Goal: Transaction & Acquisition: Purchase product/service

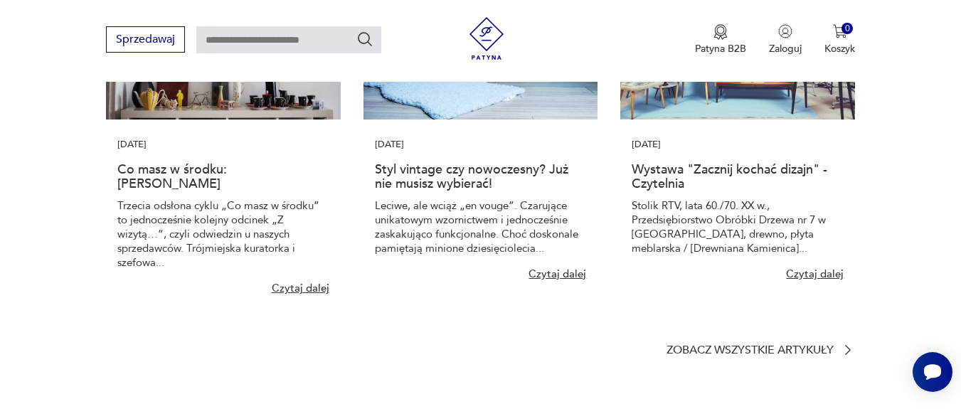
scroll to position [9387, 0]
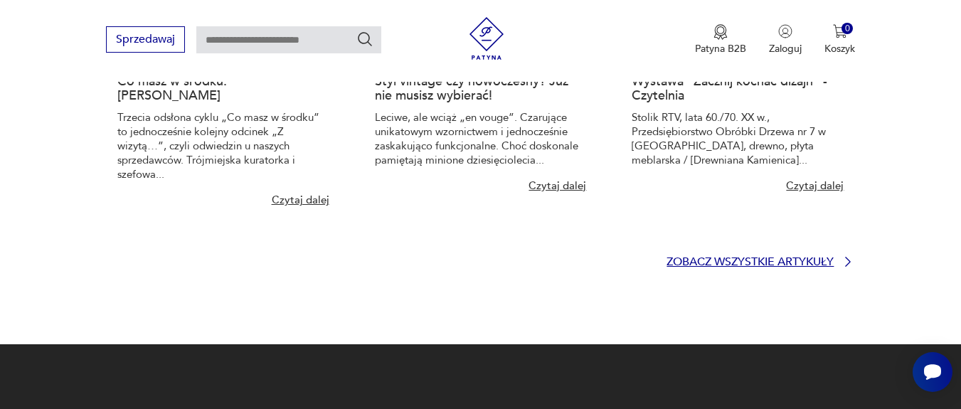
click at [799, 264] on p "Zobacz wszystkie artykuły" at bounding box center [749, 261] width 167 height 9
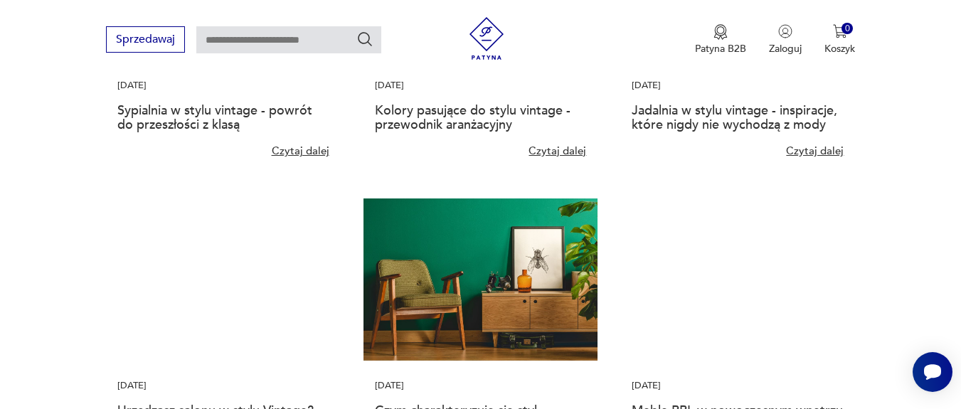
scroll to position [768, 0]
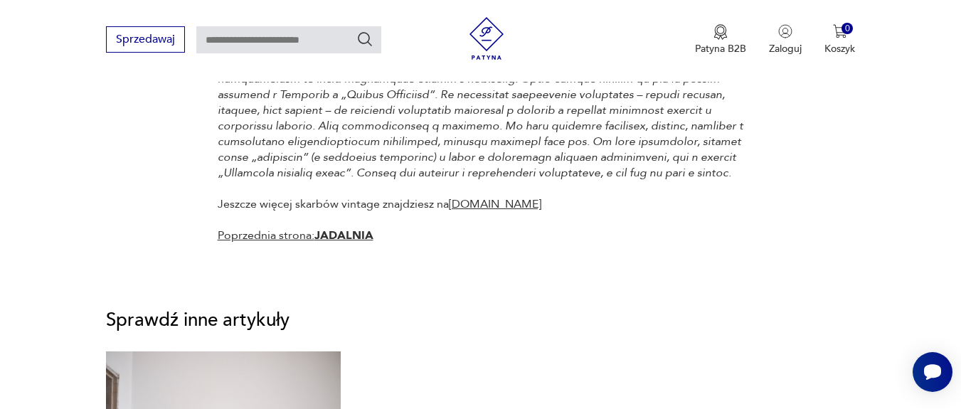
scroll to position [1365, 0]
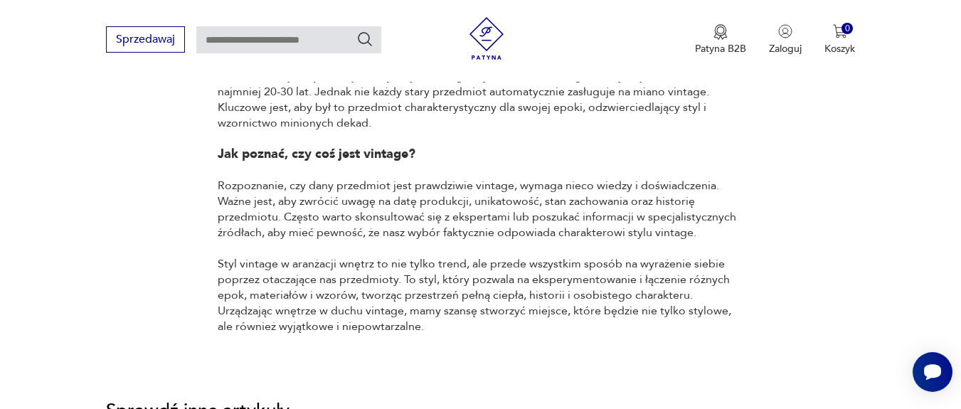
scroll to position [1707, 0]
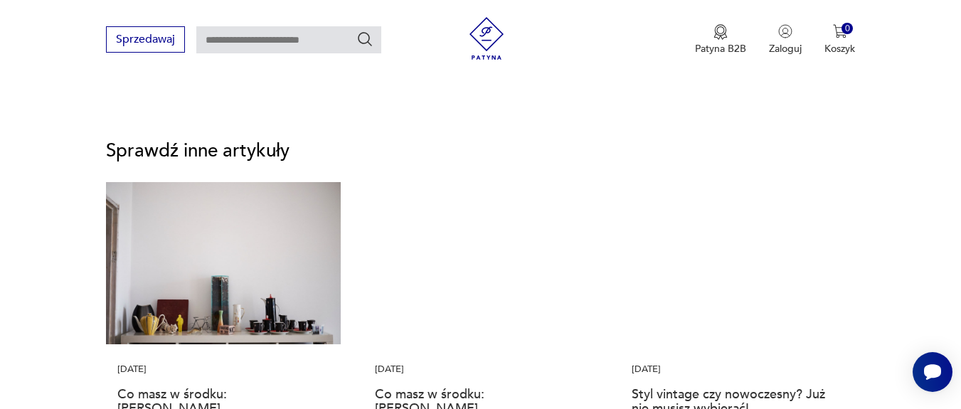
scroll to position [2304, 0]
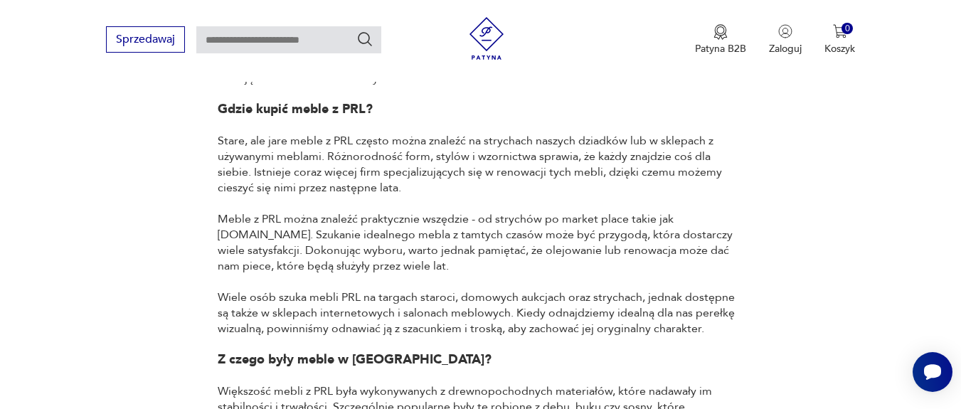
scroll to position [1621, 0]
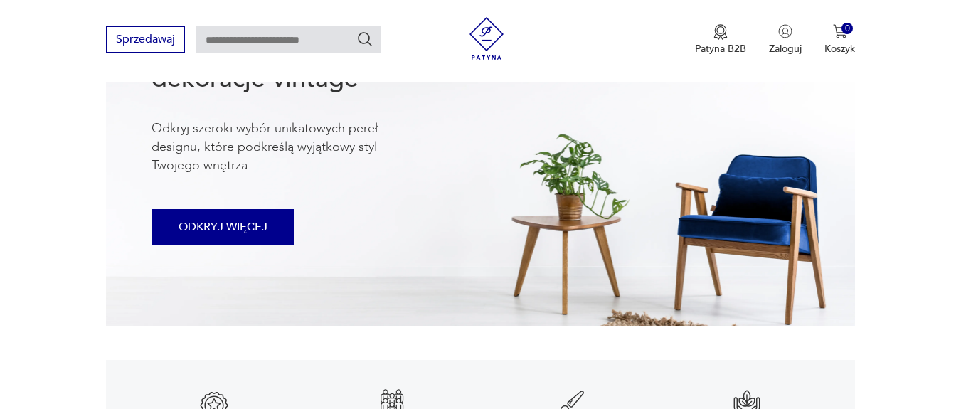
click at [265, 236] on button "ODKRYJ WIĘCEJ" at bounding box center [222, 227] width 143 height 36
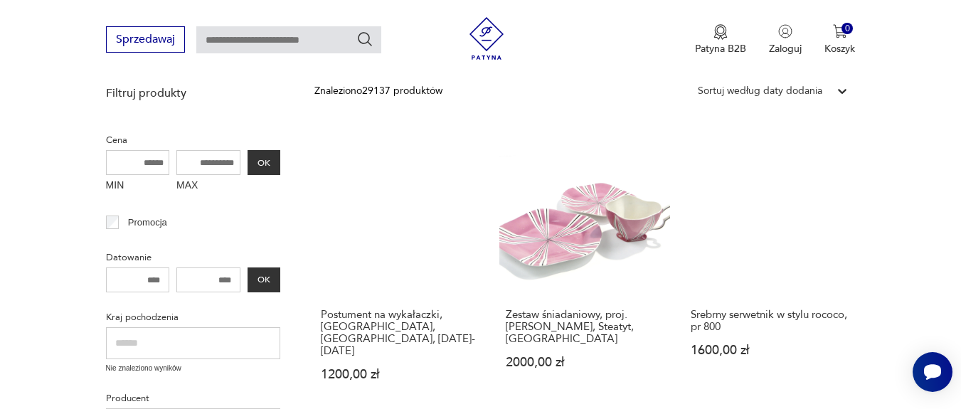
scroll to position [149, 0]
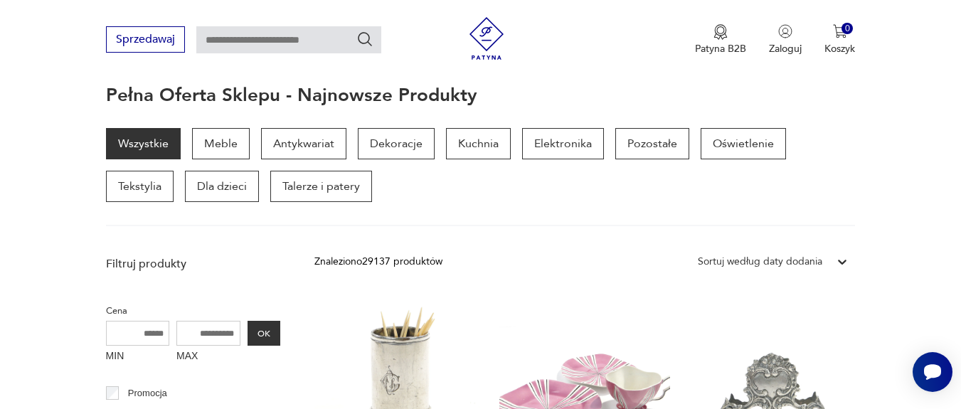
click at [843, 262] on icon at bounding box center [842, 262] width 9 height 5
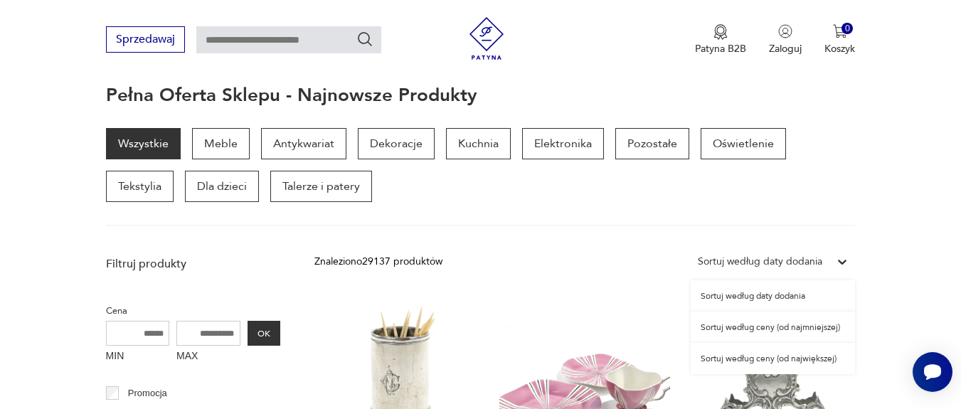
click at [786, 327] on div "Sortuj według ceny (od najmniejszej)" at bounding box center [772, 326] width 164 height 31
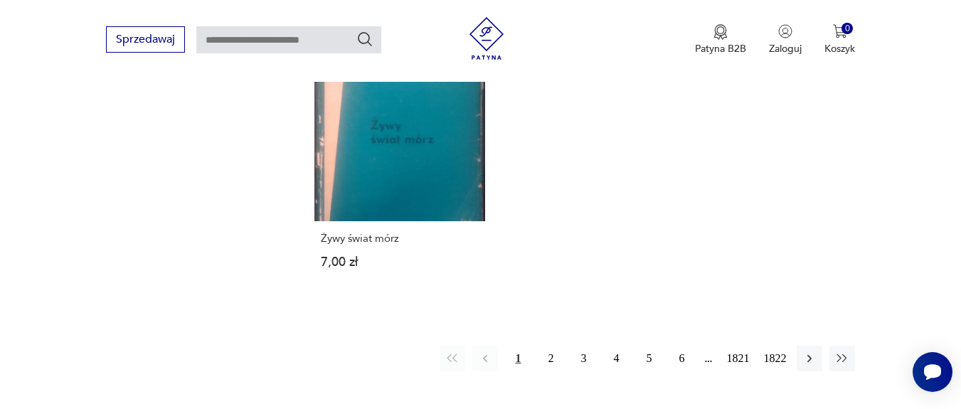
scroll to position [1852, 0]
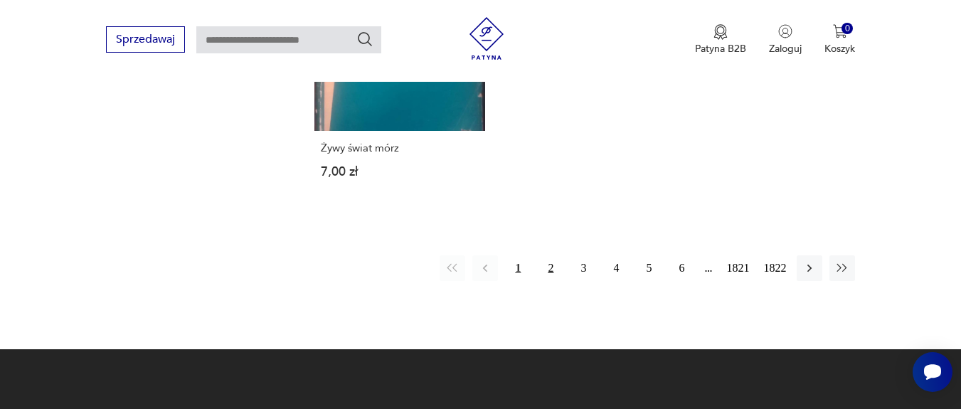
click at [548, 266] on button "2" at bounding box center [551, 268] width 26 height 26
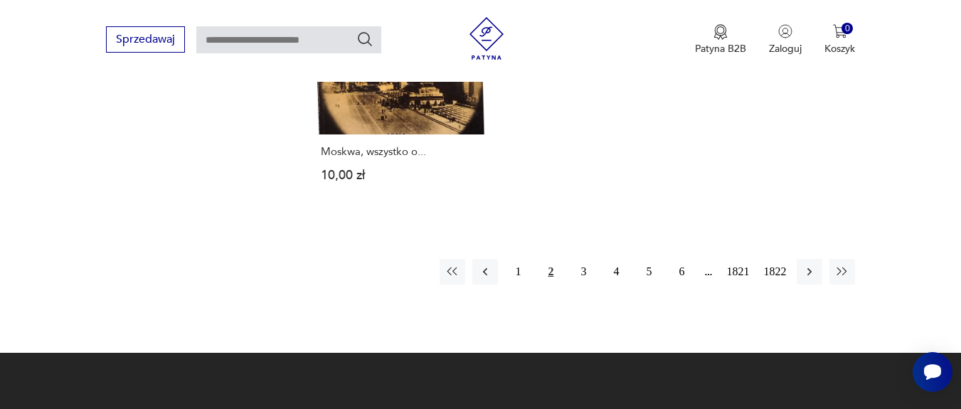
scroll to position [1977, 0]
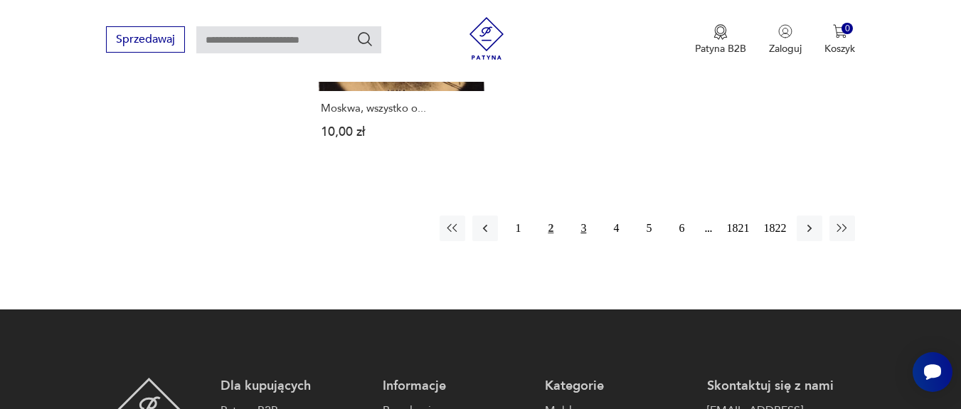
click at [583, 219] on button "3" at bounding box center [583, 228] width 26 height 26
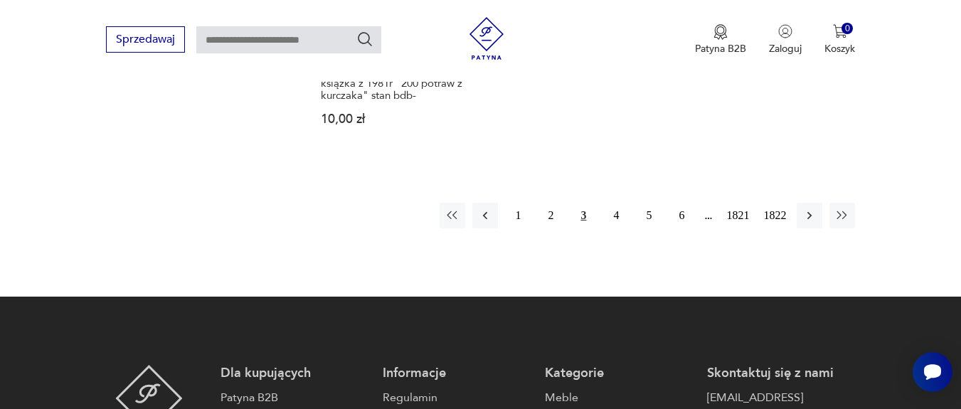
scroll to position [2062, 0]
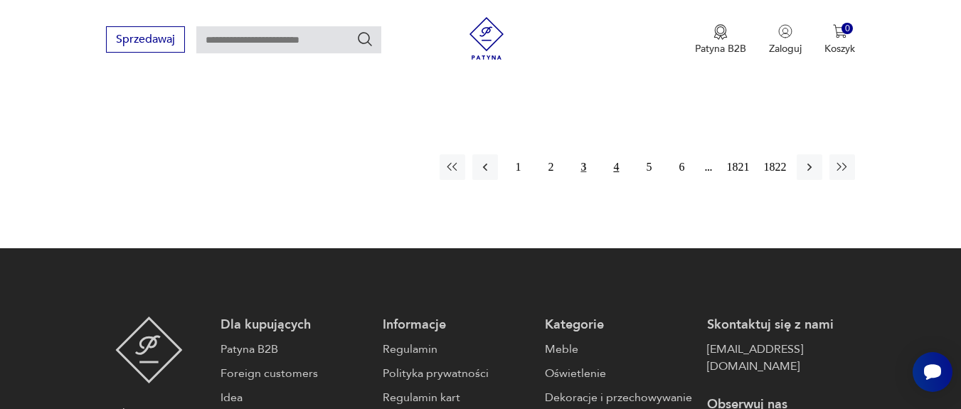
click at [624, 154] on button "4" at bounding box center [616, 167] width 26 height 26
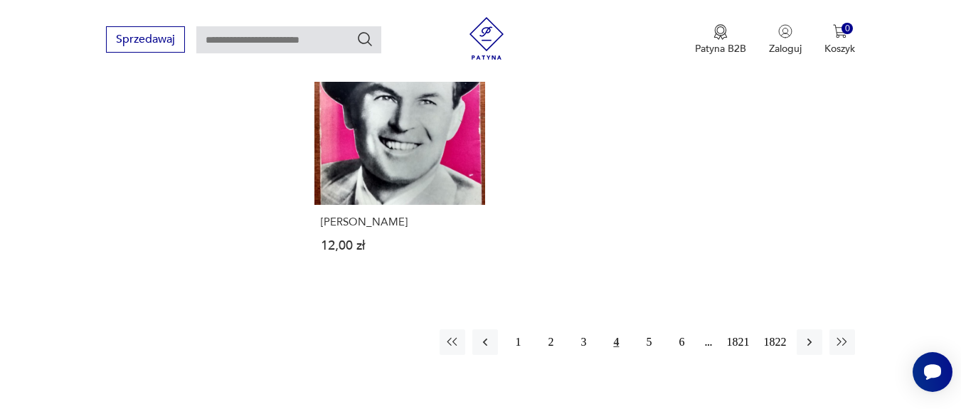
scroll to position [1806, 0]
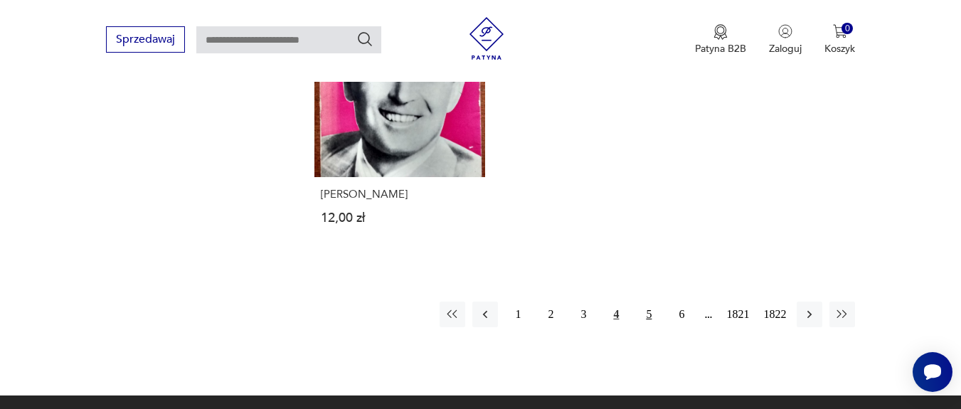
click at [649, 304] on button "5" at bounding box center [649, 315] width 26 height 26
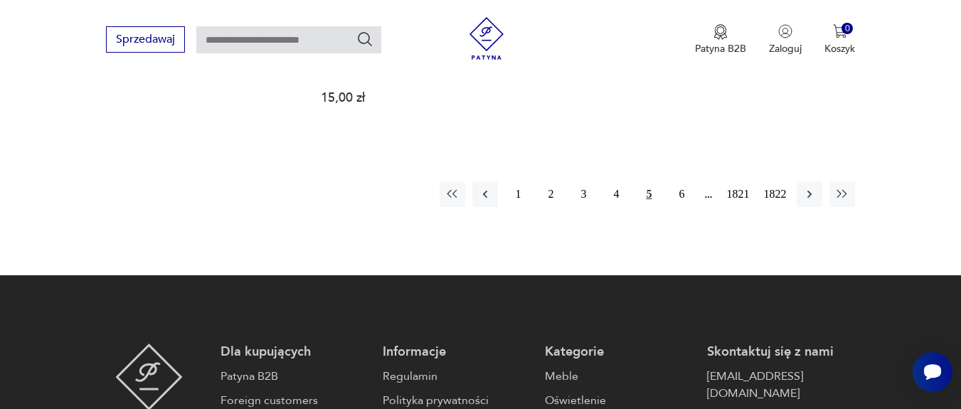
scroll to position [2062, 0]
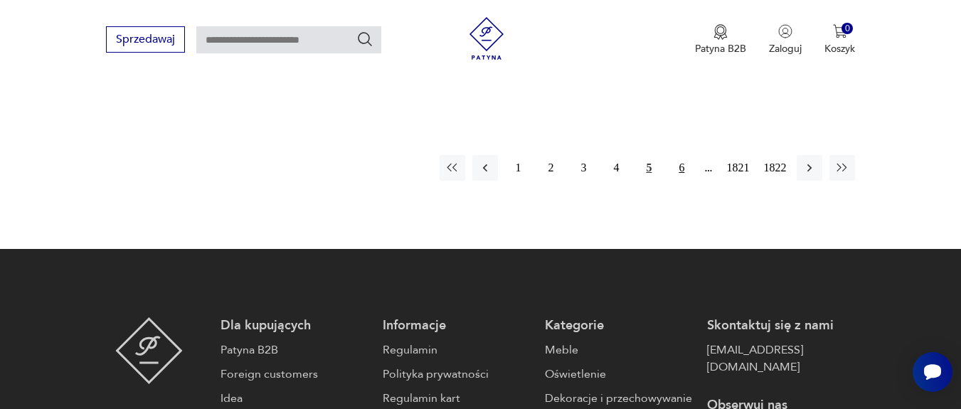
click at [681, 155] on button "6" at bounding box center [681, 168] width 26 height 26
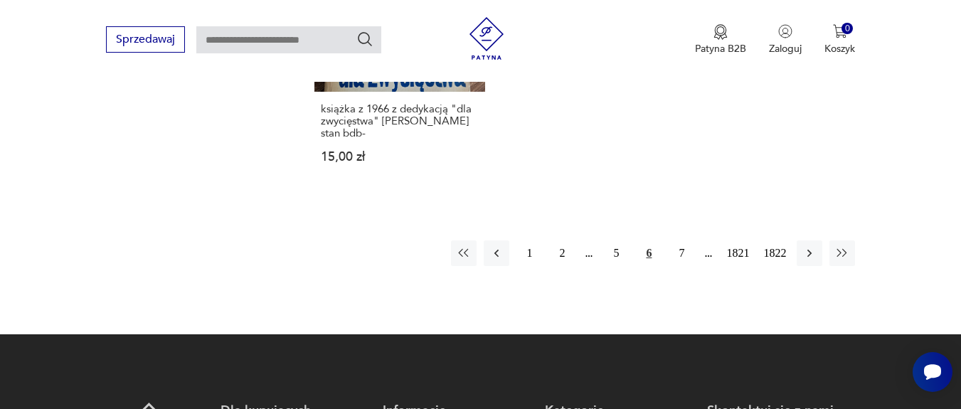
scroll to position [1977, 0]
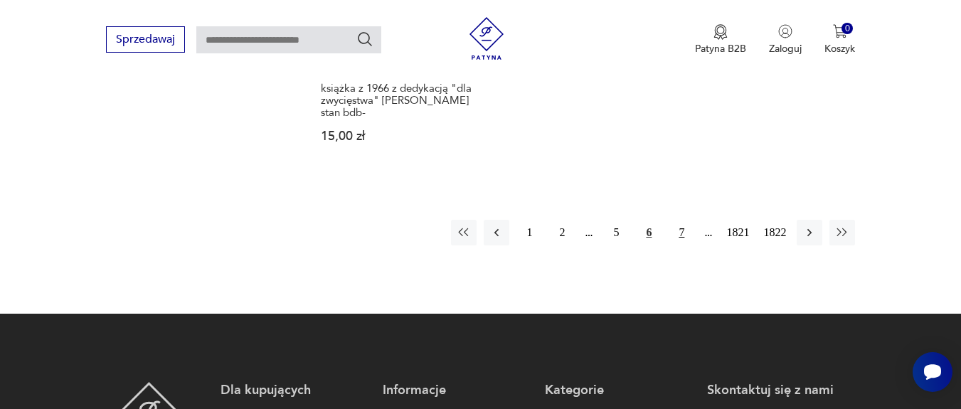
click at [682, 245] on button "7" at bounding box center [681, 233] width 26 height 26
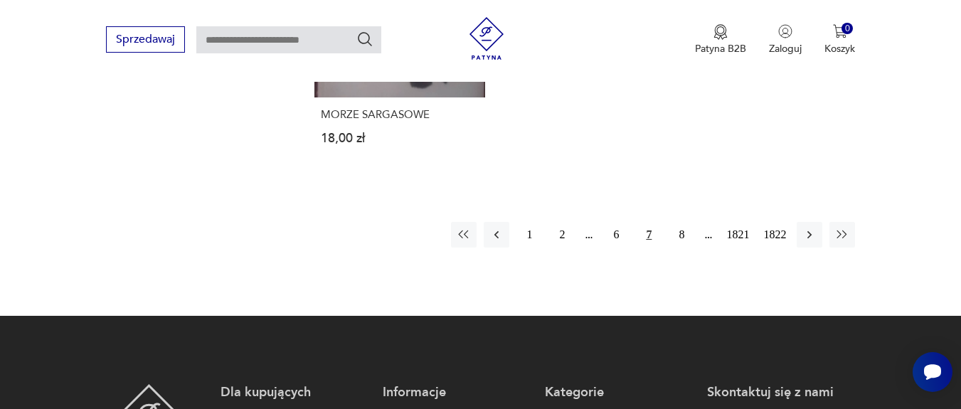
scroll to position [1977, 0]
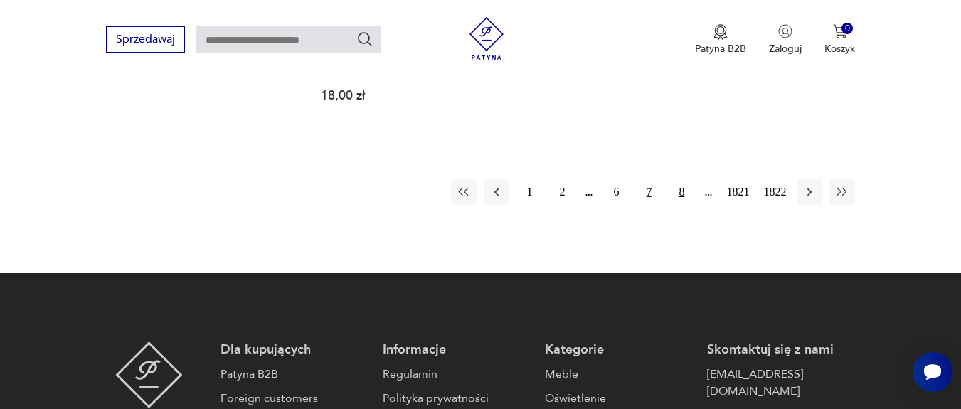
click at [681, 183] on button "8" at bounding box center [681, 192] width 26 height 26
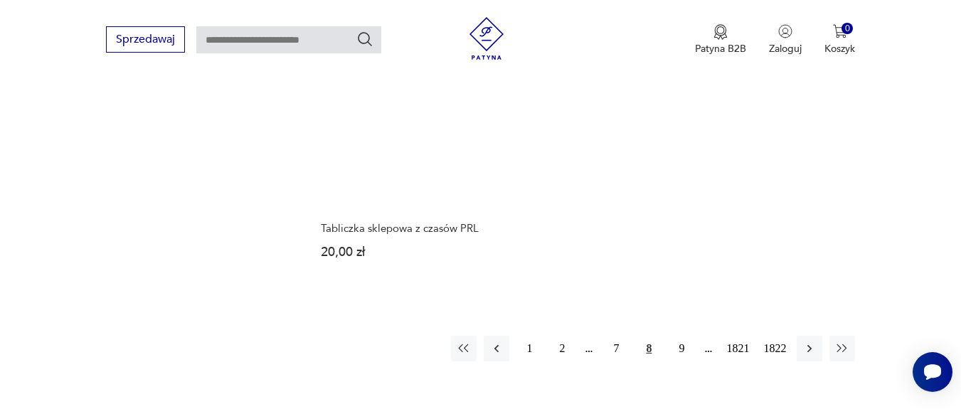
scroll to position [2029, 0]
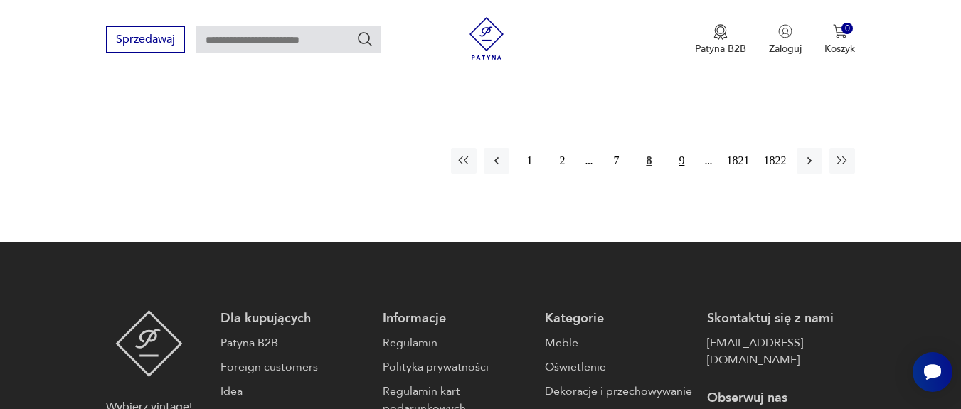
click at [684, 156] on button "9" at bounding box center [681, 161] width 26 height 26
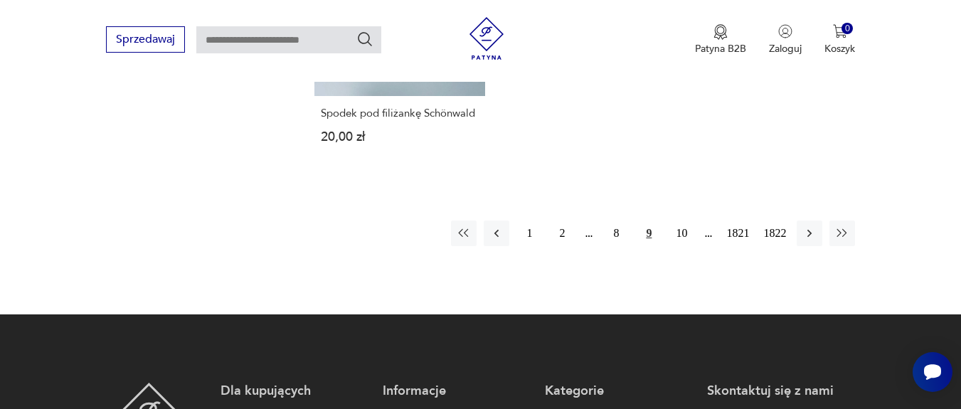
scroll to position [1977, 0]
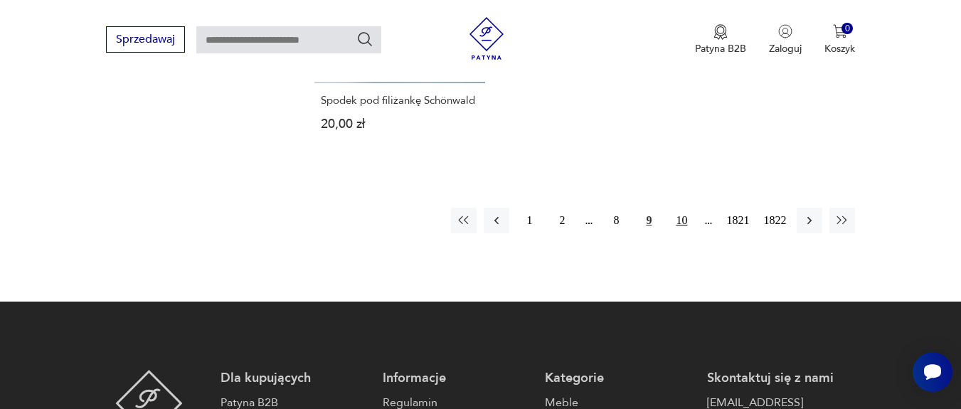
click at [683, 208] on button "10" at bounding box center [681, 221] width 26 height 26
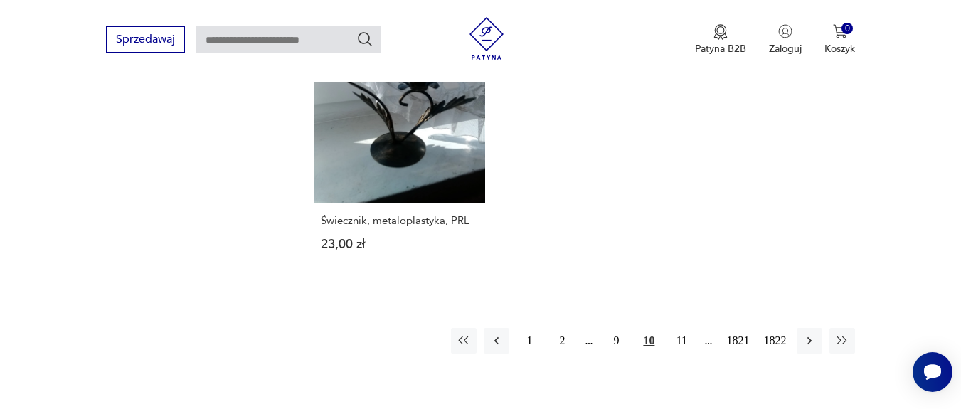
scroll to position [1892, 0]
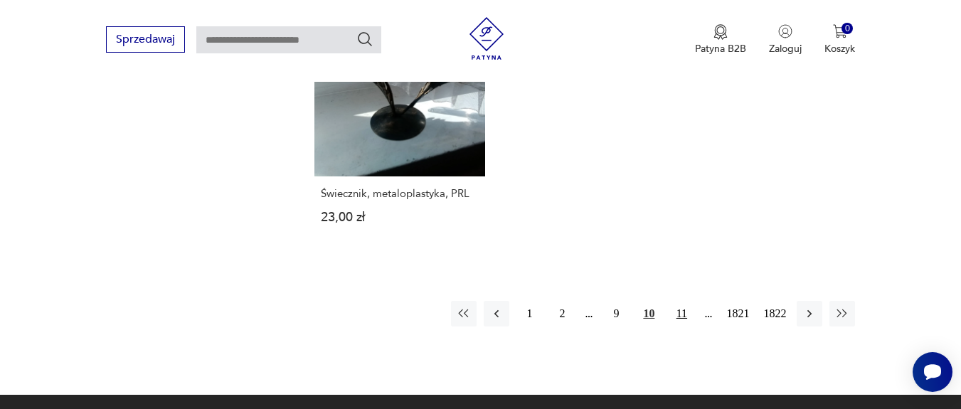
click at [684, 306] on button "11" at bounding box center [681, 314] width 26 height 26
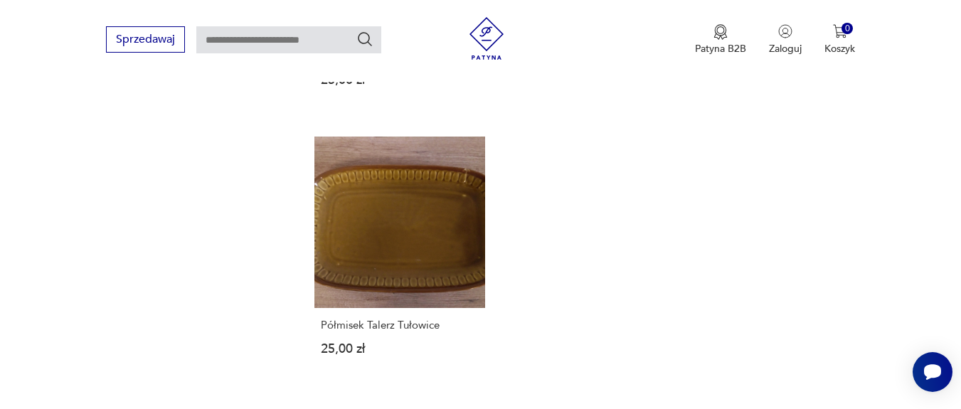
scroll to position [1934, 0]
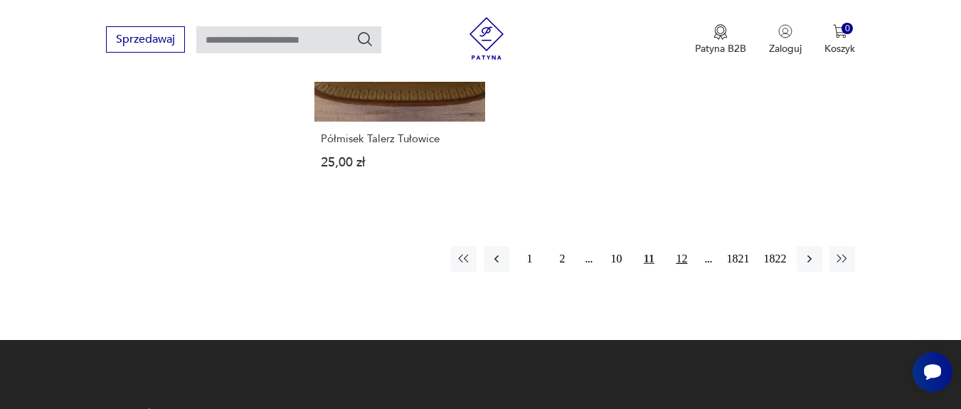
click at [679, 246] on button "12" at bounding box center [681, 259] width 26 height 26
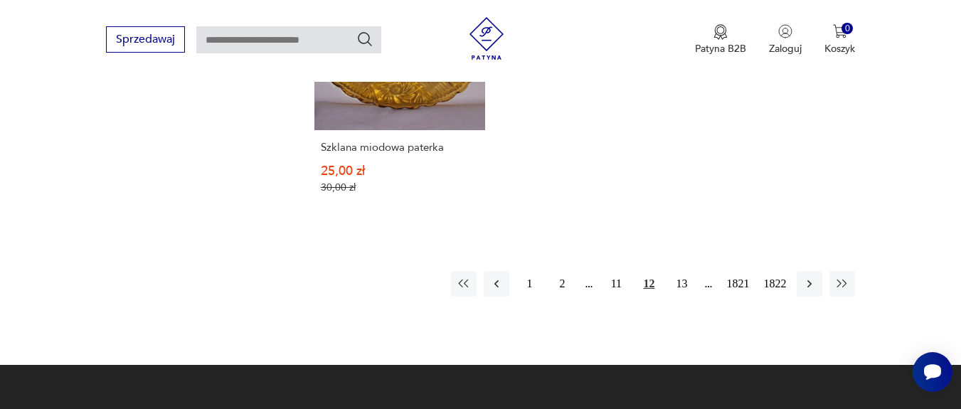
scroll to position [1892, 0]
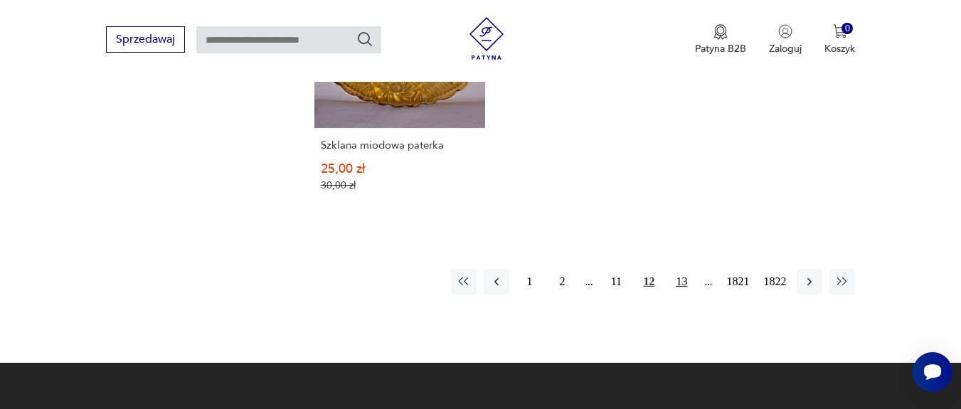
click at [681, 269] on button "13" at bounding box center [681, 282] width 26 height 26
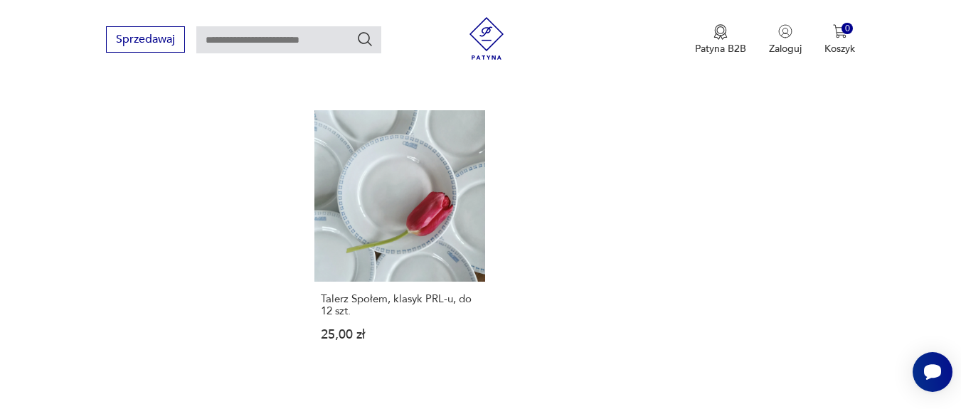
scroll to position [1806, 0]
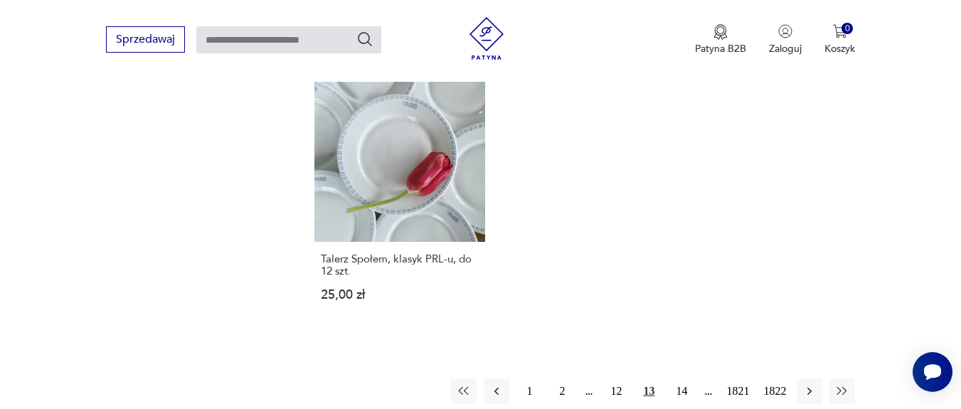
drag, startPoint x: 686, startPoint y: 377, endPoint x: 596, endPoint y: 292, distance: 123.8
click at [680, 381] on button "14" at bounding box center [681, 391] width 26 height 26
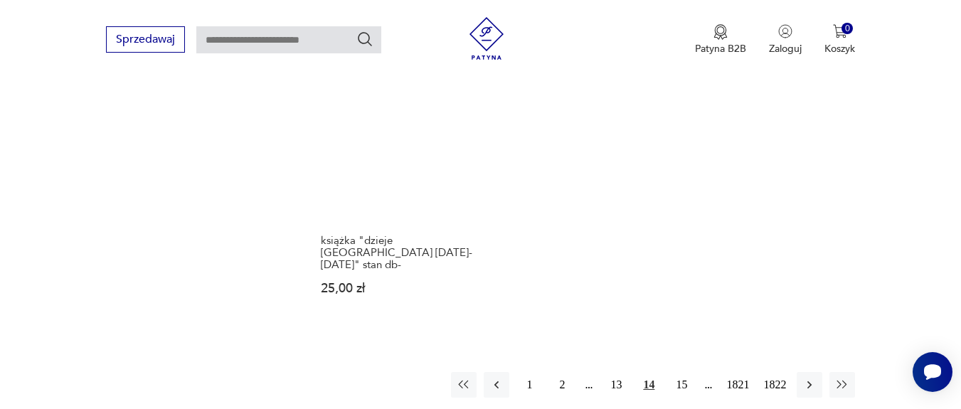
scroll to position [1977, 0]
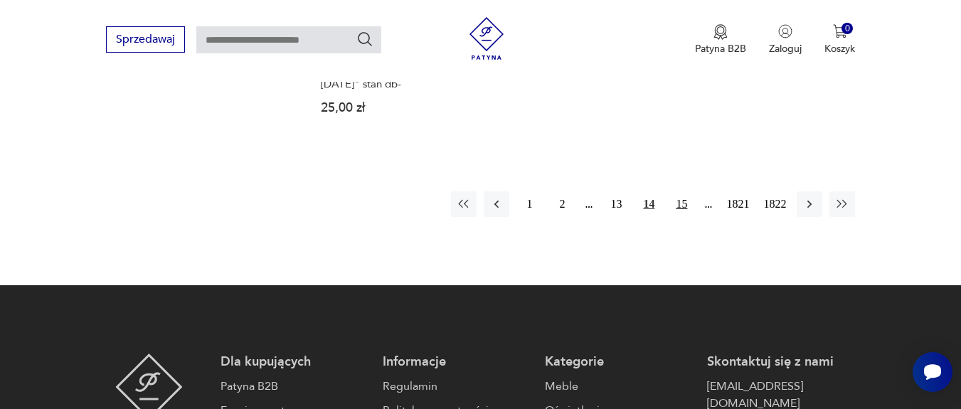
click at [678, 192] on button "15" at bounding box center [681, 204] width 26 height 26
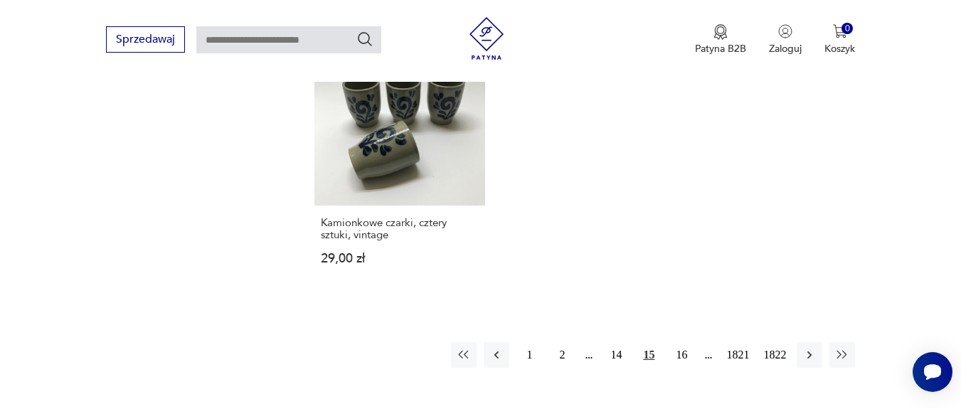
scroll to position [1977, 0]
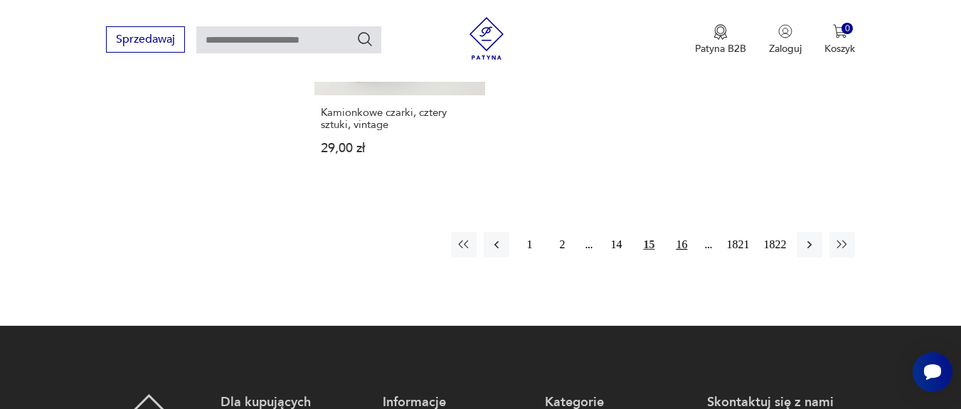
click at [684, 236] on button "16" at bounding box center [681, 245] width 26 height 26
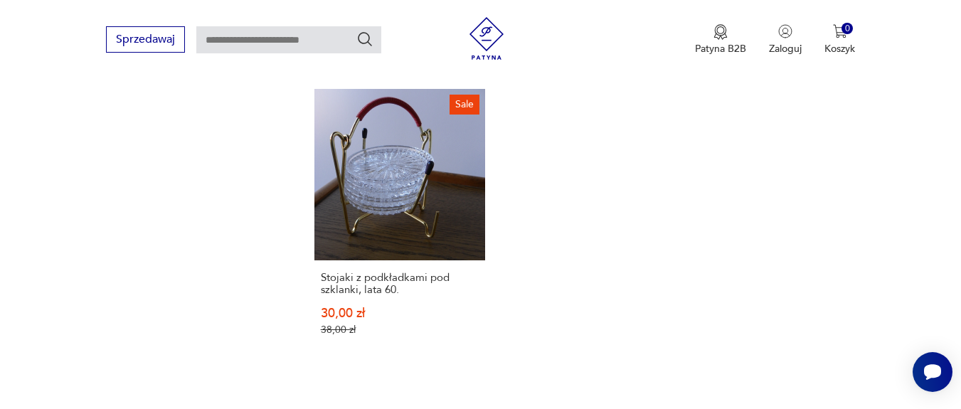
scroll to position [1977, 0]
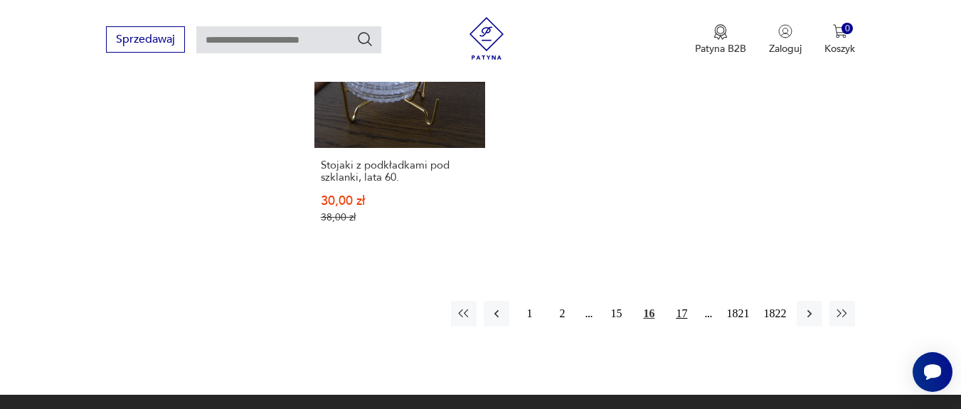
click at [685, 301] on button "17" at bounding box center [681, 314] width 26 height 26
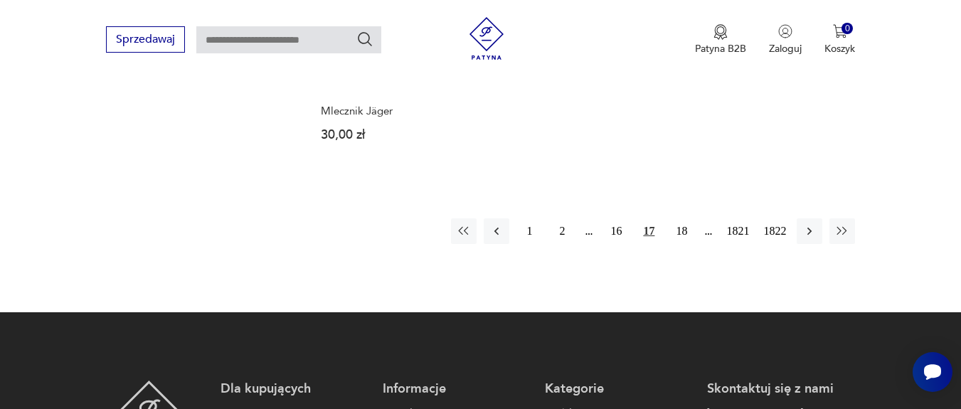
scroll to position [1977, 0]
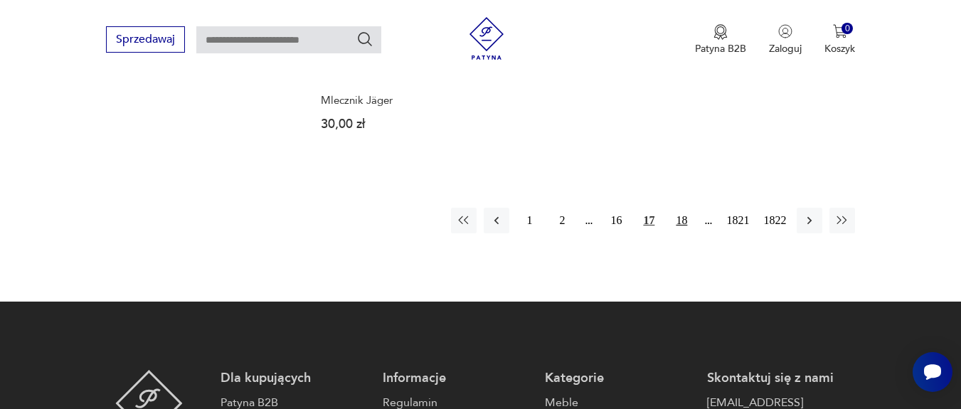
click at [681, 208] on button "18" at bounding box center [681, 221] width 26 height 26
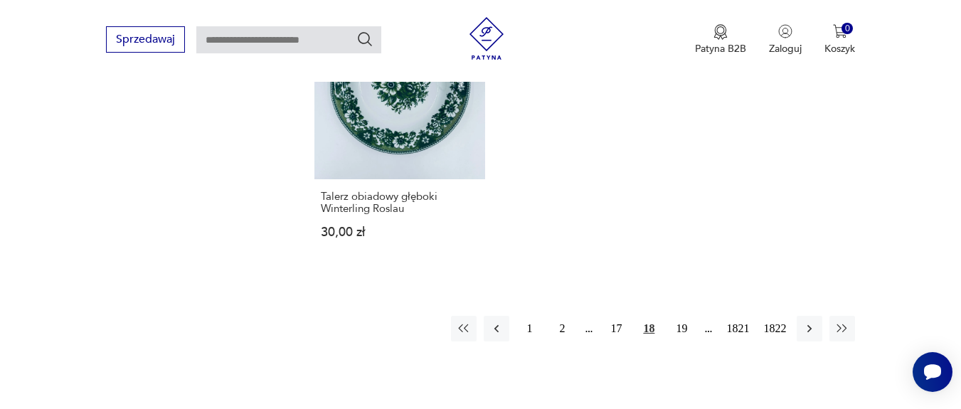
scroll to position [1892, 0]
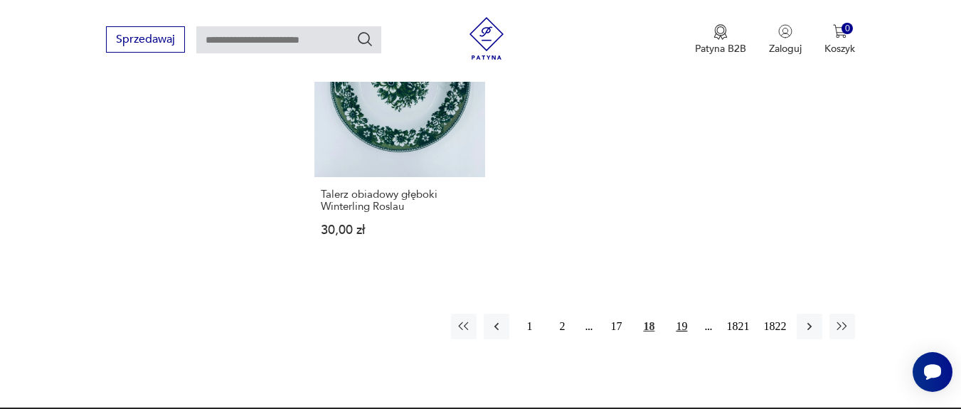
click at [681, 314] on button "19" at bounding box center [681, 327] width 26 height 26
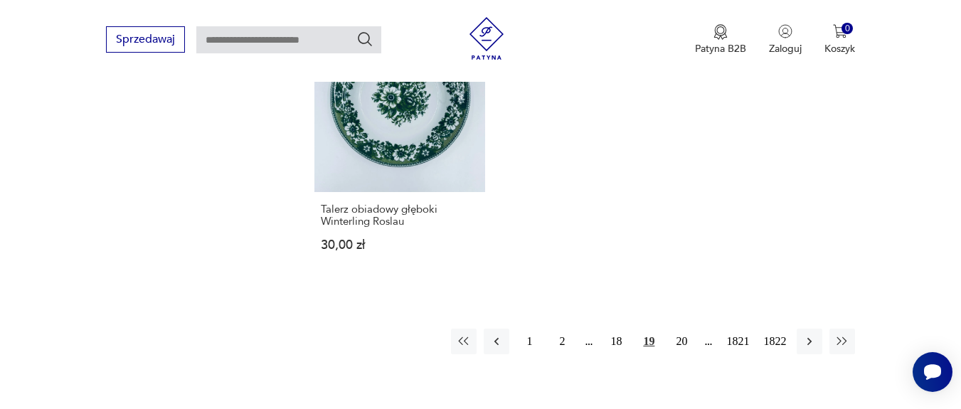
scroll to position [2062, 0]
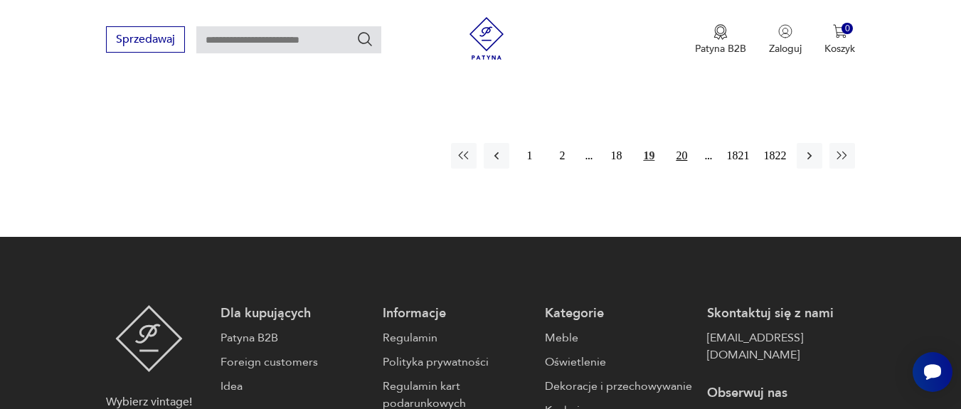
click at [682, 143] on button "20" at bounding box center [681, 156] width 26 height 26
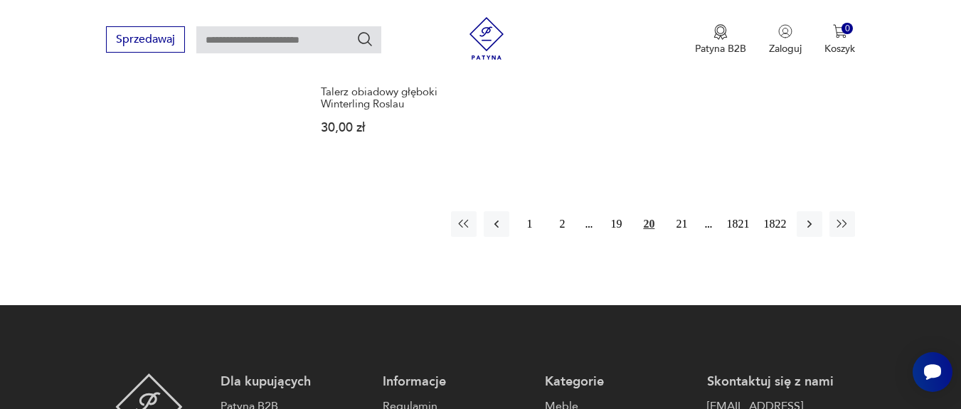
scroll to position [1806, 0]
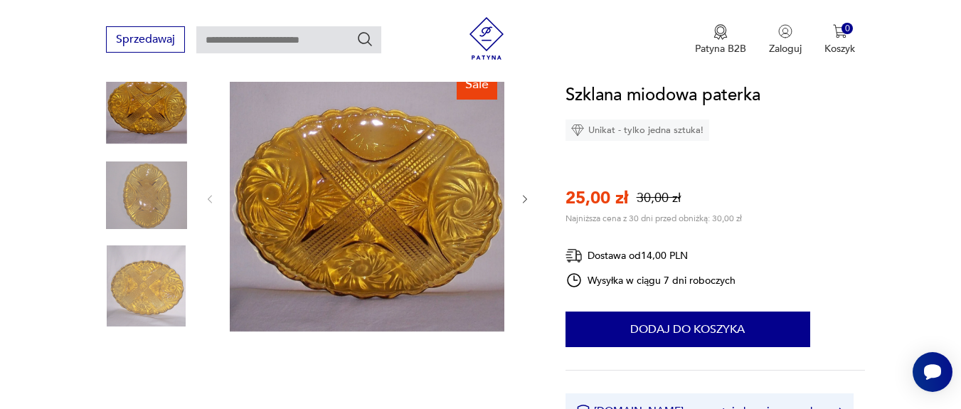
click at [525, 198] on icon "button" at bounding box center [525, 199] width 12 height 12
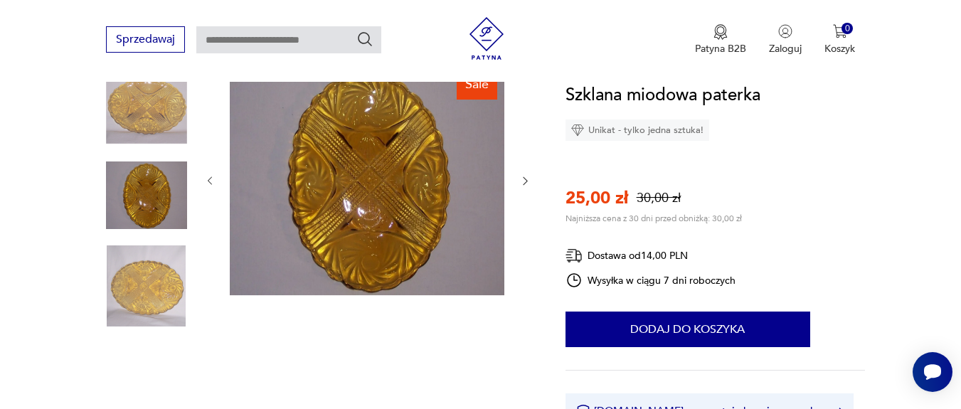
click at [521, 183] on icon "button" at bounding box center [525, 181] width 12 height 12
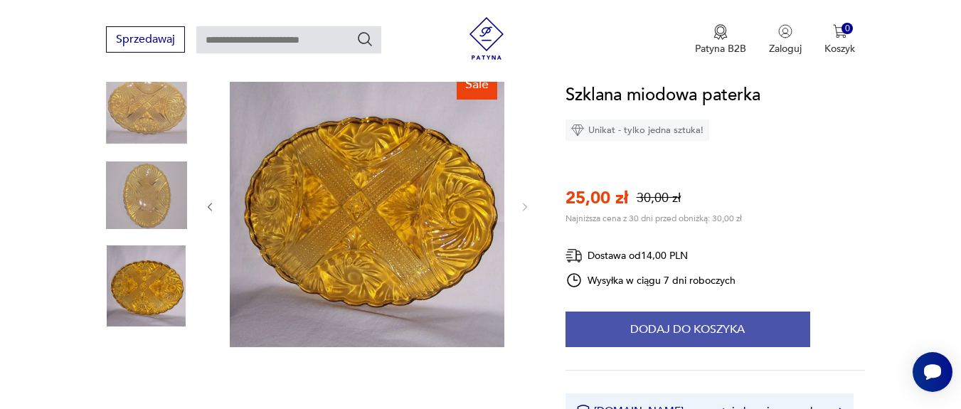
click at [720, 336] on button "Dodaj do koszyka" at bounding box center [687, 329] width 245 height 36
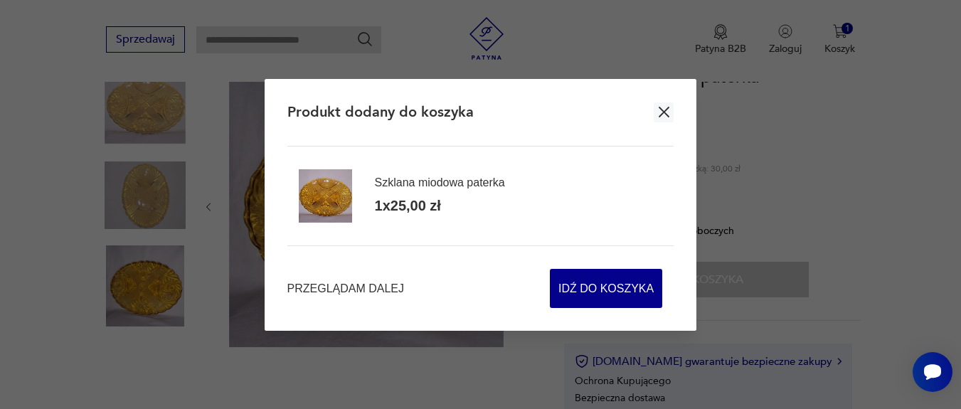
click at [665, 115] on icon "button" at bounding box center [664, 112] width 18 height 18
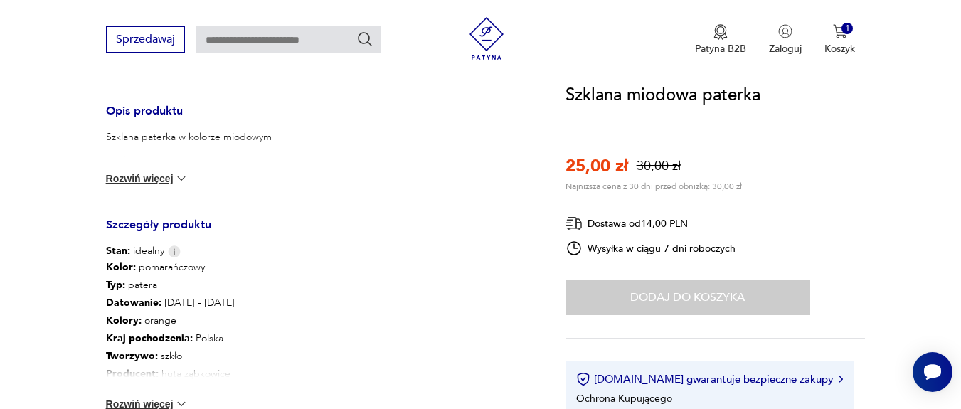
scroll to position [597, 0]
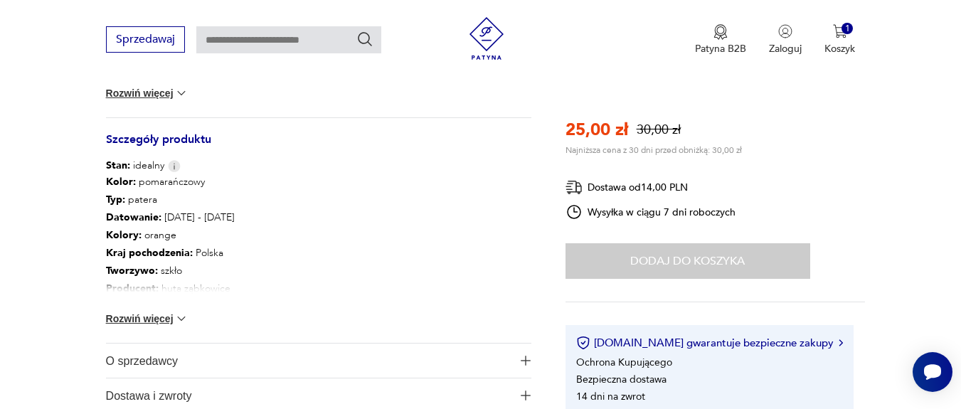
click at [181, 313] on img at bounding box center [181, 318] width 14 height 14
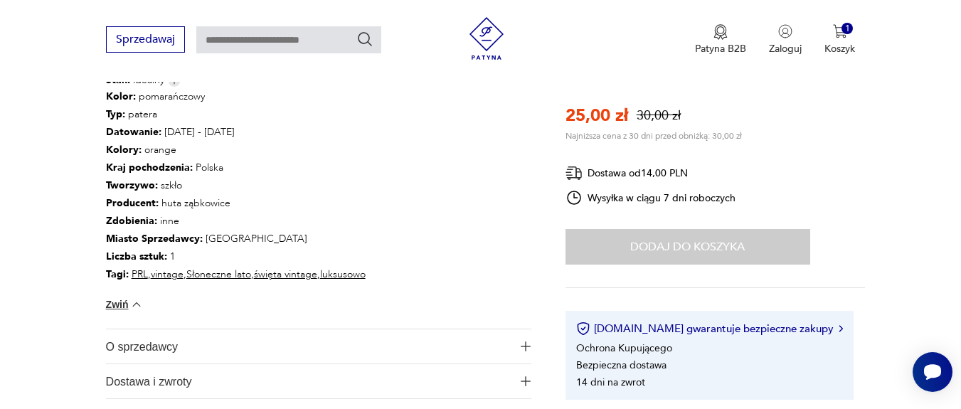
scroll to position [768, 0]
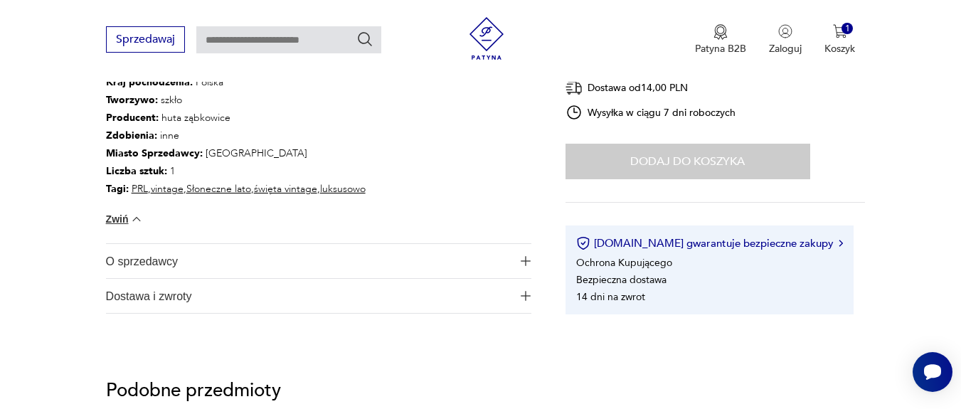
click at [418, 261] on span "O sprzedawcy" at bounding box center [309, 261] width 406 height 34
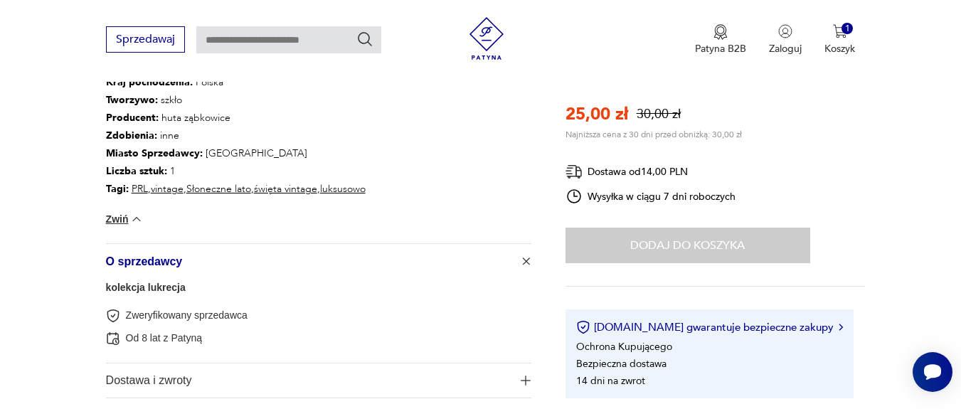
click at [198, 262] on span "O sprzedawcy" at bounding box center [309, 261] width 406 height 34
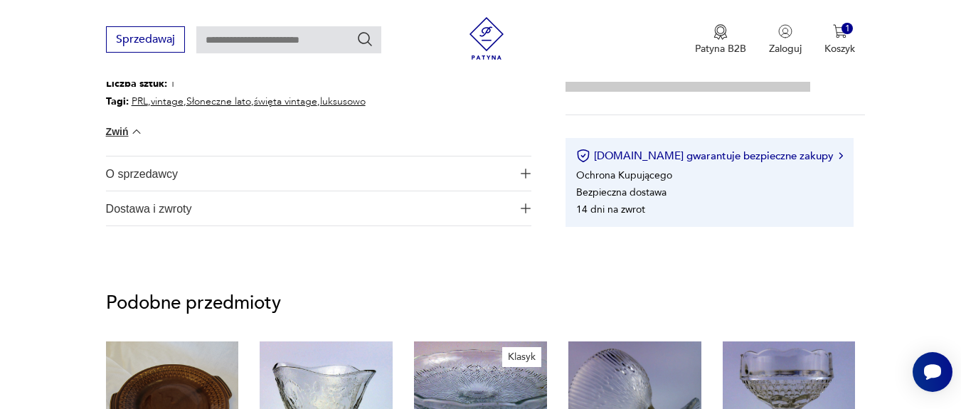
scroll to position [853, 0]
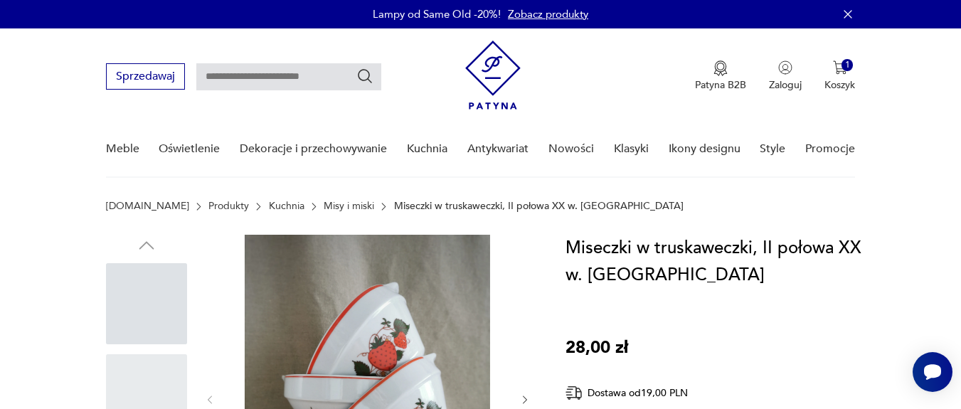
scroll to position [85, 0]
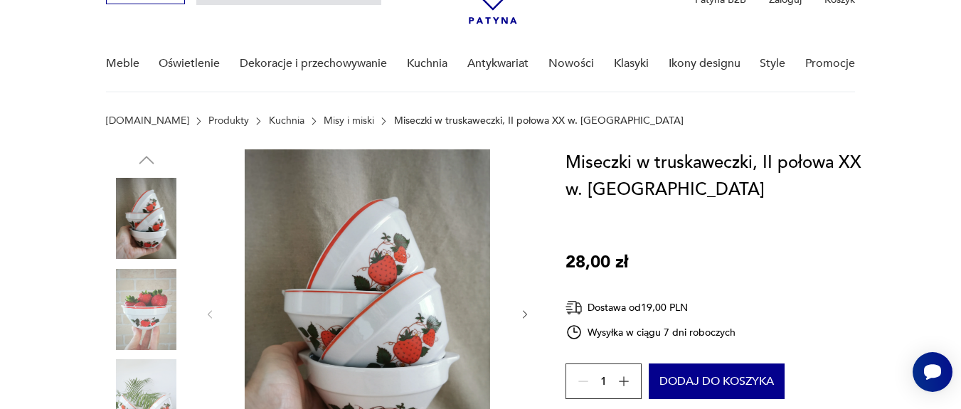
click at [523, 312] on icon "button" at bounding box center [525, 315] width 12 height 12
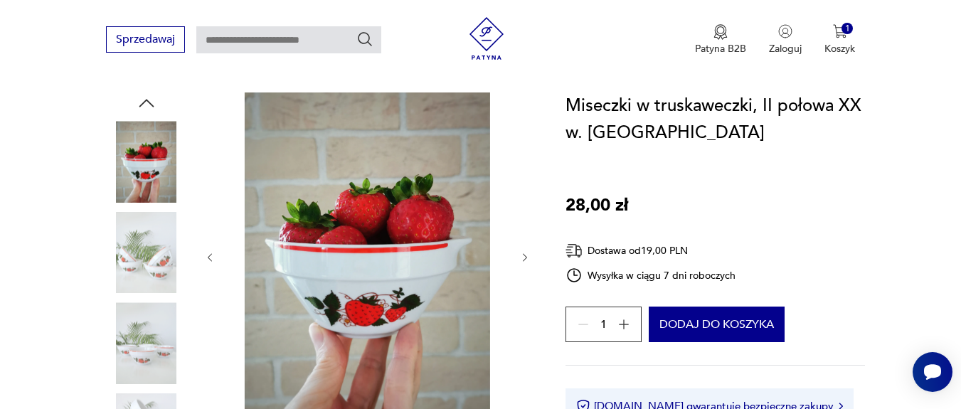
scroll to position [171, 0]
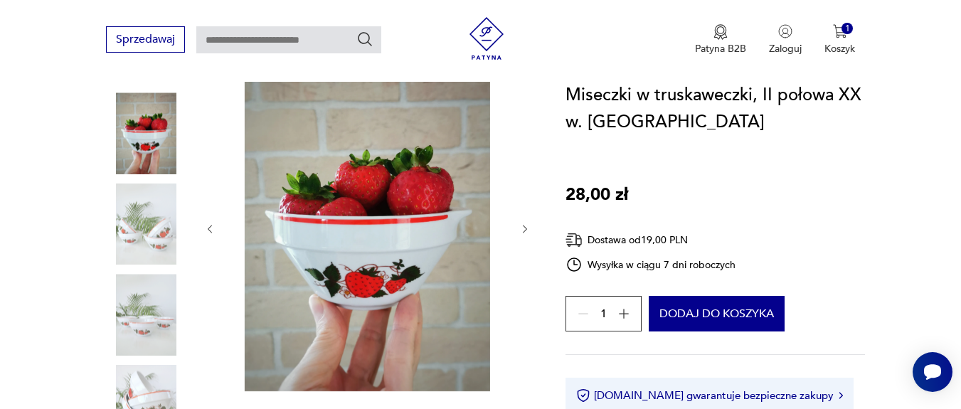
click at [525, 225] on icon "button" at bounding box center [525, 229] width 12 height 12
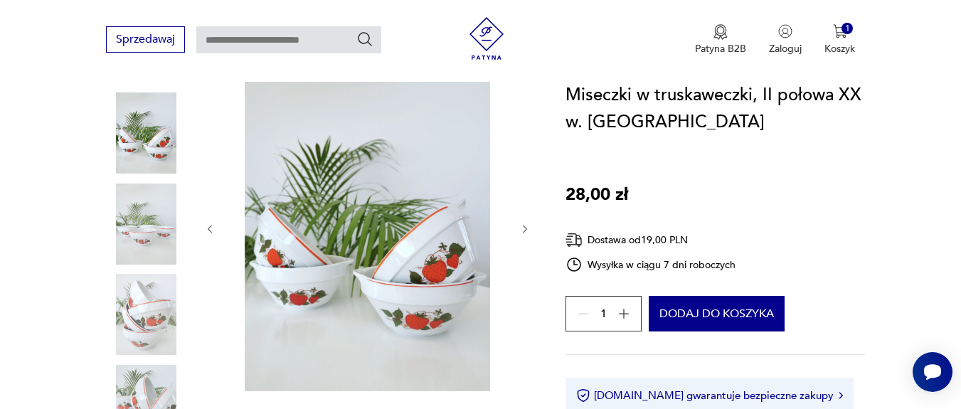
click at [525, 225] on icon "button" at bounding box center [525, 229] width 12 height 12
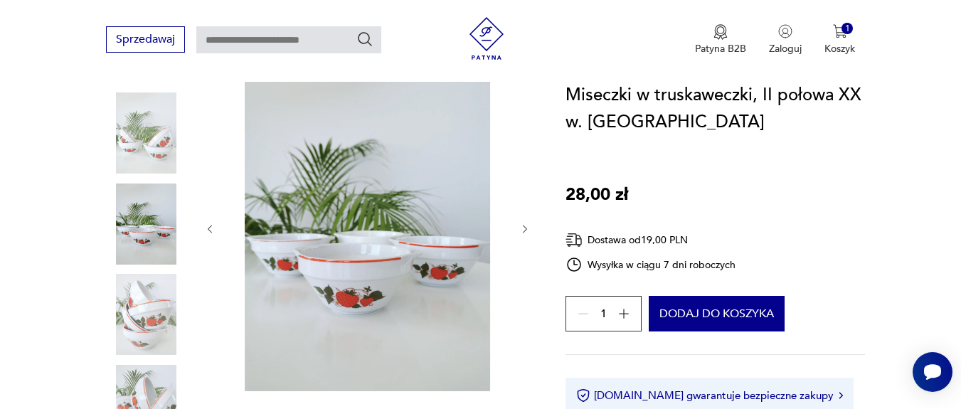
click at [525, 225] on icon "button" at bounding box center [525, 229] width 12 height 12
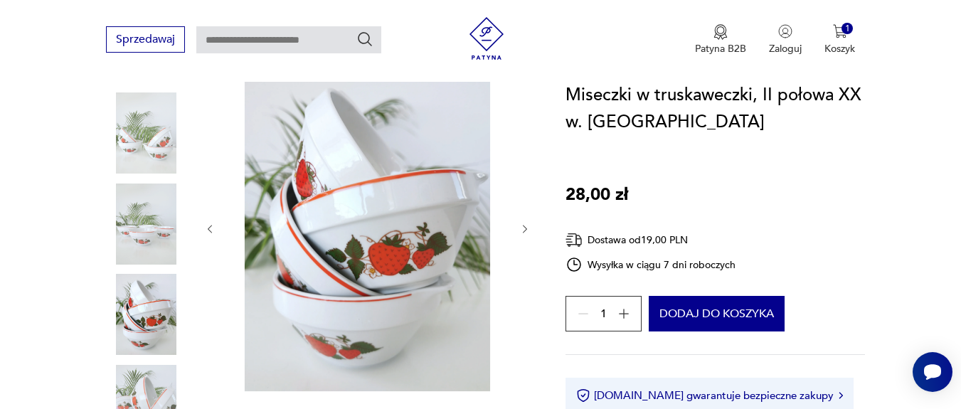
click at [527, 230] on icon "button" at bounding box center [525, 229] width 12 height 12
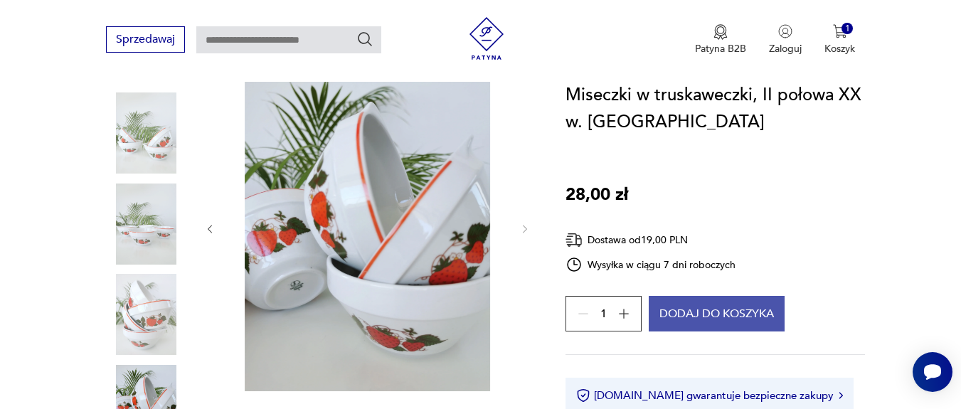
click at [709, 314] on button "Dodaj do koszyka" at bounding box center [717, 314] width 136 height 36
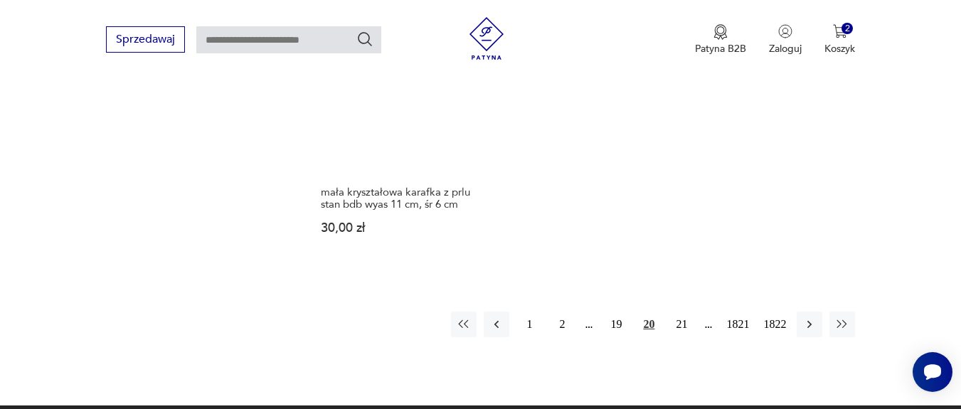
scroll to position [1877, 0]
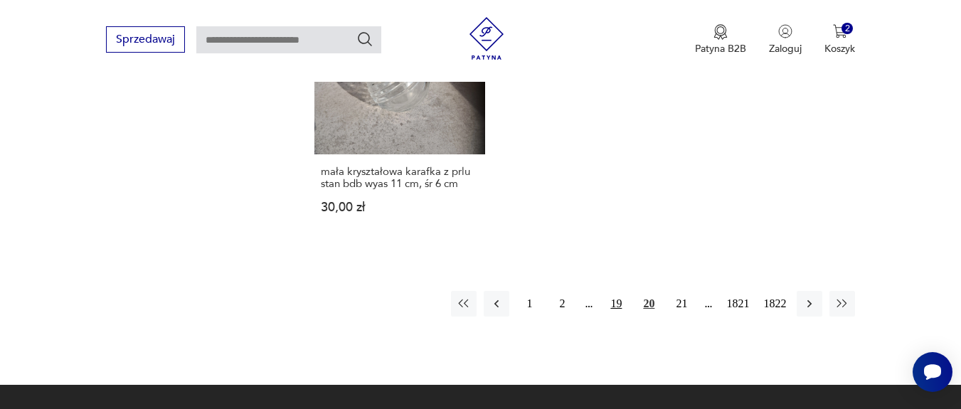
click at [617, 291] on button "19" at bounding box center [616, 304] width 26 height 26
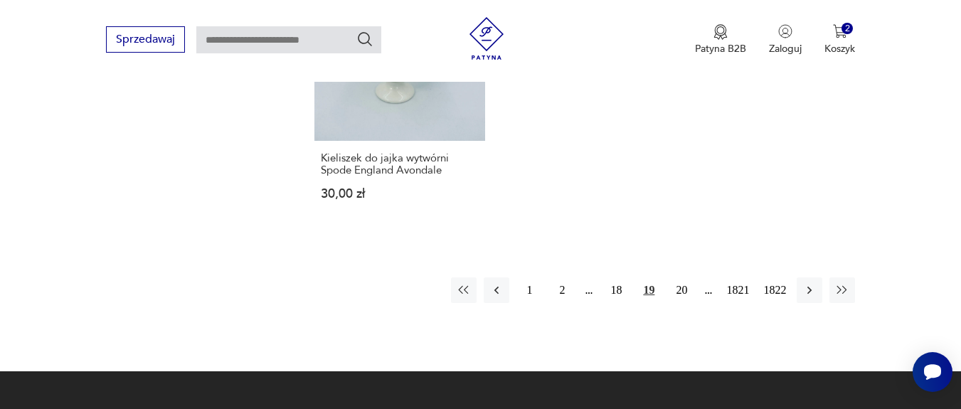
scroll to position [1892, 0]
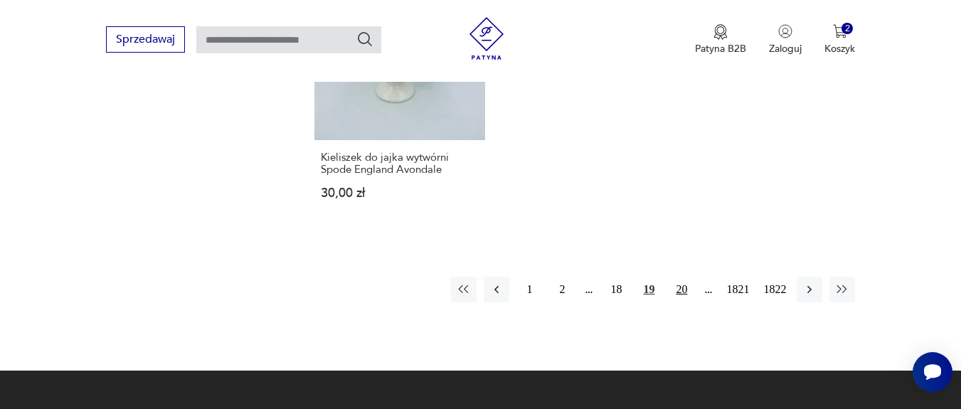
click at [678, 277] on button "20" at bounding box center [681, 290] width 26 height 26
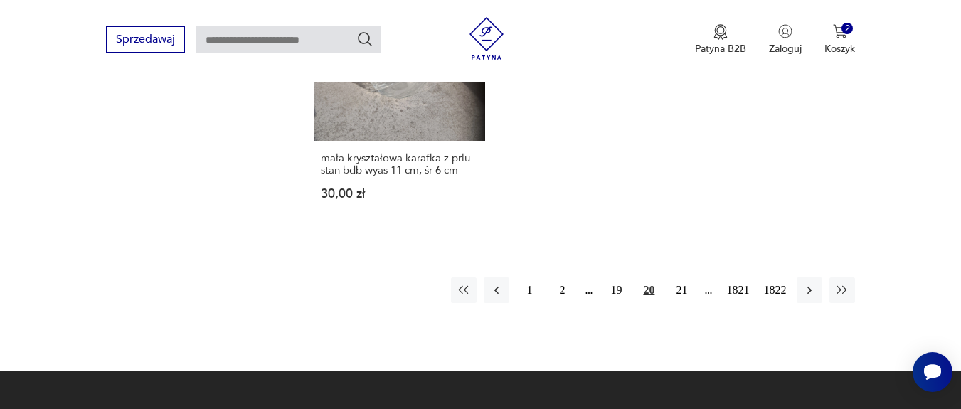
scroll to position [1892, 0]
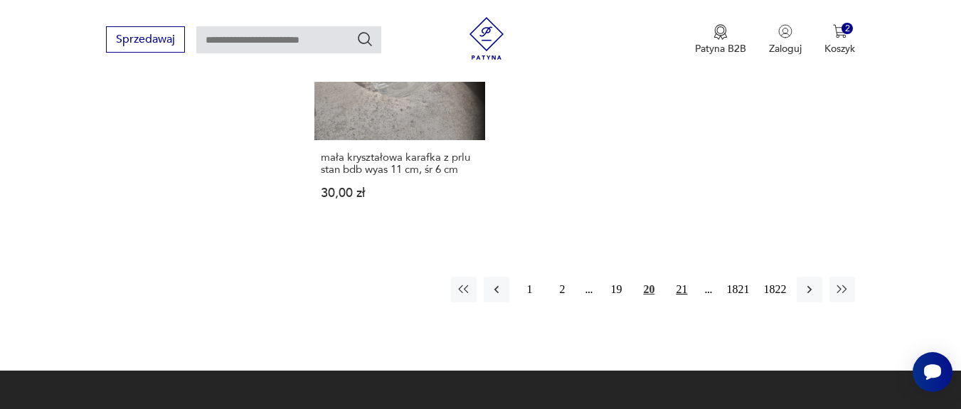
click at [684, 277] on button "21" at bounding box center [681, 290] width 26 height 26
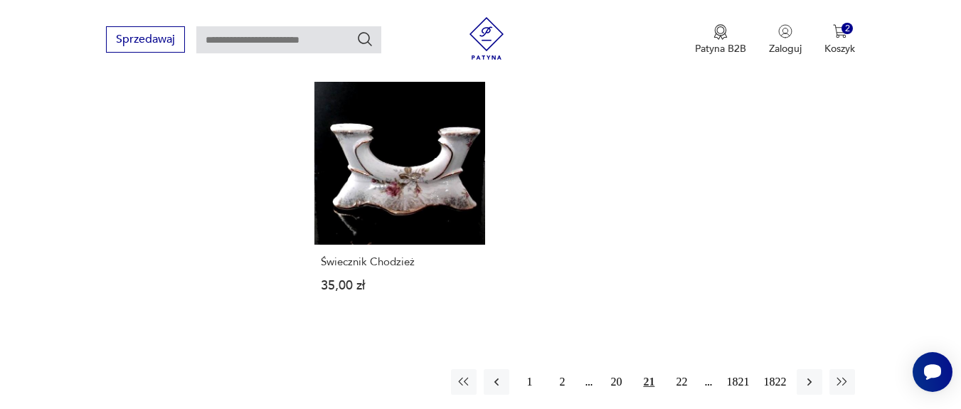
scroll to position [1892, 0]
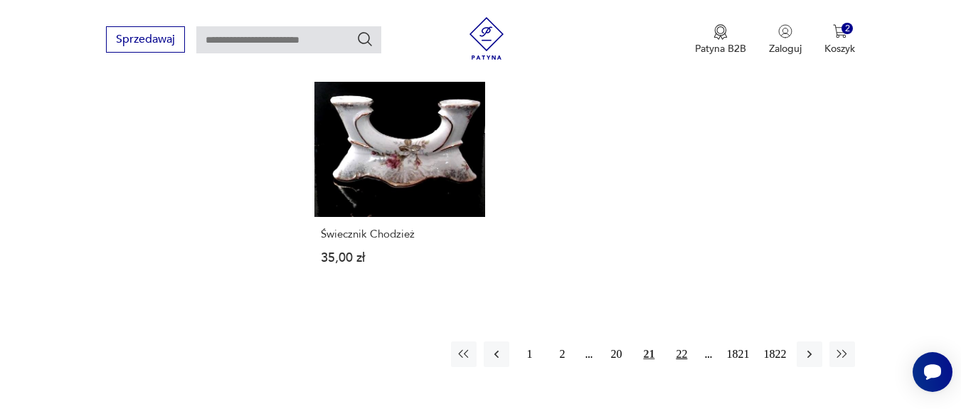
click at [689, 341] on button "22" at bounding box center [681, 354] width 26 height 26
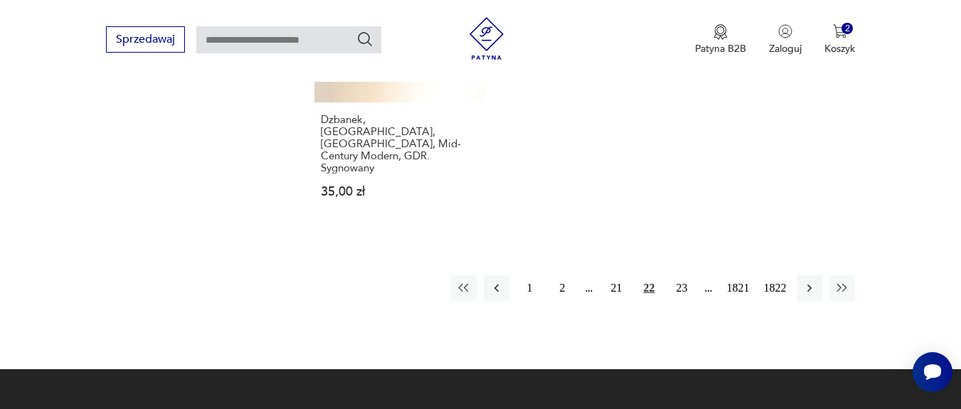
scroll to position [1977, 0]
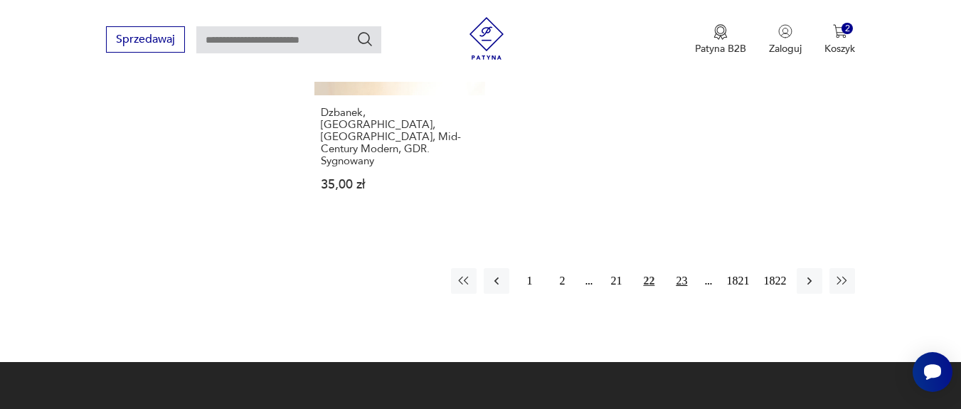
click at [681, 268] on button "23" at bounding box center [681, 281] width 26 height 26
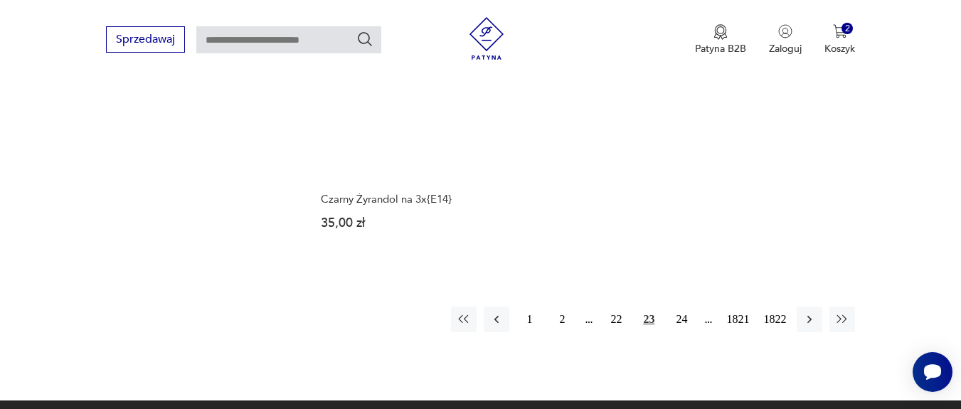
scroll to position [1977, 0]
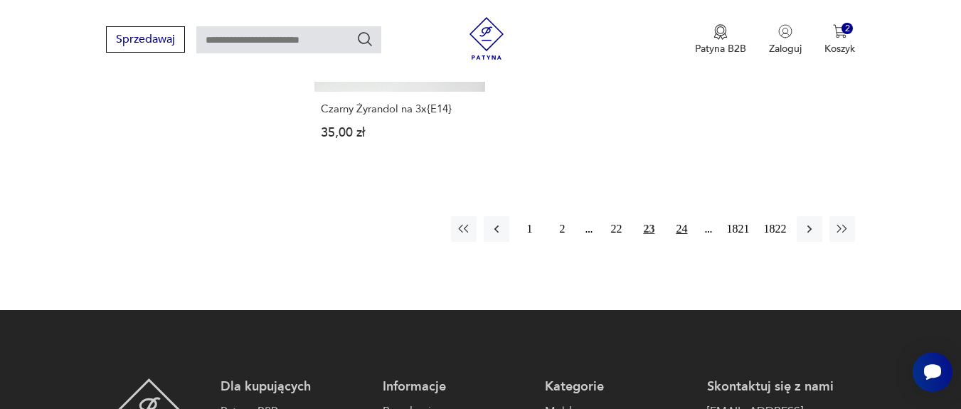
click at [683, 219] on button "24" at bounding box center [681, 229] width 26 height 26
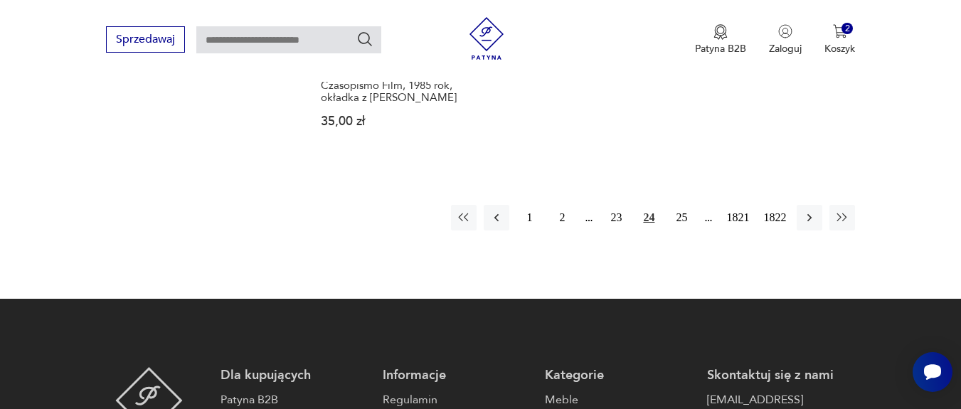
scroll to position [1977, 0]
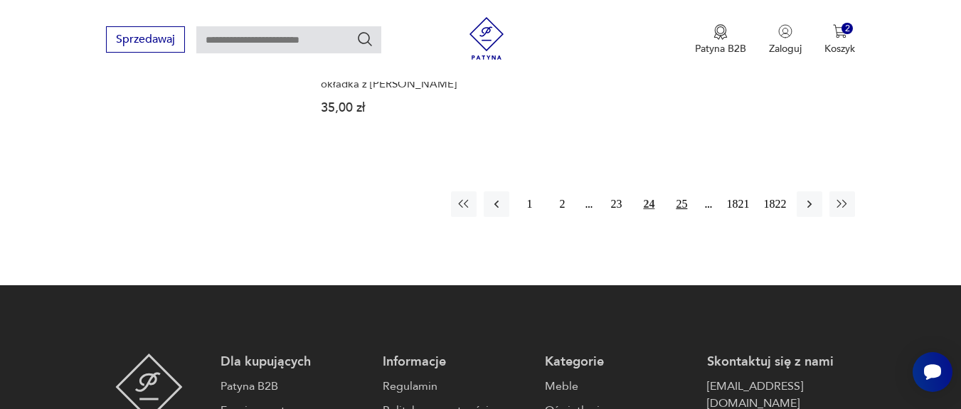
click at [680, 203] on button "25" at bounding box center [681, 204] width 26 height 26
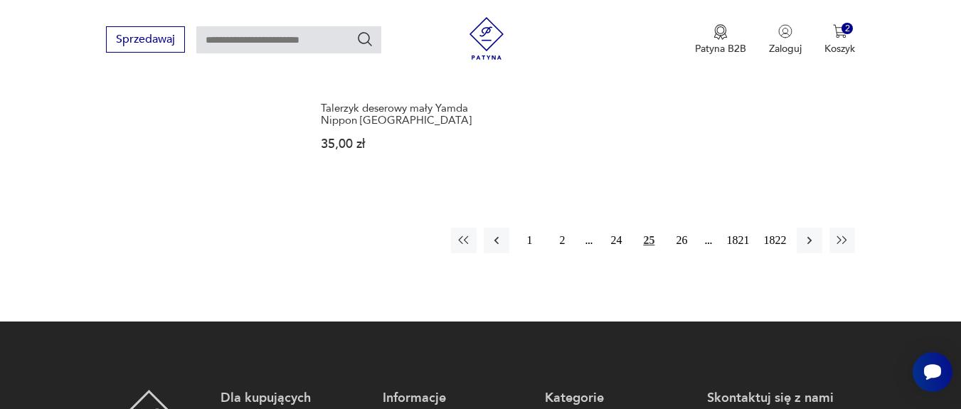
scroll to position [1977, 0]
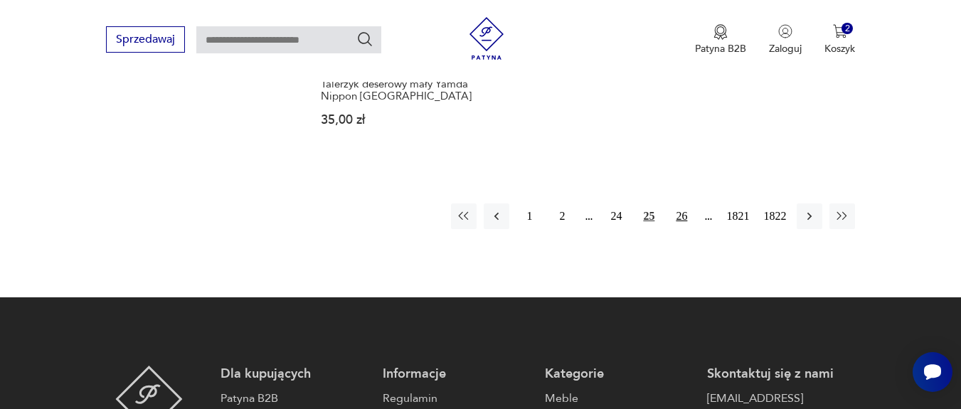
click at [683, 203] on button "26" at bounding box center [681, 216] width 26 height 26
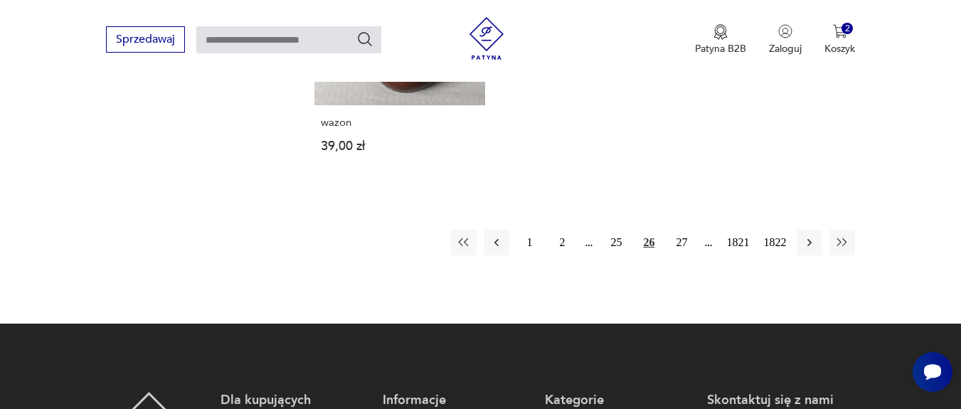
scroll to position [1977, 0]
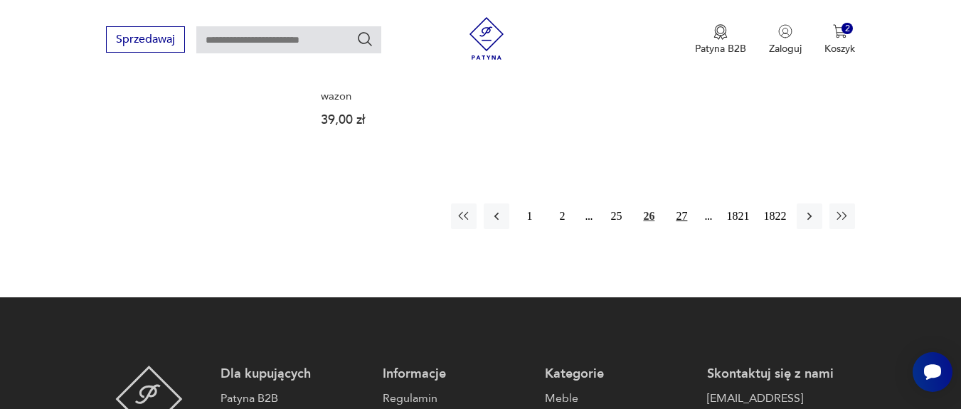
click at [676, 213] on button "27" at bounding box center [681, 216] width 26 height 26
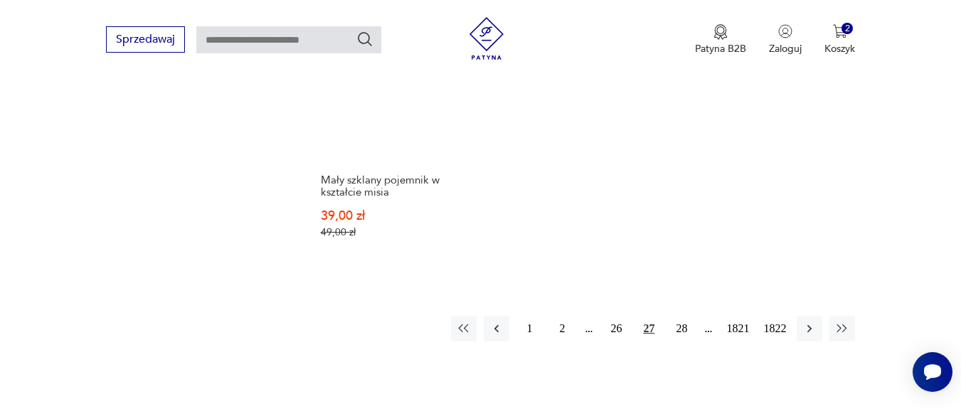
scroll to position [2062, 0]
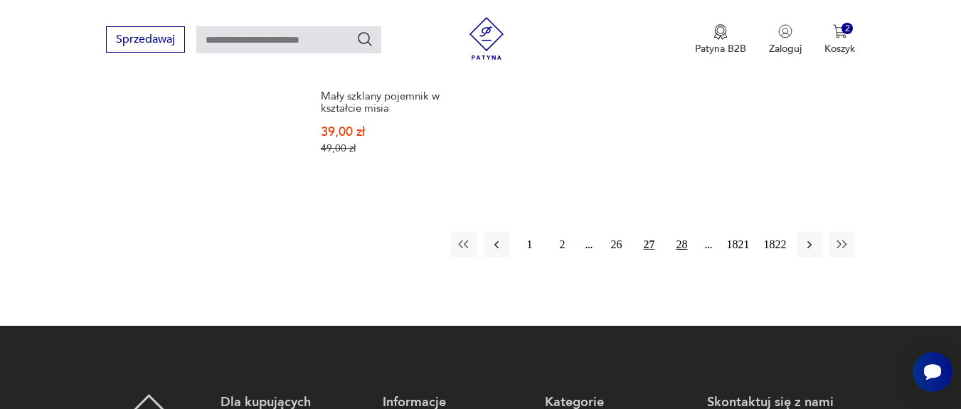
click at [689, 232] on button "28" at bounding box center [681, 245] width 26 height 26
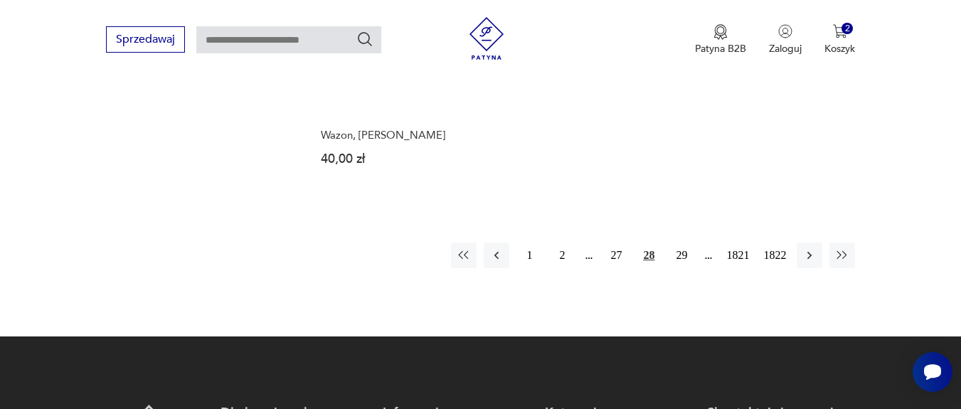
scroll to position [1977, 0]
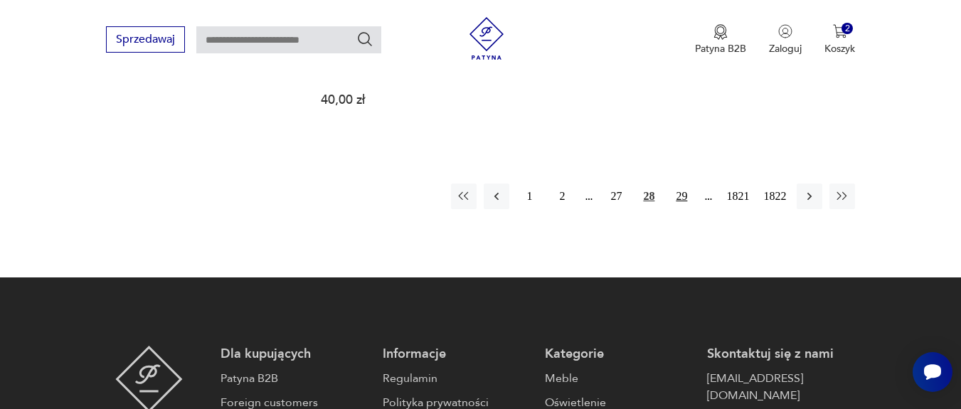
click at [681, 198] on button "29" at bounding box center [681, 196] width 26 height 26
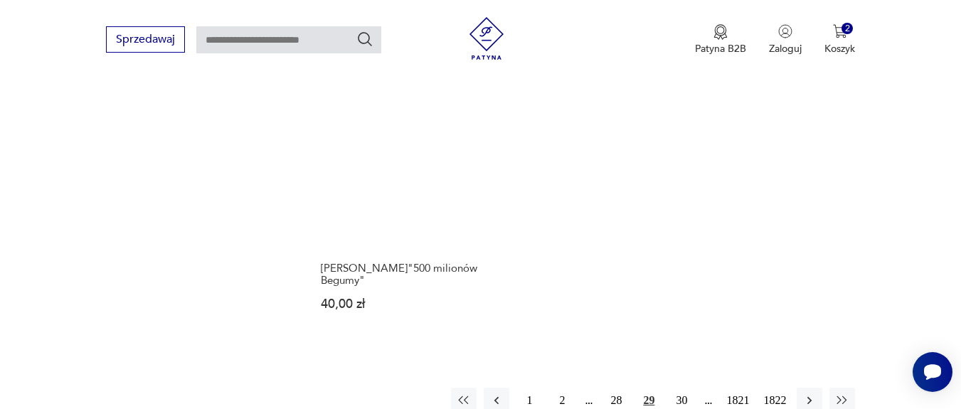
scroll to position [1892, 0]
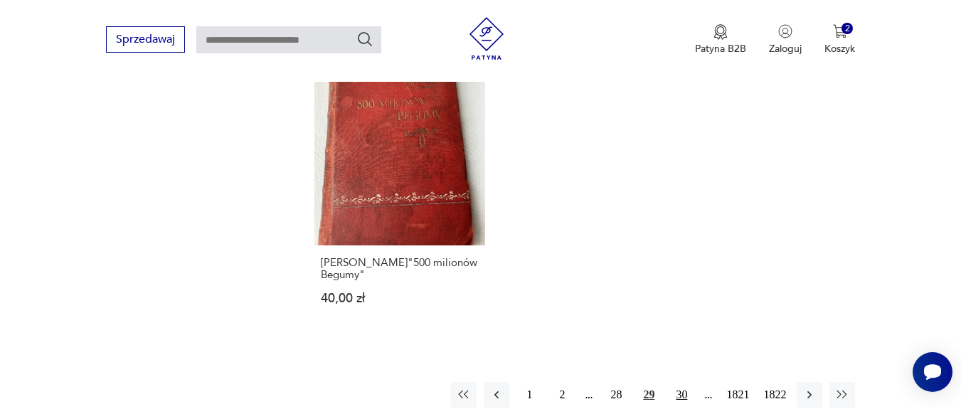
click at [686, 382] on button "30" at bounding box center [681, 395] width 26 height 26
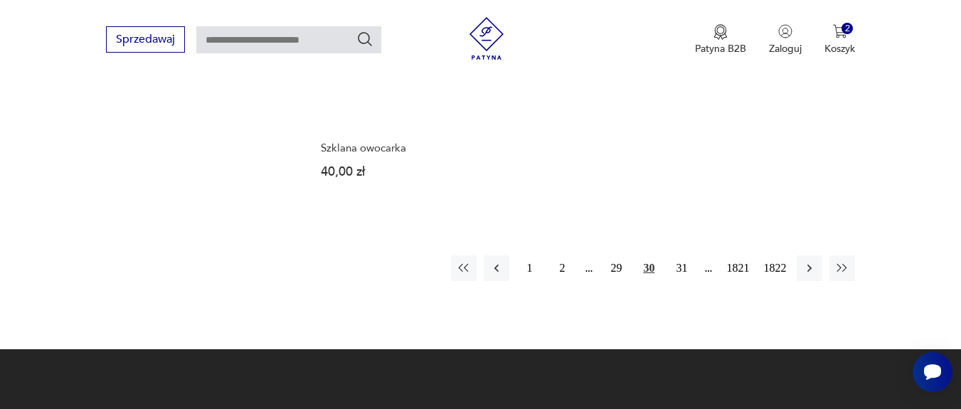
scroll to position [1892, 0]
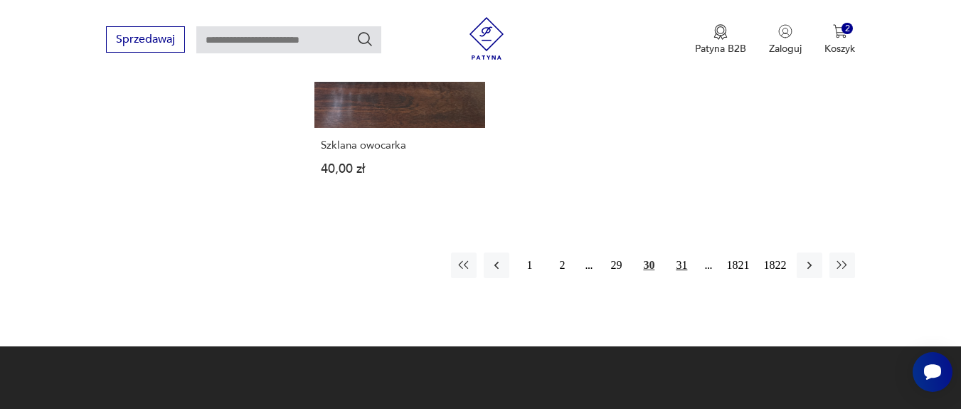
click at [684, 267] on button "31" at bounding box center [681, 265] width 26 height 26
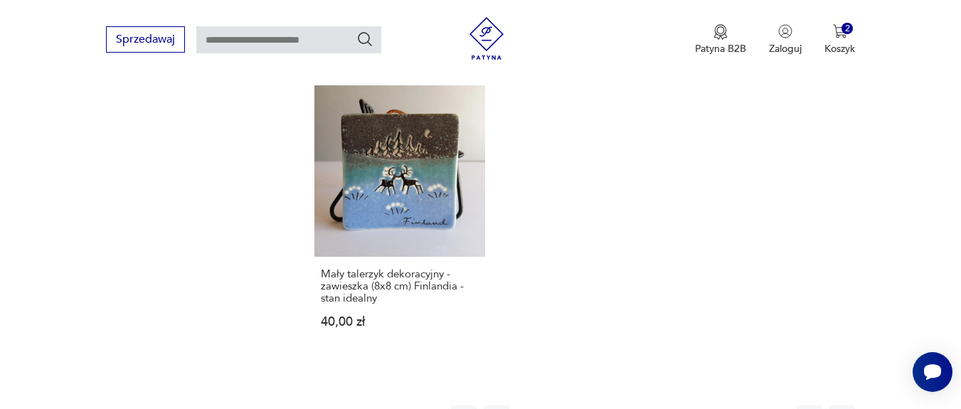
scroll to position [1977, 0]
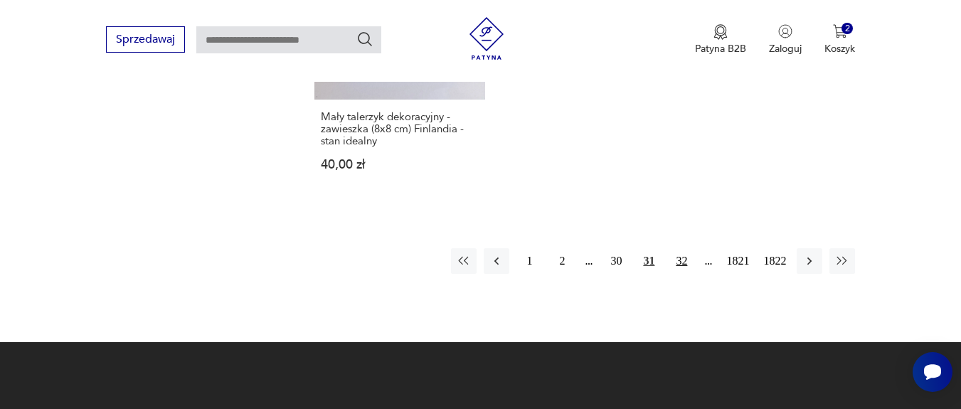
click at [680, 249] on button "32" at bounding box center [681, 261] width 26 height 26
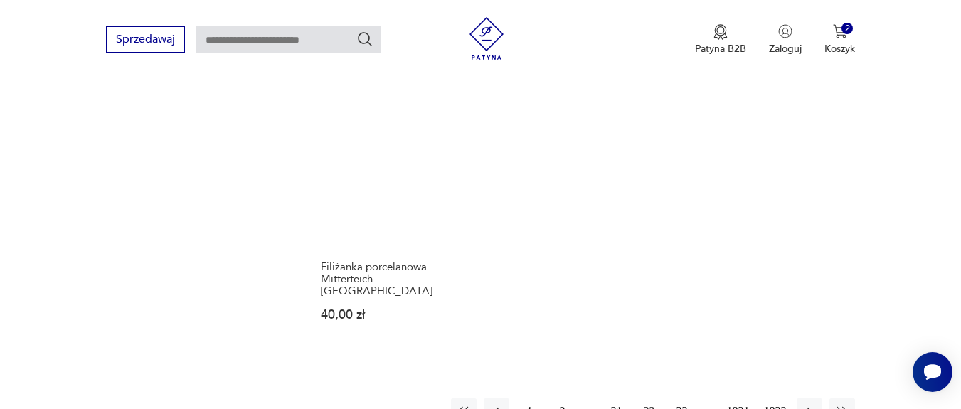
scroll to position [1977, 0]
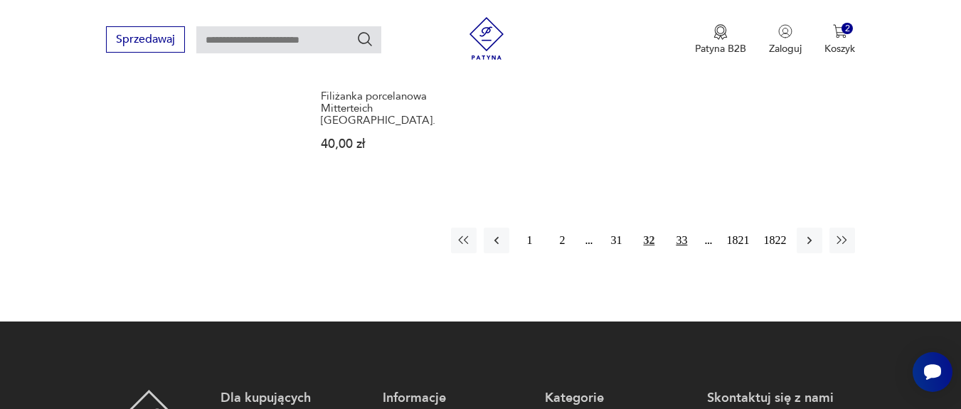
click at [675, 239] on button "33" at bounding box center [681, 241] width 26 height 26
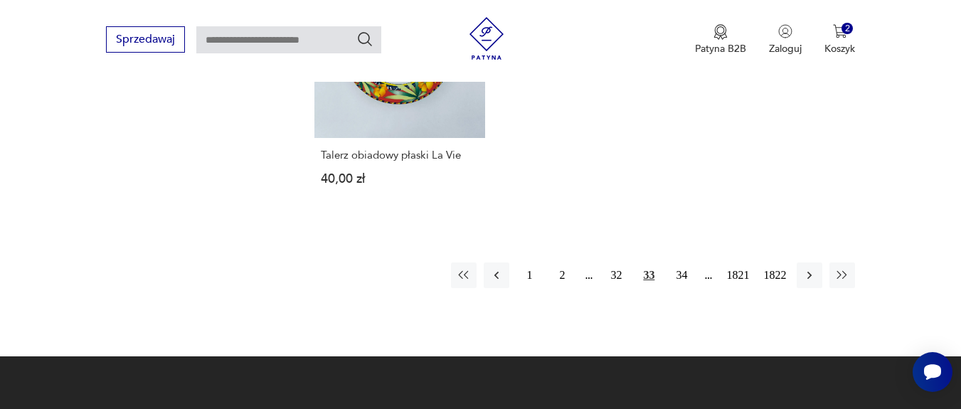
scroll to position [1892, 0]
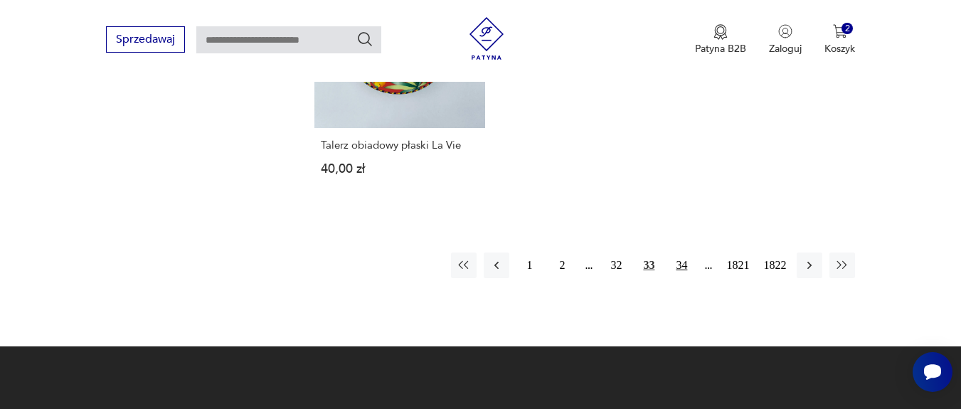
click at [678, 267] on button "34" at bounding box center [681, 265] width 26 height 26
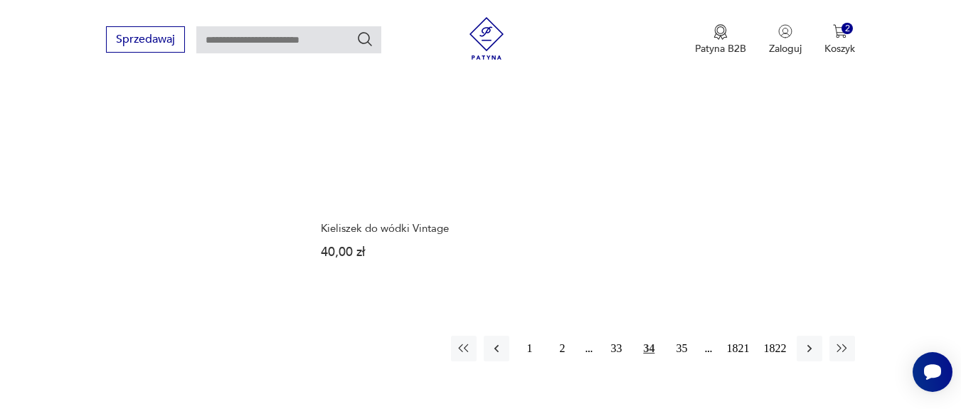
scroll to position [1892, 0]
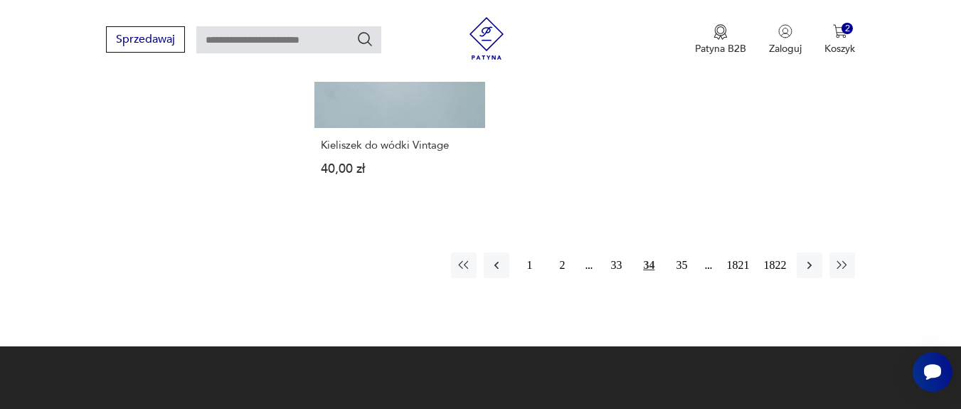
click at [682, 253] on button "35" at bounding box center [681, 265] width 26 height 26
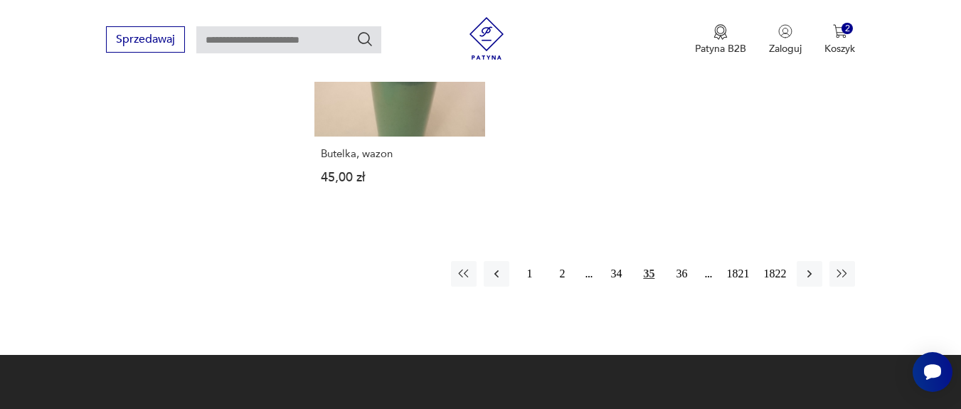
scroll to position [1977, 0]
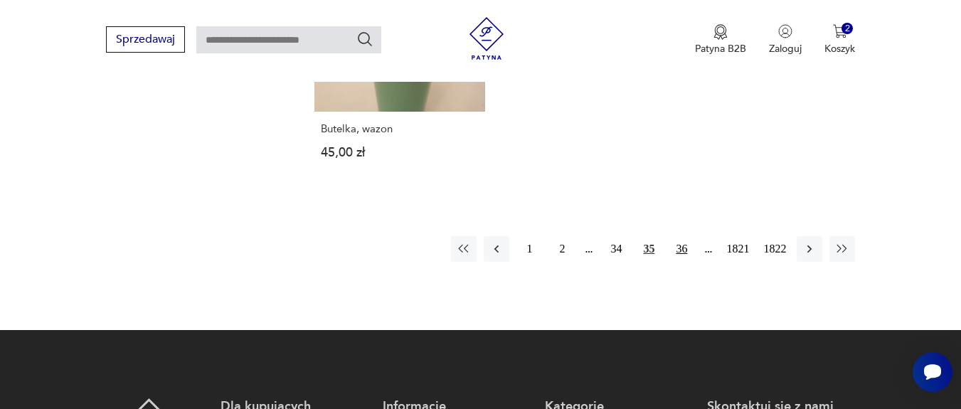
click at [690, 236] on button "36" at bounding box center [681, 249] width 26 height 26
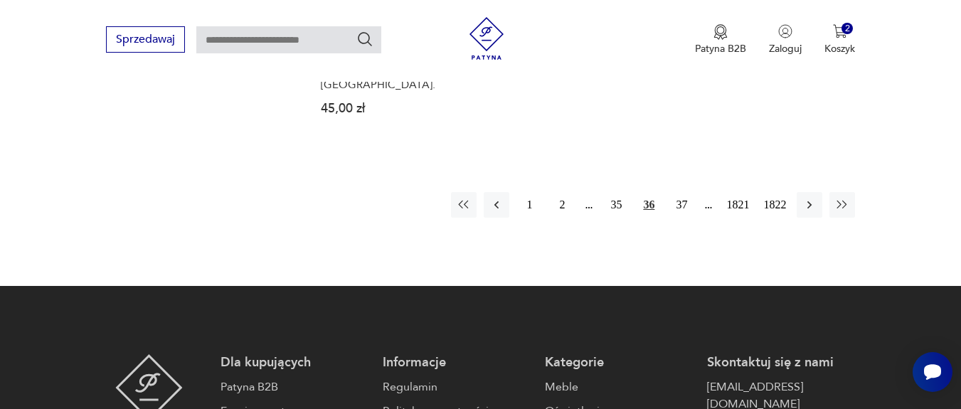
scroll to position [1977, 0]
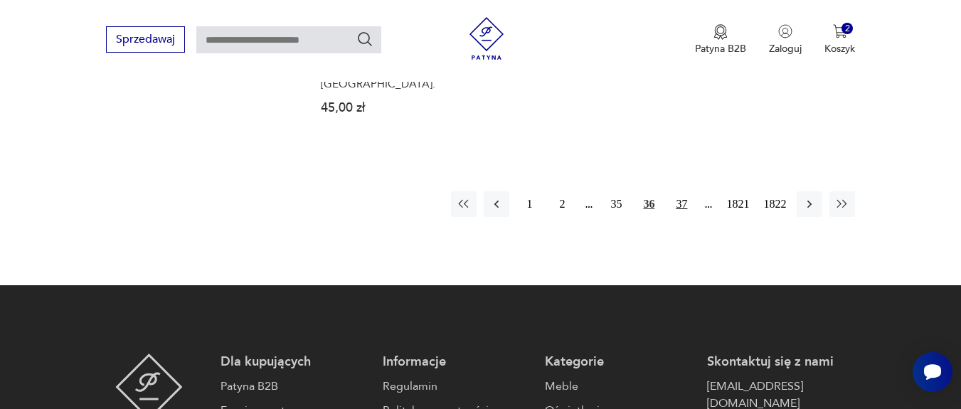
click at [681, 191] on button "37" at bounding box center [681, 204] width 26 height 26
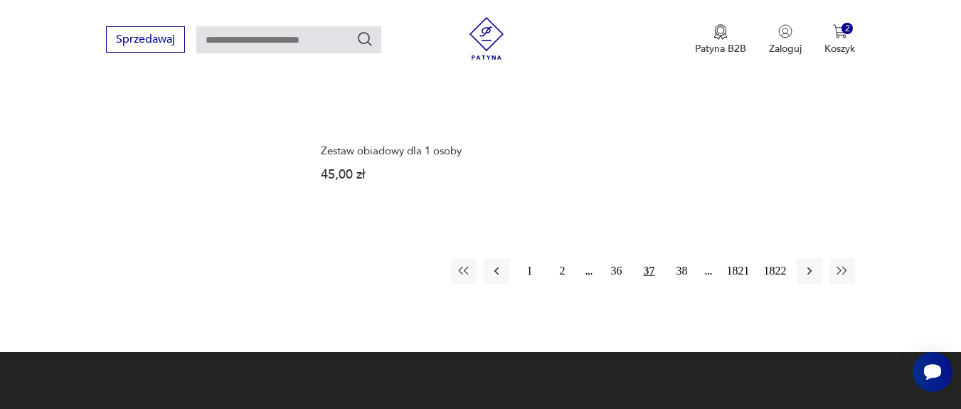
scroll to position [1977, 0]
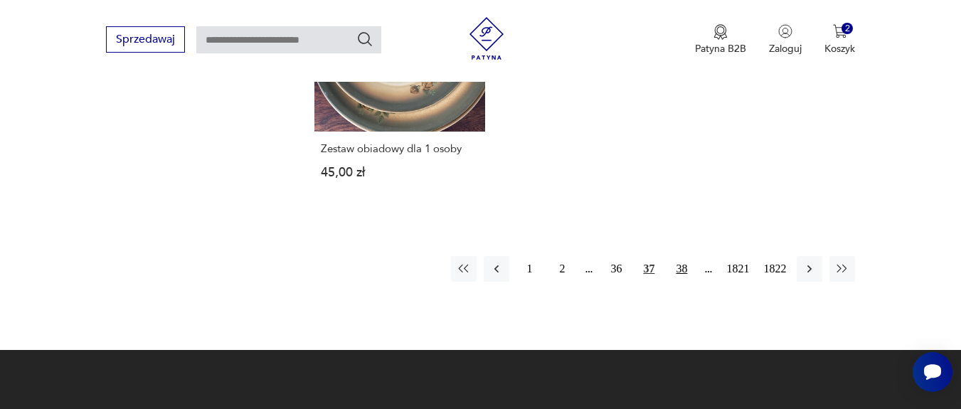
click at [685, 256] on button "38" at bounding box center [681, 269] width 26 height 26
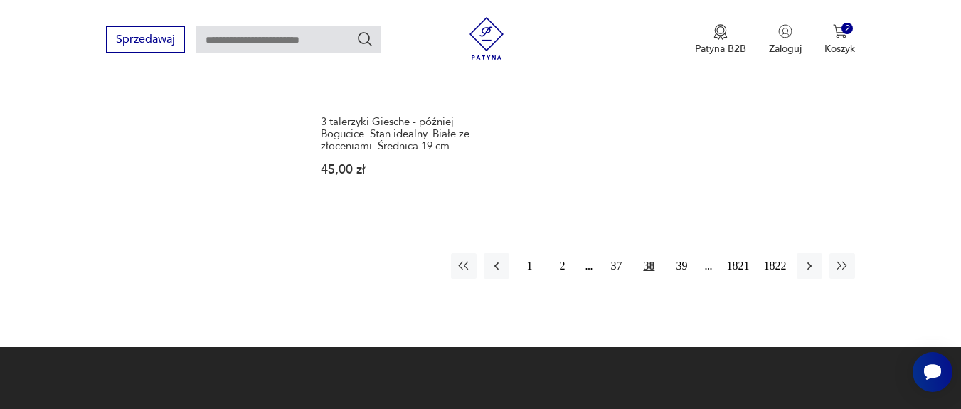
scroll to position [1892, 0]
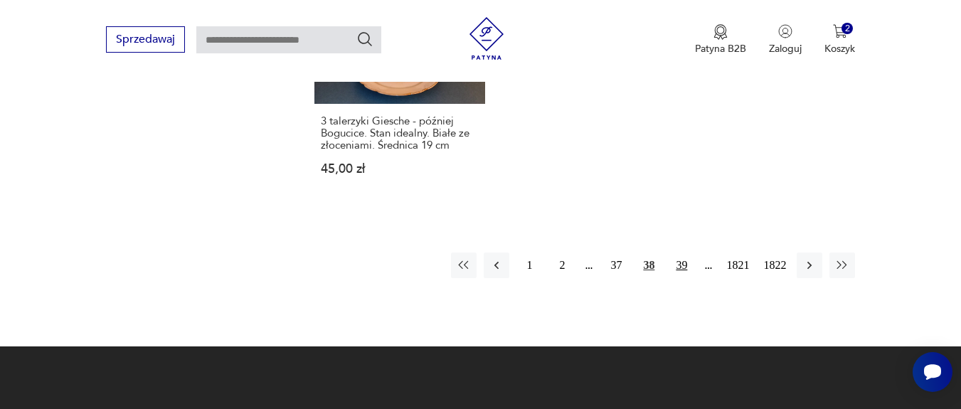
click at [684, 271] on button "39" at bounding box center [681, 265] width 26 height 26
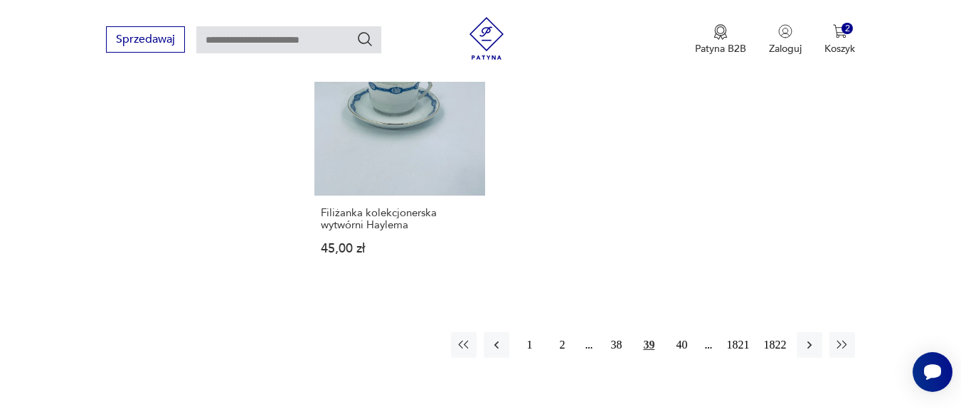
scroll to position [1977, 0]
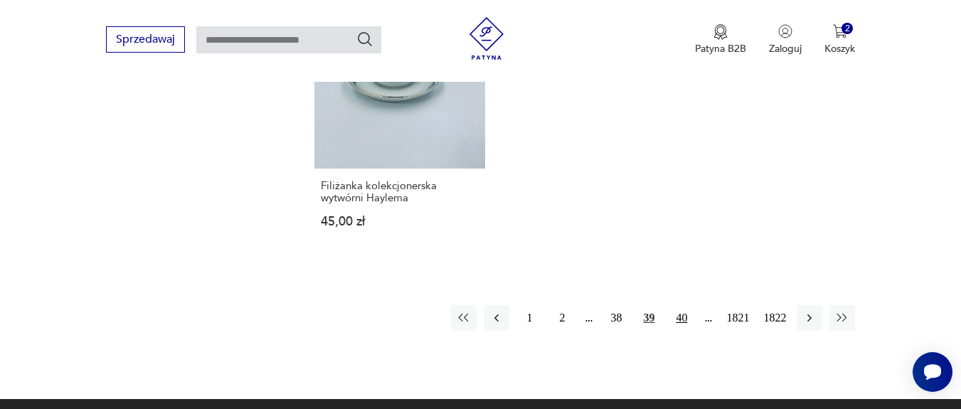
click at [669, 305] on button "40" at bounding box center [681, 318] width 26 height 26
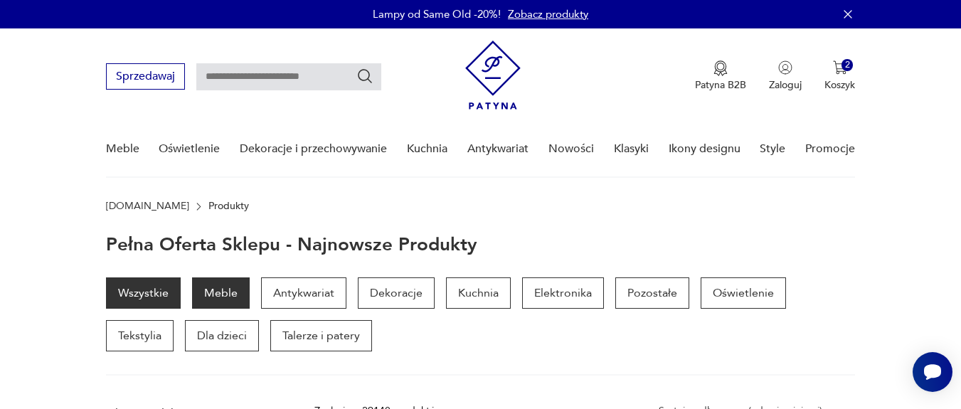
click at [195, 287] on p "Meble" at bounding box center [221, 292] width 58 height 31
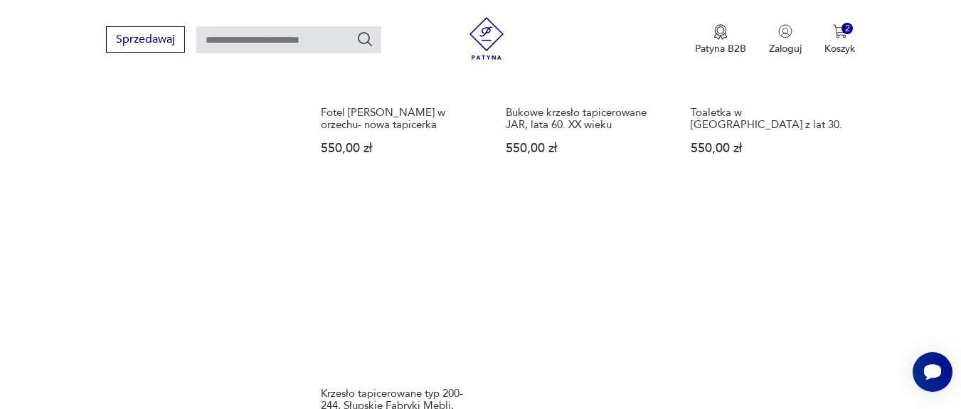
scroll to position [2020, 0]
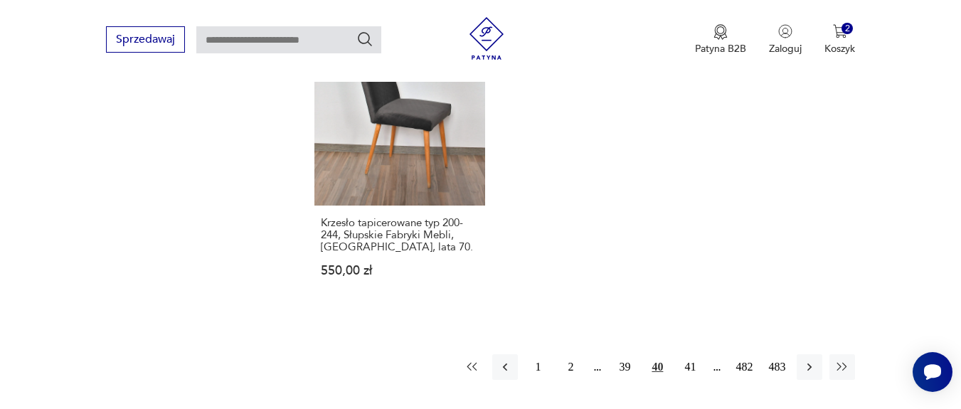
click at [469, 369] on icon "button" at bounding box center [472, 367] width 14 height 14
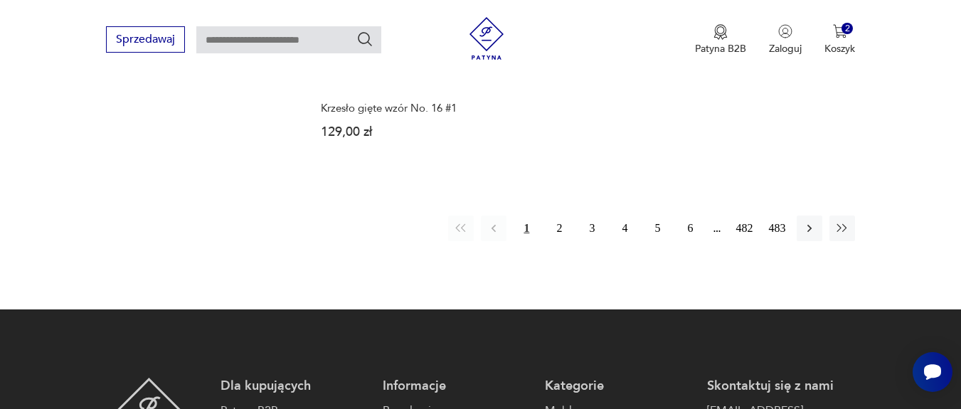
scroll to position [2161, 0]
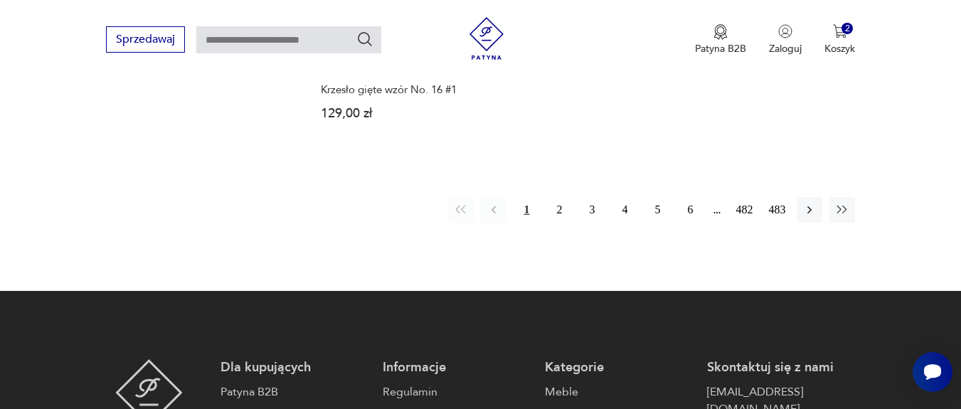
click at [562, 211] on button "2" at bounding box center [559, 210] width 26 height 26
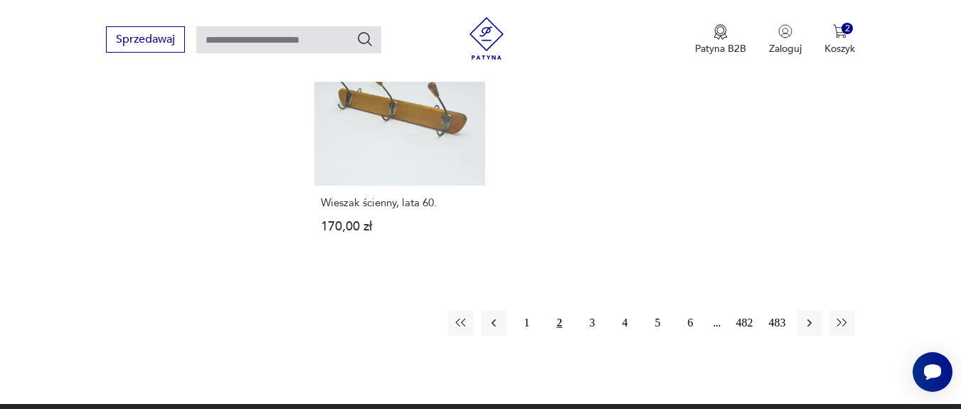
scroll to position [2085, 0]
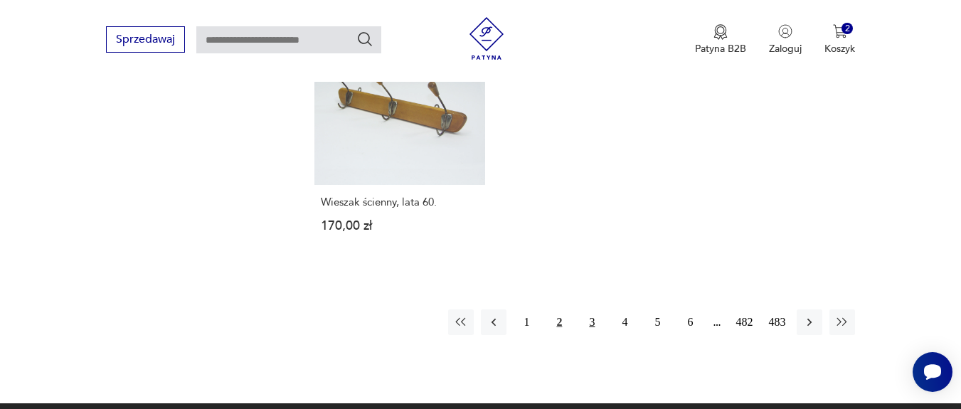
click at [589, 309] on button "3" at bounding box center [592, 322] width 26 height 26
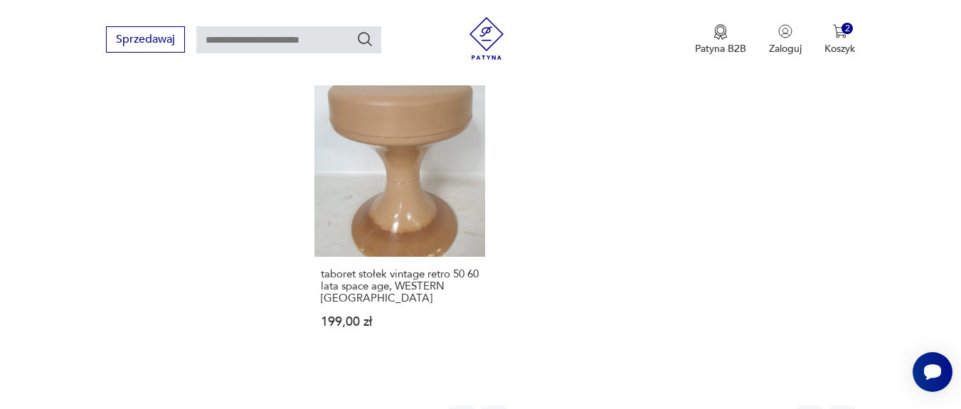
scroll to position [2085, 0]
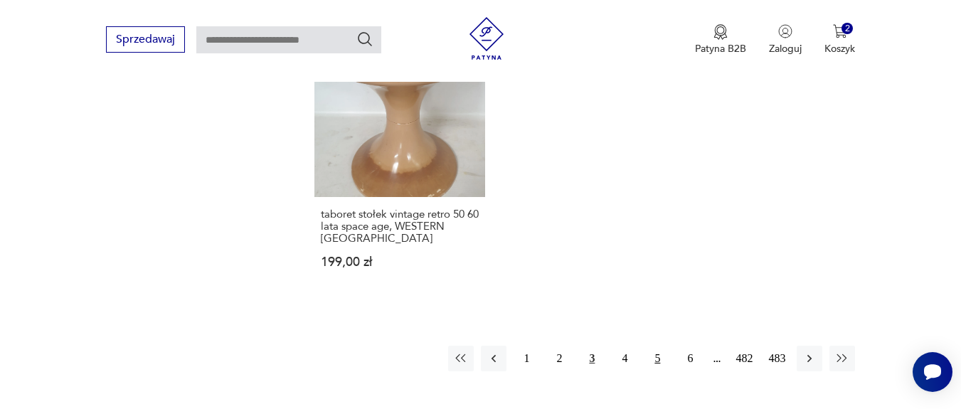
click at [660, 346] on button "5" at bounding box center [657, 359] width 26 height 26
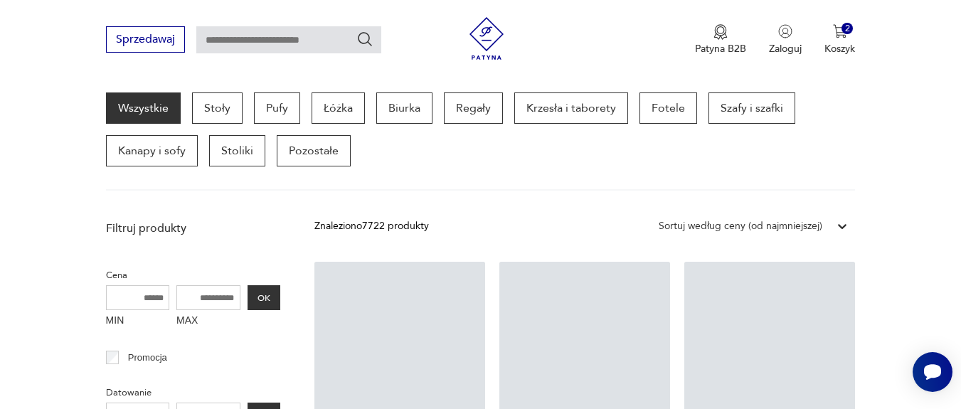
scroll to position [455, 0]
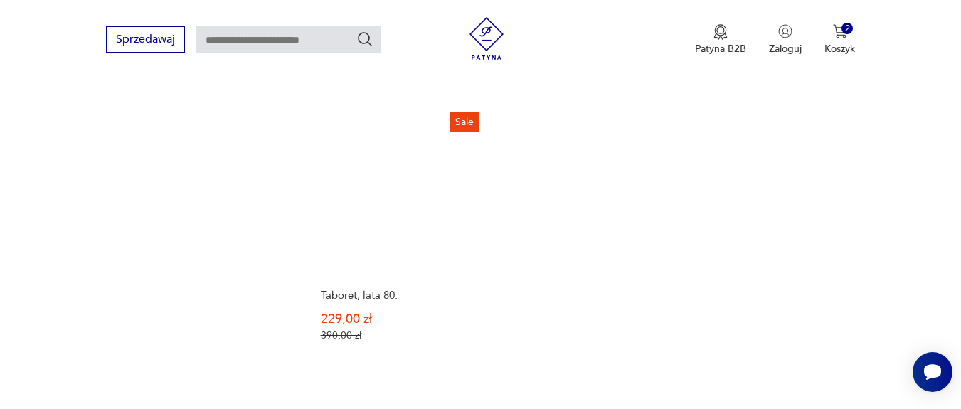
scroll to position [2057, 0]
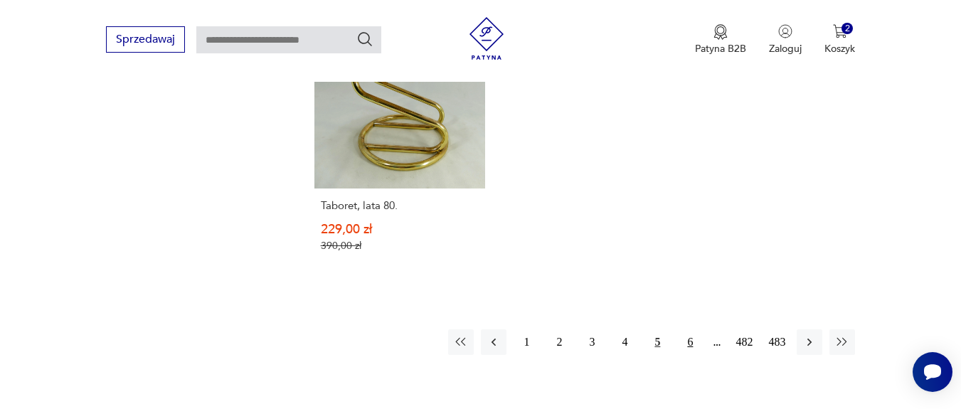
click at [692, 335] on button "6" at bounding box center [690, 342] width 26 height 26
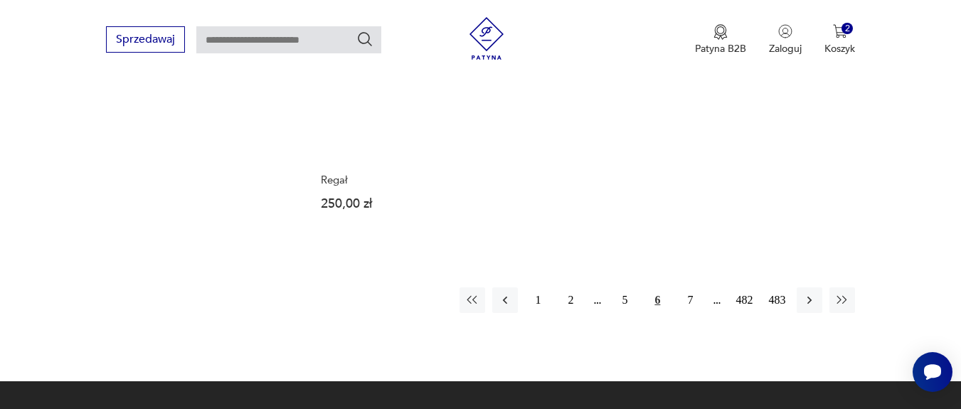
scroll to position [2085, 0]
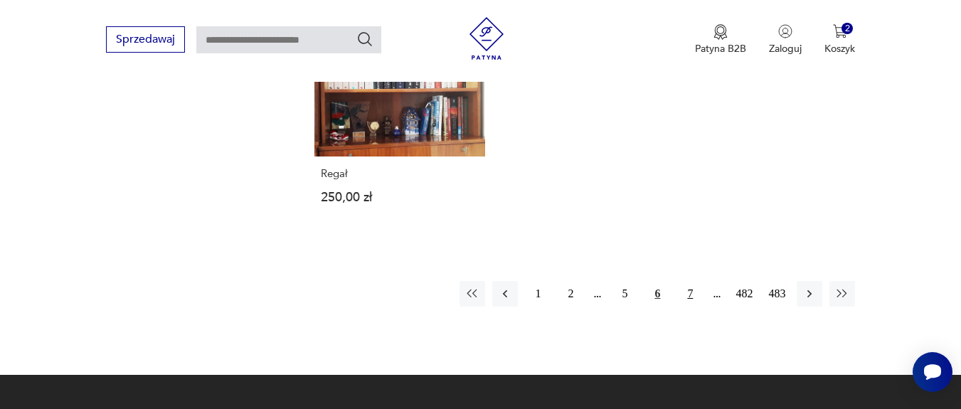
click at [691, 281] on button "7" at bounding box center [690, 294] width 26 height 26
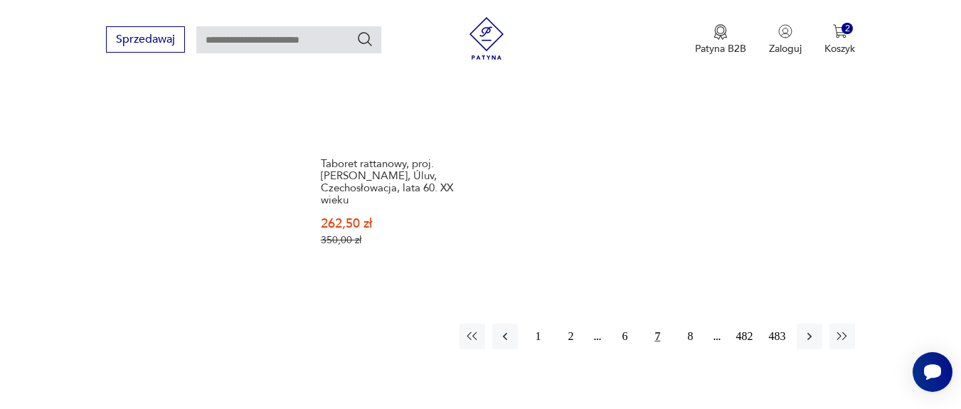
scroll to position [2085, 0]
click at [689, 325] on button "8" at bounding box center [690, 334] width 26 height 26
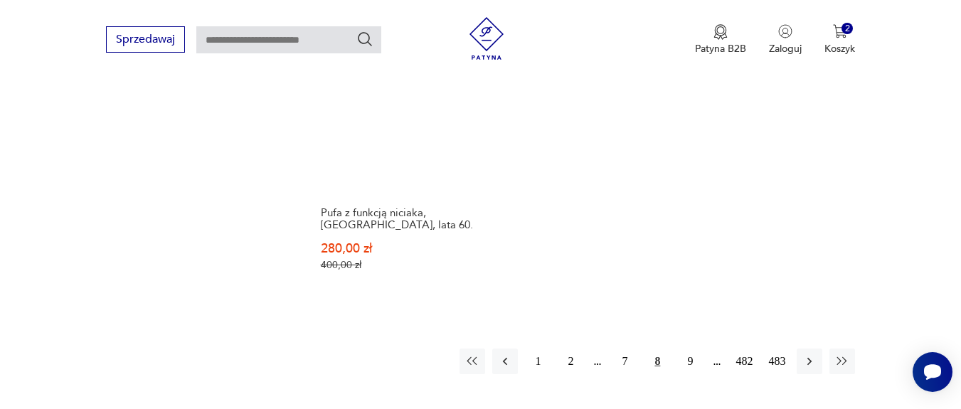
scroll to position [2085, 0]
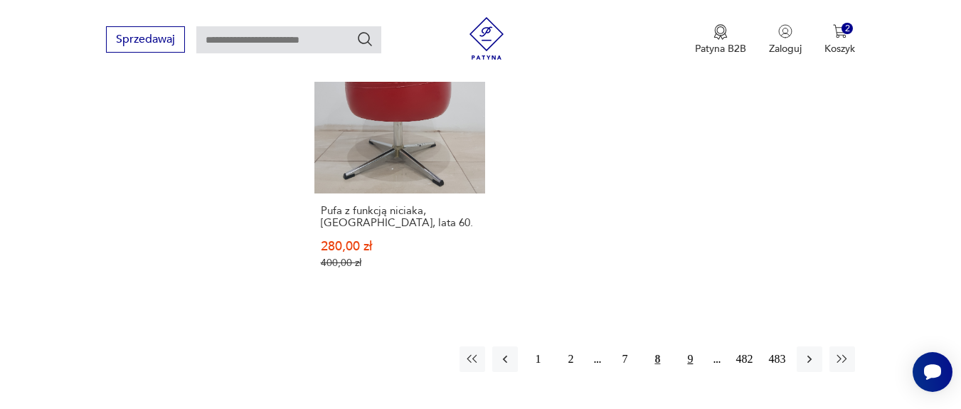
click at [691, 361] on button "9" at bounding box center [690, 359] width 26 height 26
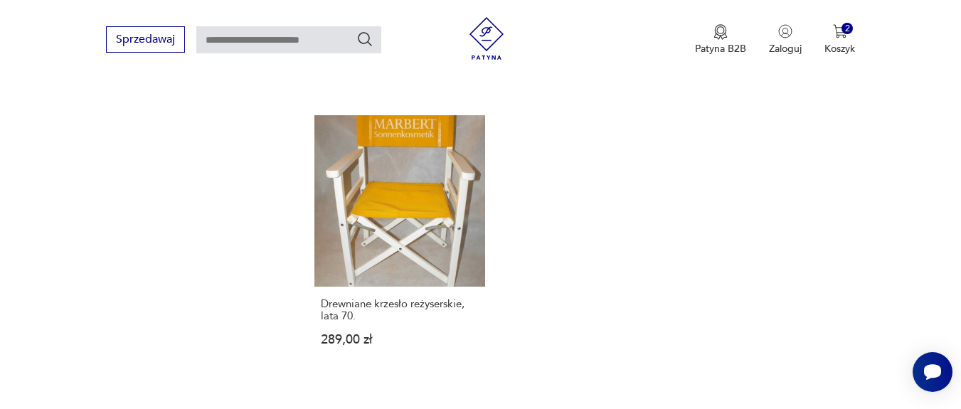
scroll to position [2170, 0]
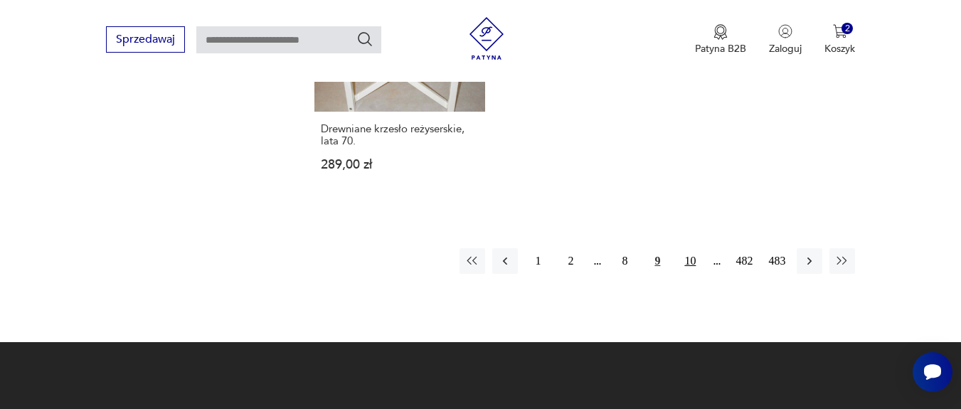
click at [693, 248] on button "10" at bounding box center [690, 261] width 26 height 26
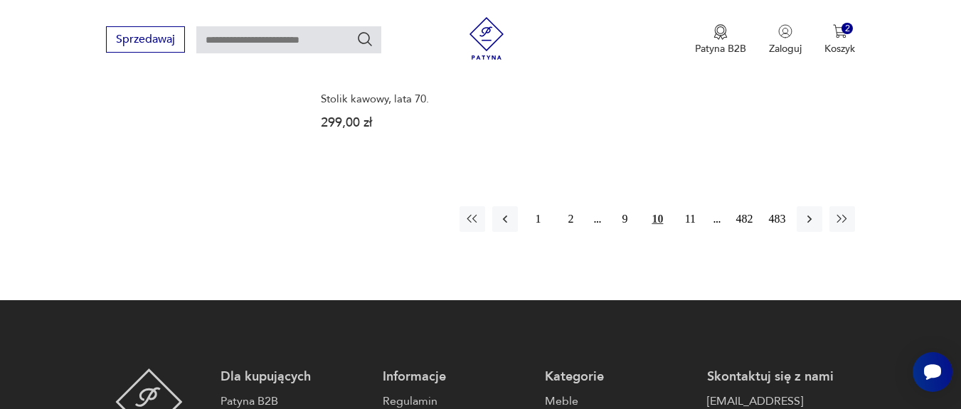
scroll to position [2170, 0]
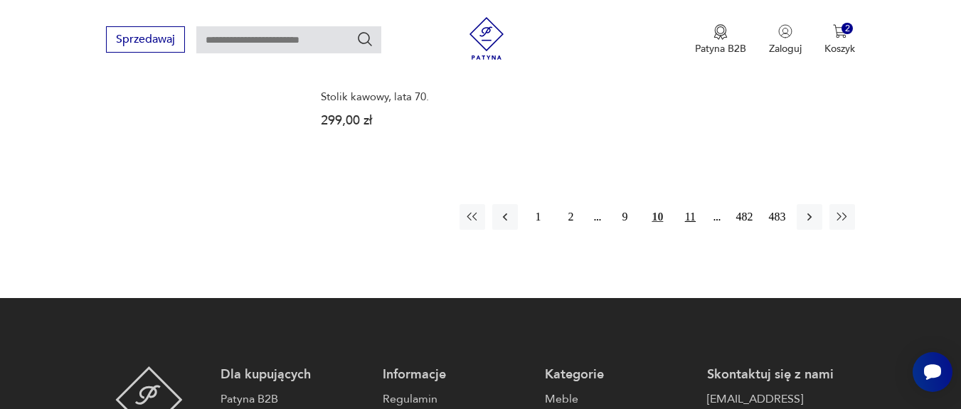
click at [691, 206] on button "11" at bounding box center [690, 217] width 26 height 26
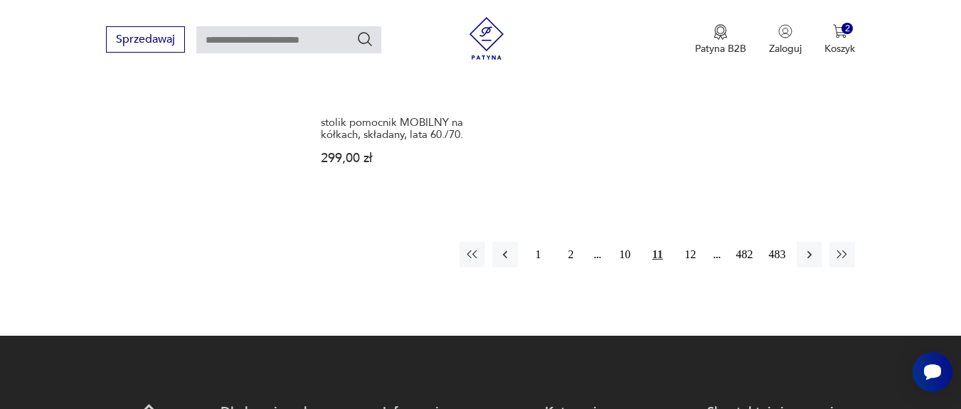
scroll to position [2170, 0]
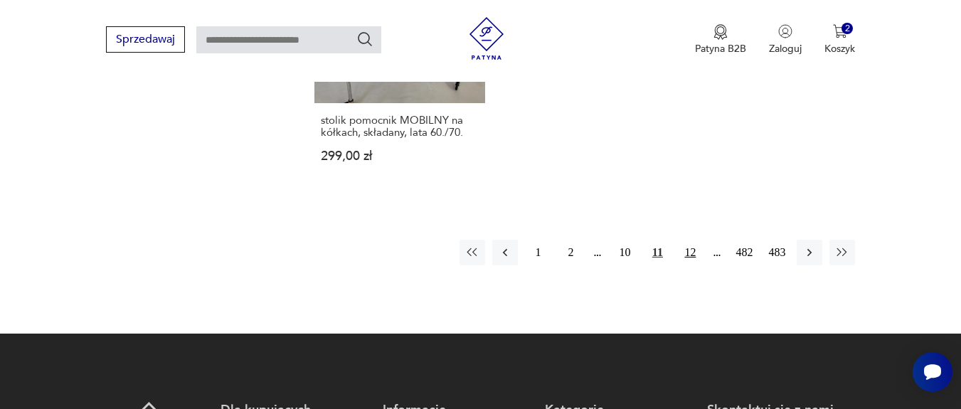
click at [698, 240] on button "12" at bounding box center [690, 253] width 26 height 26
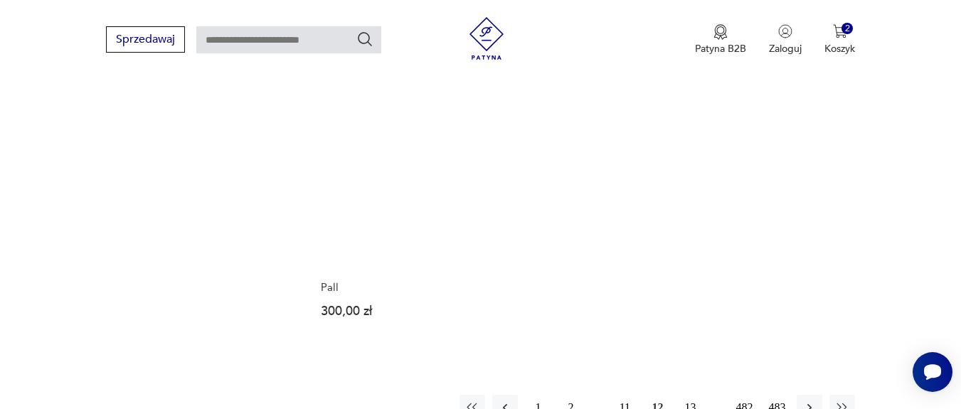
scroll to position [2085, 0]
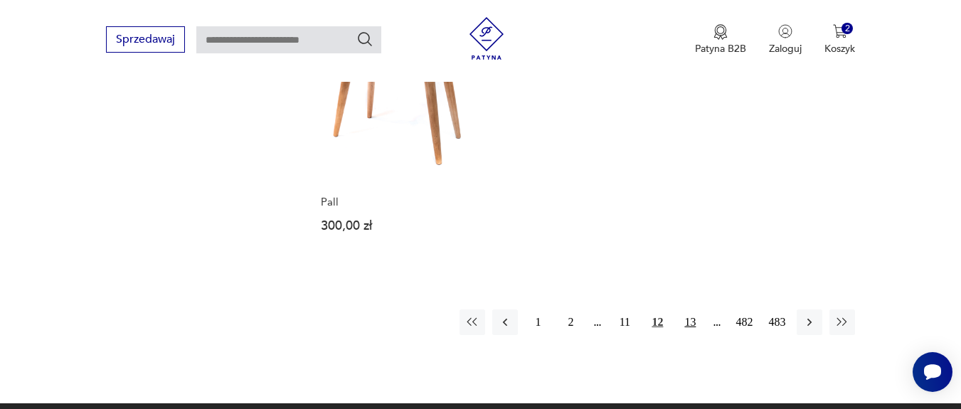
click at [691, 309] on button "13" at bounding box center [690, 322] width 26 height 26
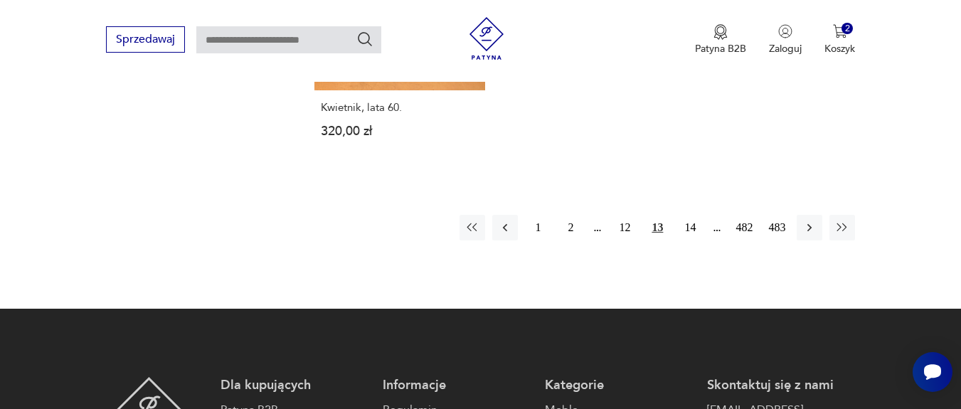
scroll to position [2170, 0]
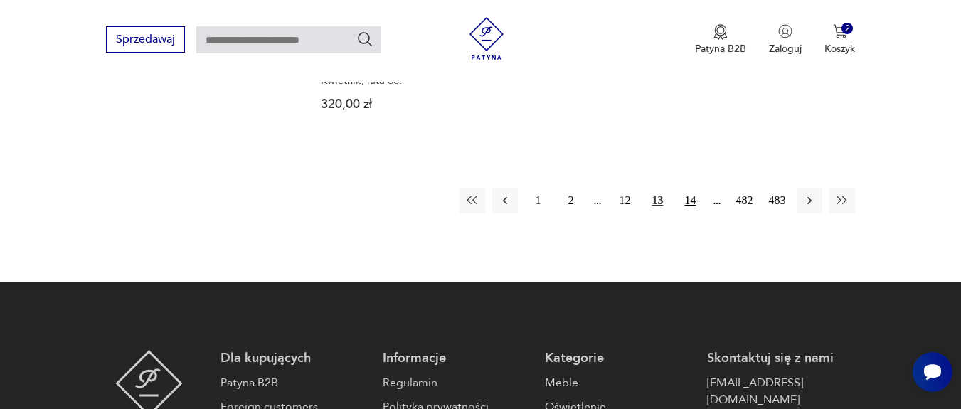
click at [696, 189] on button "14" at bounding box center [690, 201] width 26 height 26
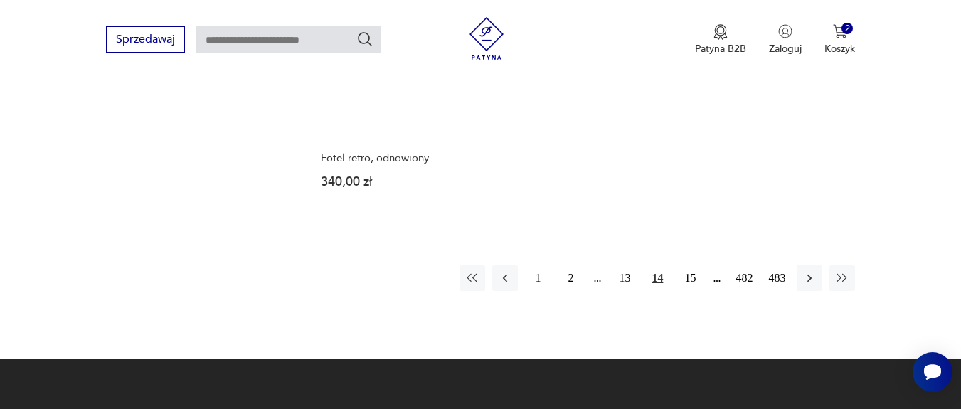
scroll to position [2170, 0]
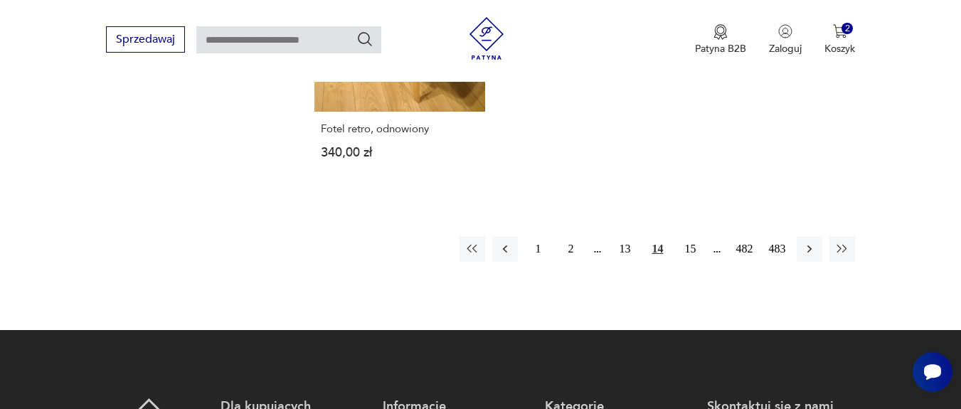
click at [690, 236] on button "15" at bounding box center [690, 249] width 26 height 26
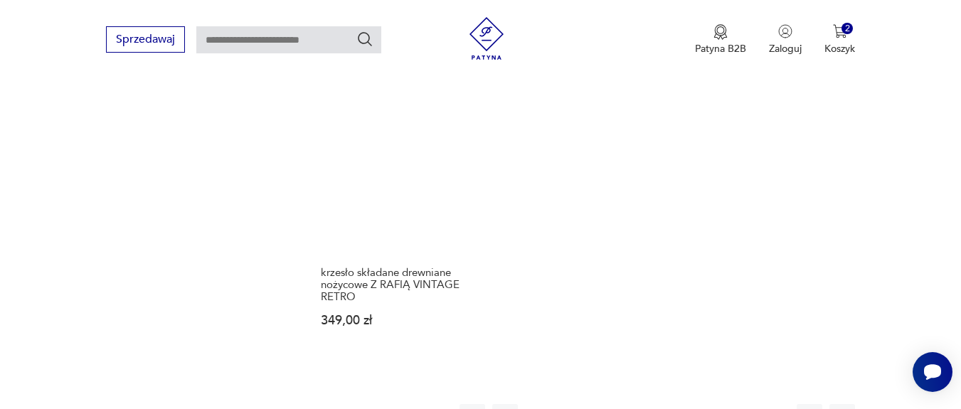
scroll to position [2170, 0]
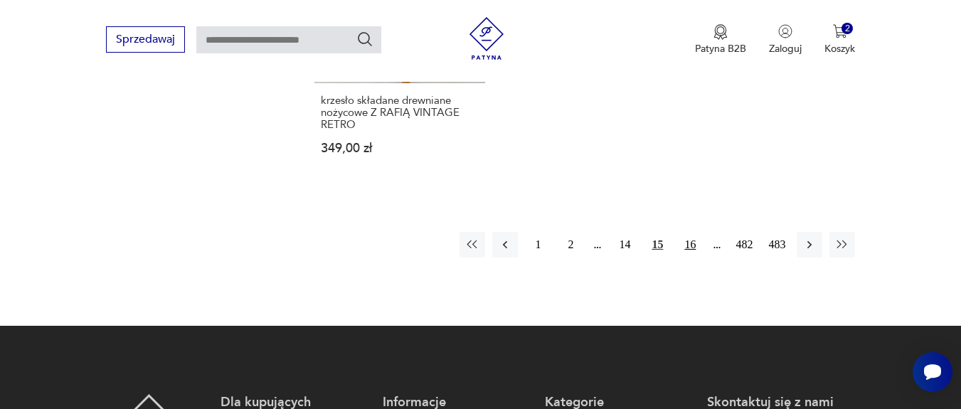
click at [690, 234] on button "16" at bounding box center [690, 245] width 26 height 26
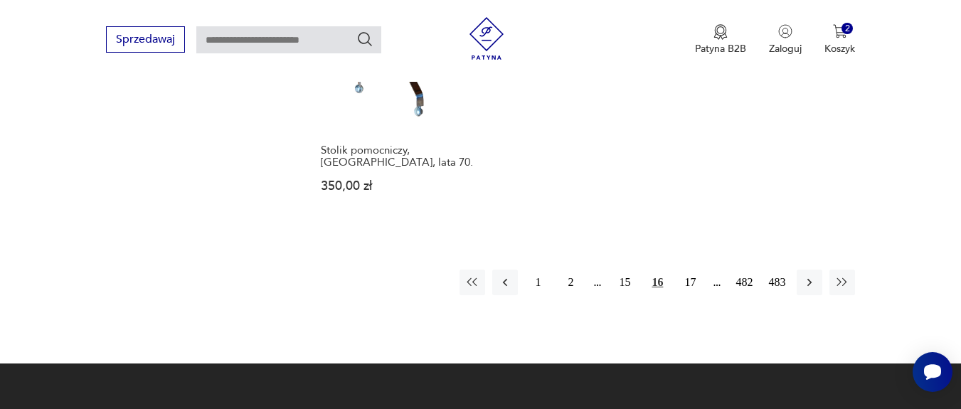
scroll to position [2170, 0]
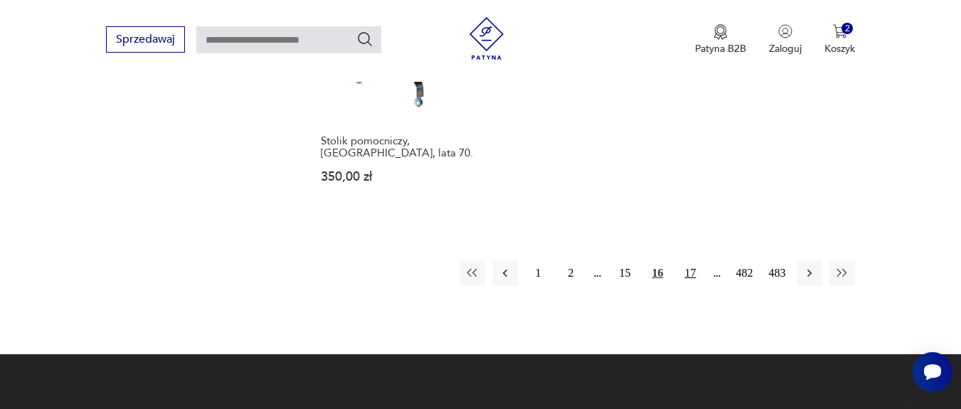
click at [693, 260] on button "17" at bounding box center [690, 273] width 26 height 26
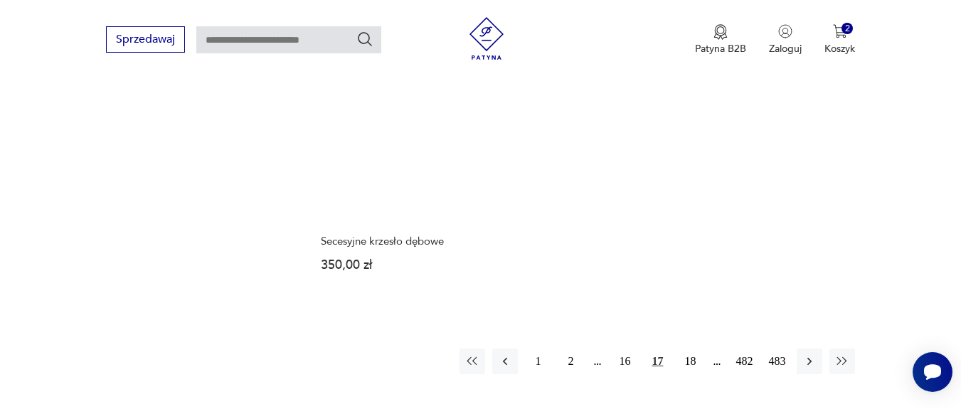
scroll to position [2085, 0]
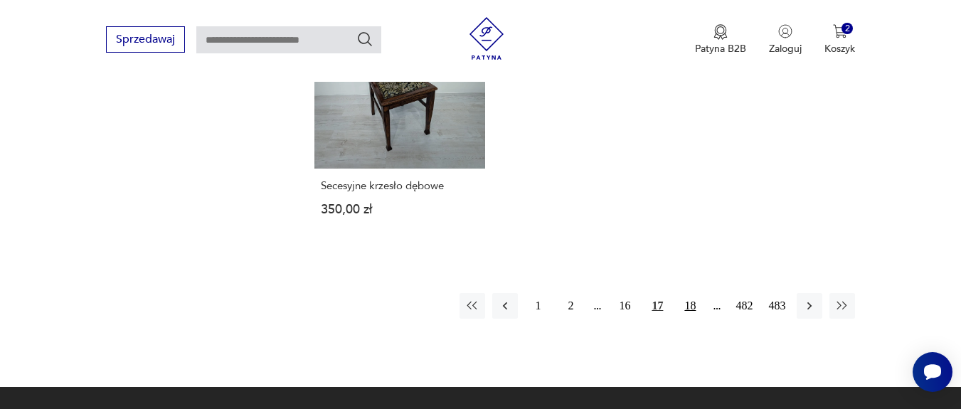
click at [698, 294] on button "18" at bounding box center [690, 306] width 26 height 26
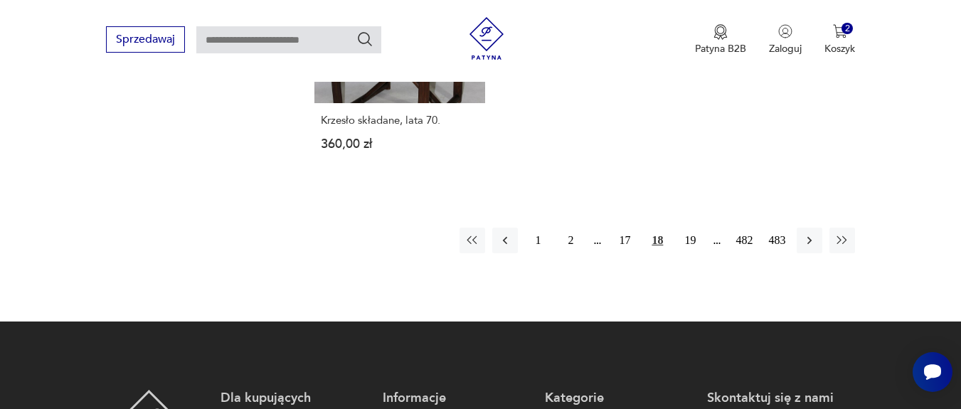
scroll to position [2170, 0]
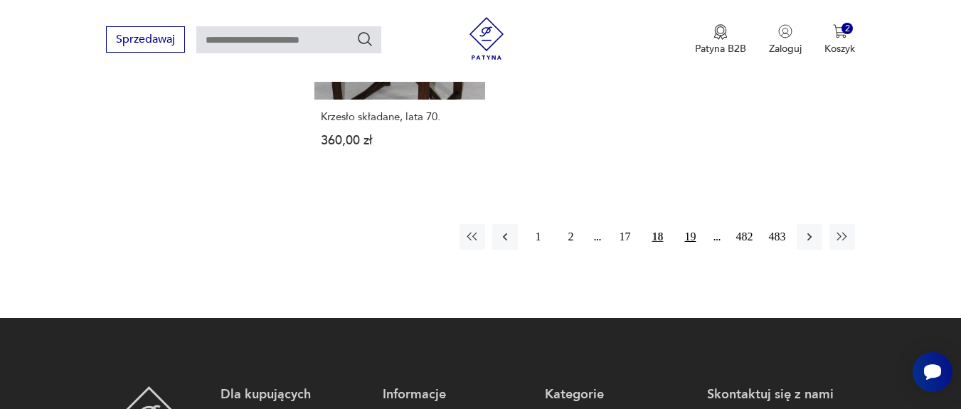
click at [678, 237] on button "19" at bounding box center [690, 237] width 26 height 26
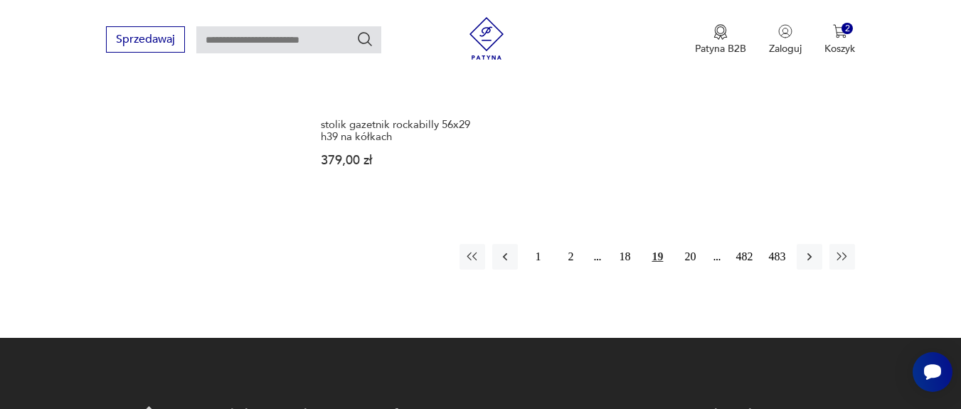
scroll to position [2170, 0]
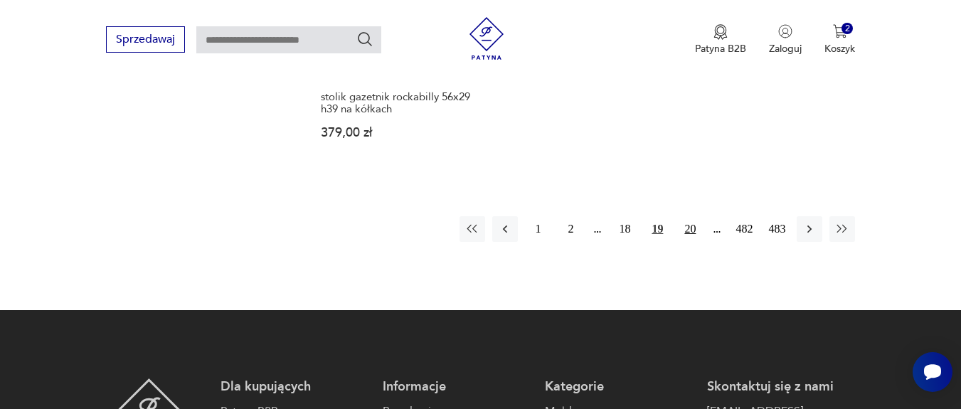
click at [688, 220] on button "20" at bounding box center [690, 229] width 26 height 26
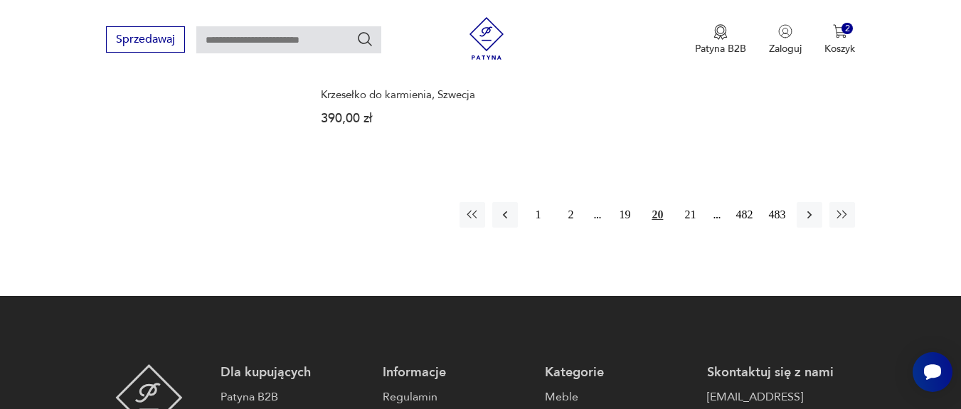
scroll to position [2170, 0]
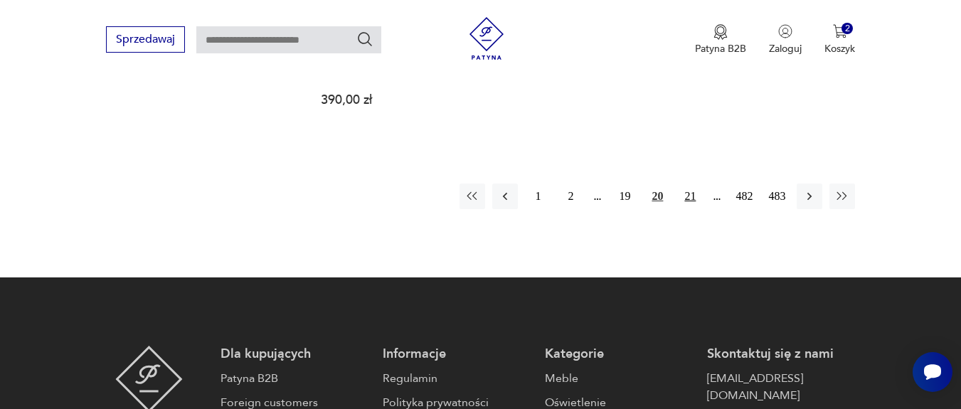
click at [692, 183] on button "21" at bounding box center [690, 196] width 26 height 26
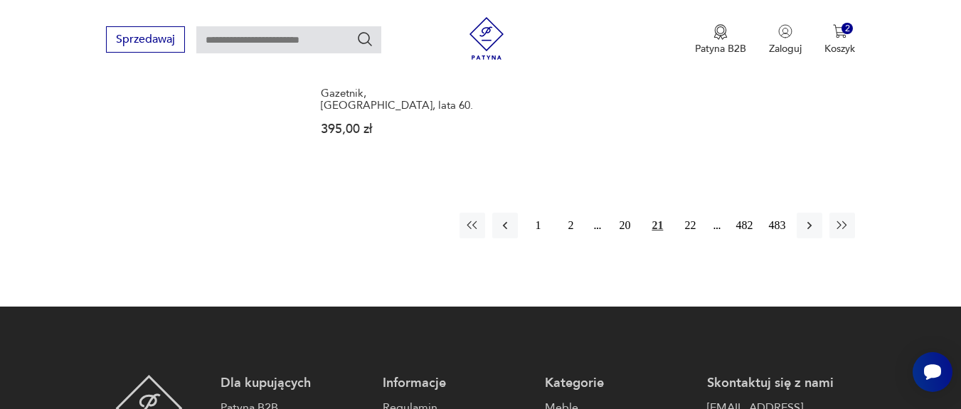
scroll to position [2170, 0]
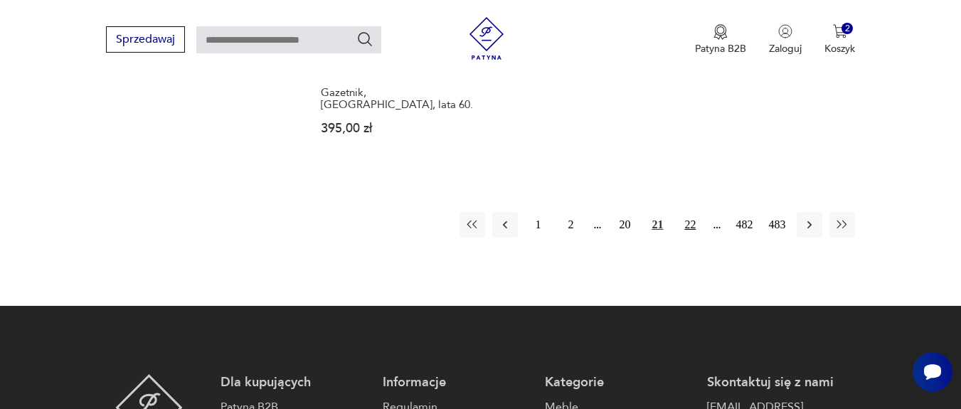
click at [678, 212] on button "22" at bounding box center [690, 225] width 26 height 26
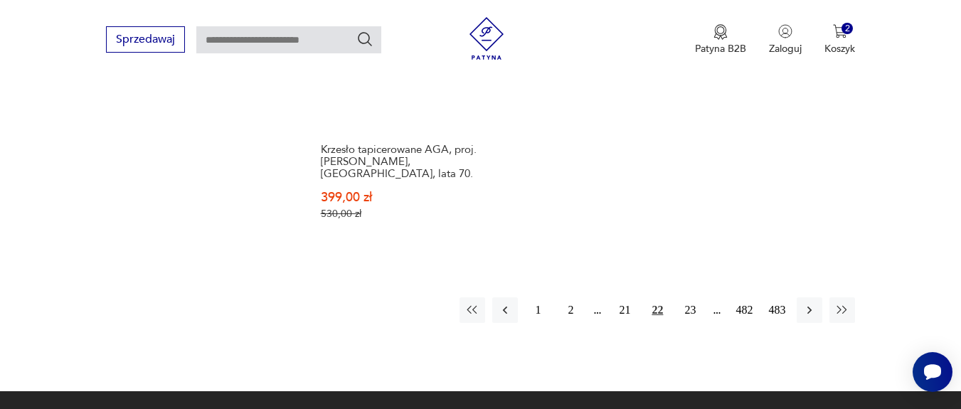
scroll to position [2170, 0]
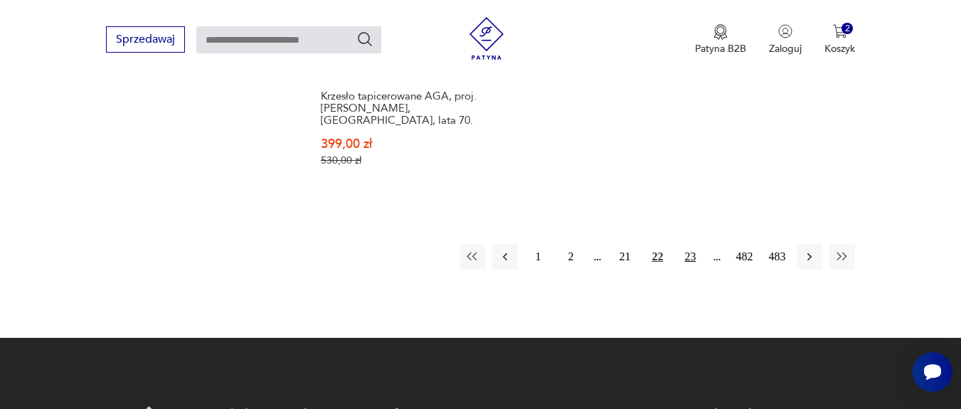
click at [693, 244] on button "23" at bounding box center [690, 257] width 26 height 26
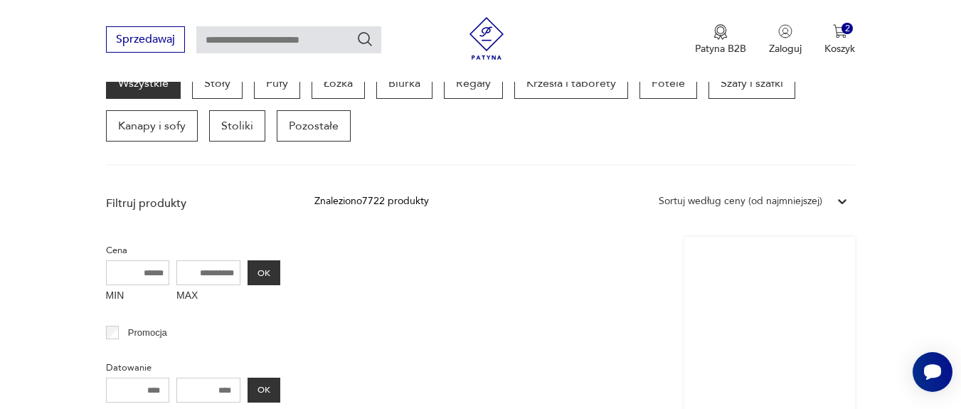
scroll to position [423, 0]
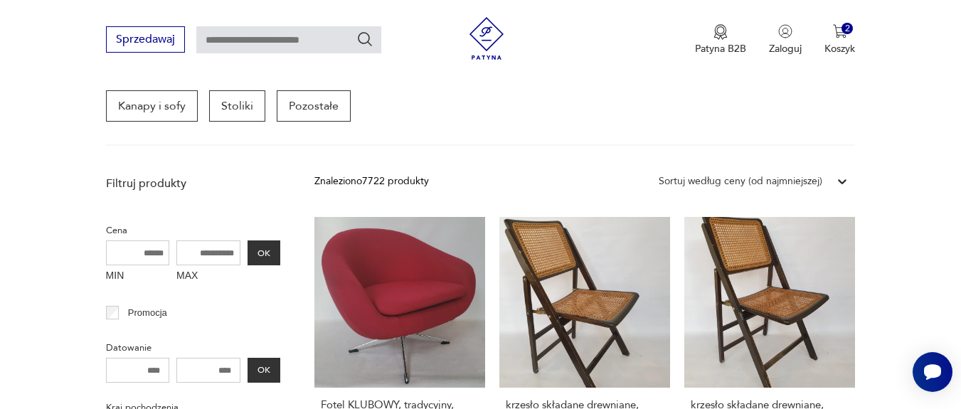
click at [841, 179] on icon at bounding box center [842, 181] width 14 height 14
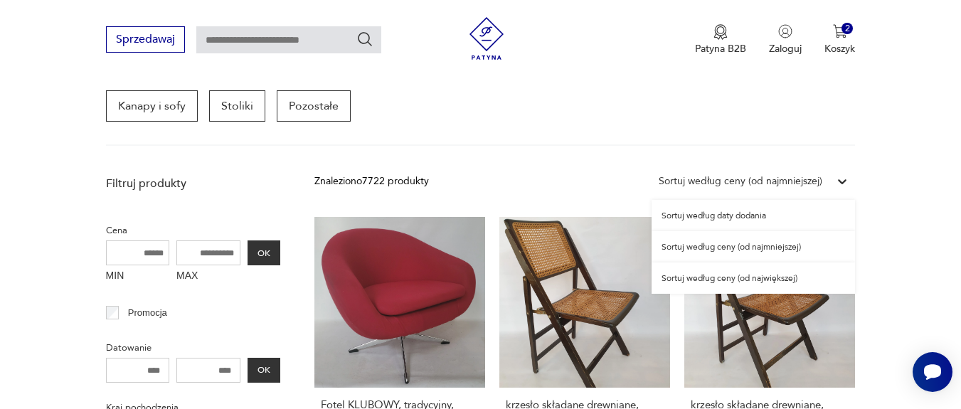
click at [767, 277] on div "Sortuj według ceny (od największej)" at bounding box center [752, 277] width 203 height 31
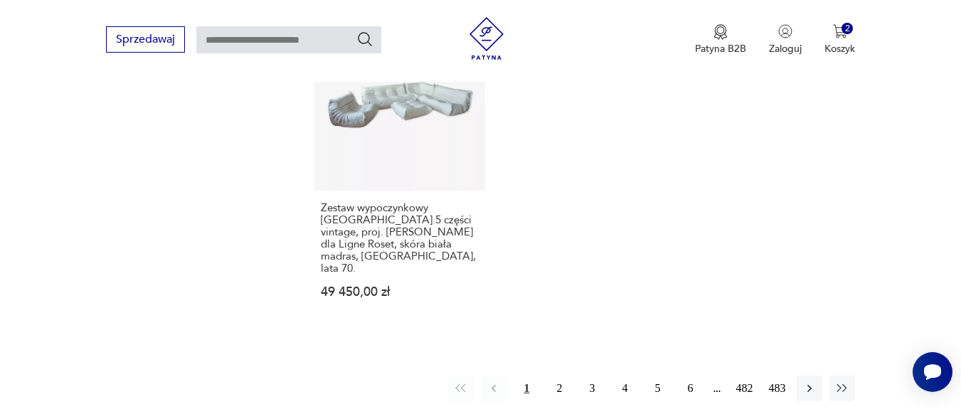
scroll to position [2219, 0]
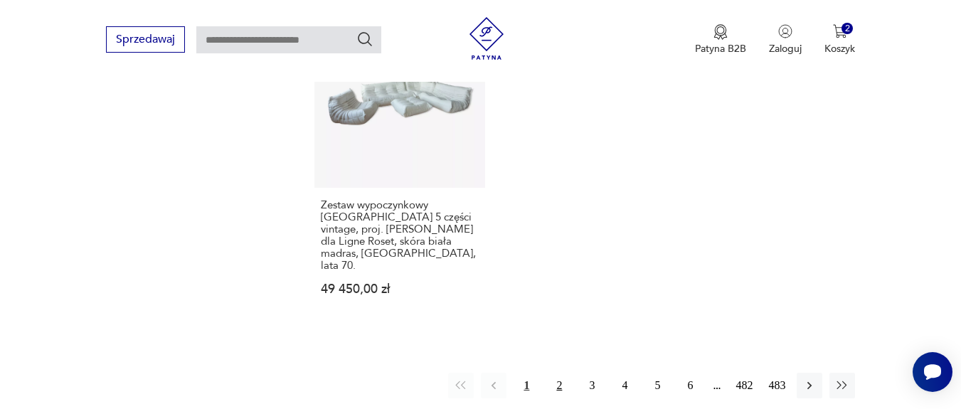
click at [564, 373] on button "2" at bounding box center [559, 386] width 26 height 26
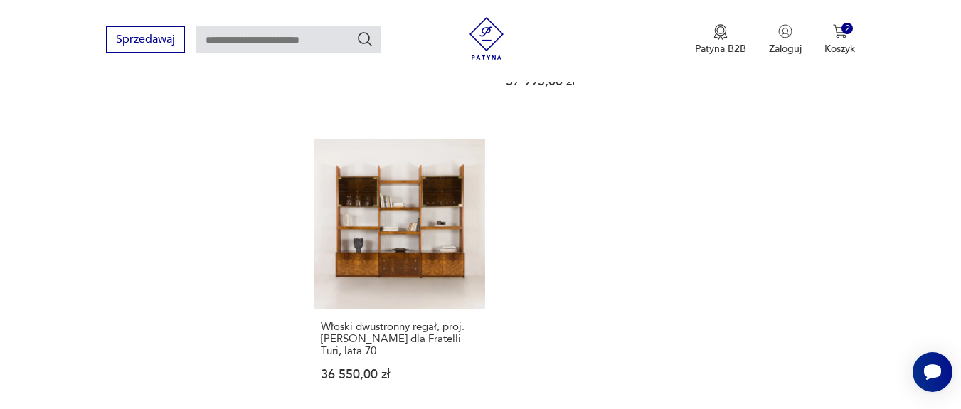
scroll to position [2256, 0]
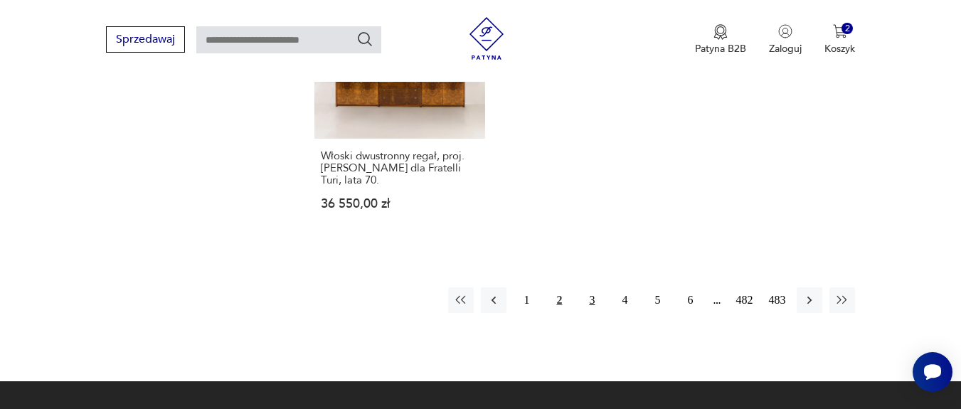
click at [594, 287] on button "3" at bounding box center [592, 300] width 26 height 26
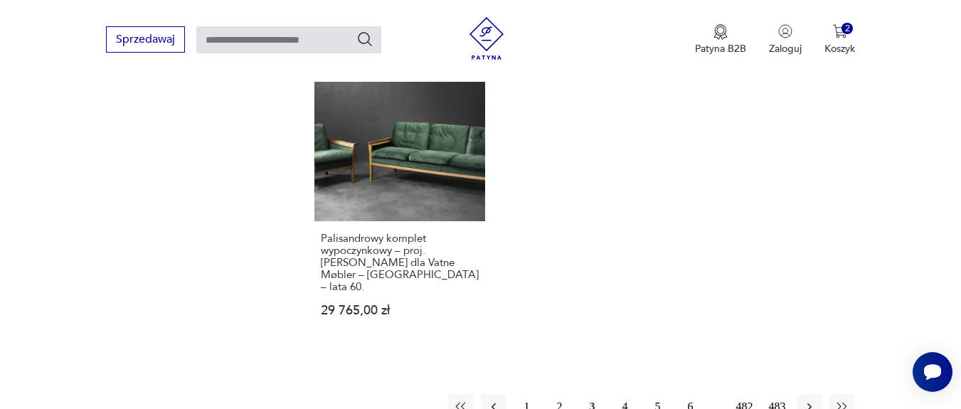
scroll to position [2290, 0]
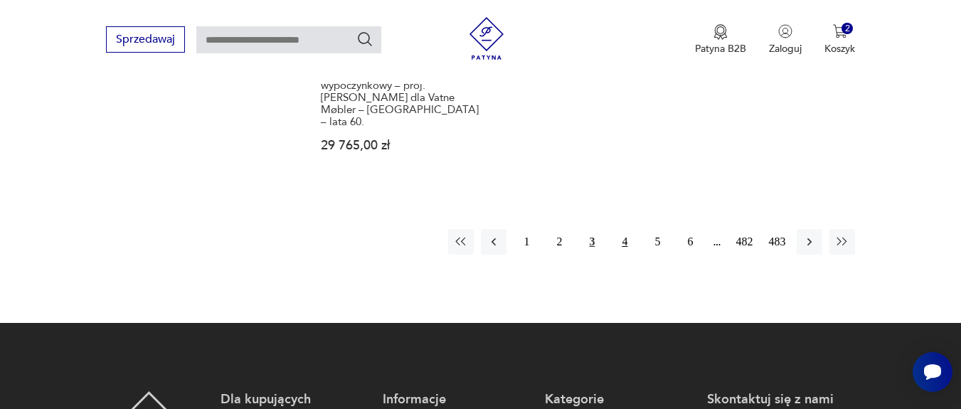
click at [629, 229] on button "4" at bounding box center [625, 242] width 26 height 26
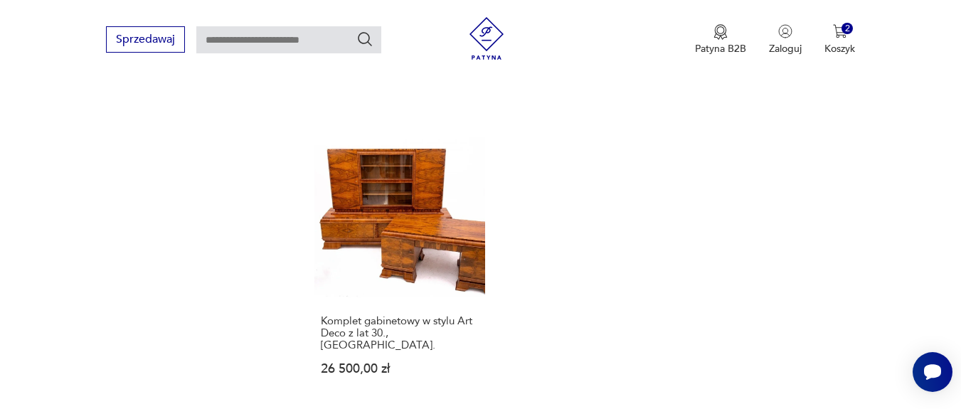
scroll to position [2170, 0]
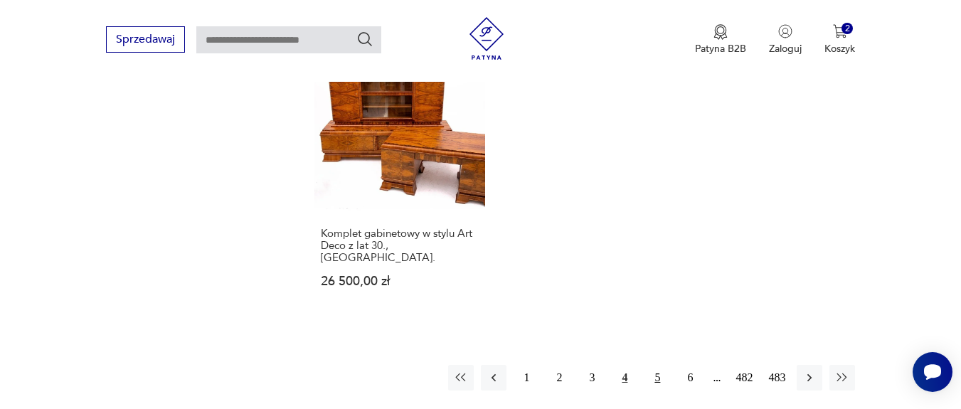
click at [661, 365] on button "5" at bounding box center [657, 378] width 26 height 26
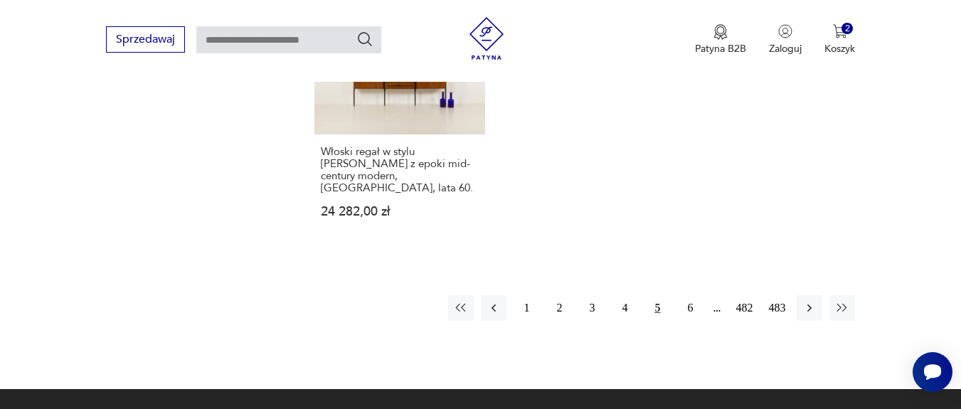
scroll to position [2241, 0]
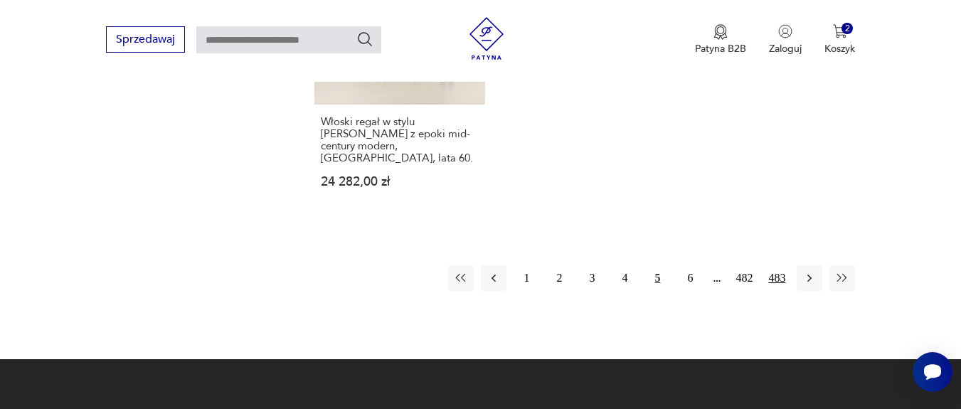
click at [779, 265] on button "483" at bounding box center [777, 278] width 26 height 26
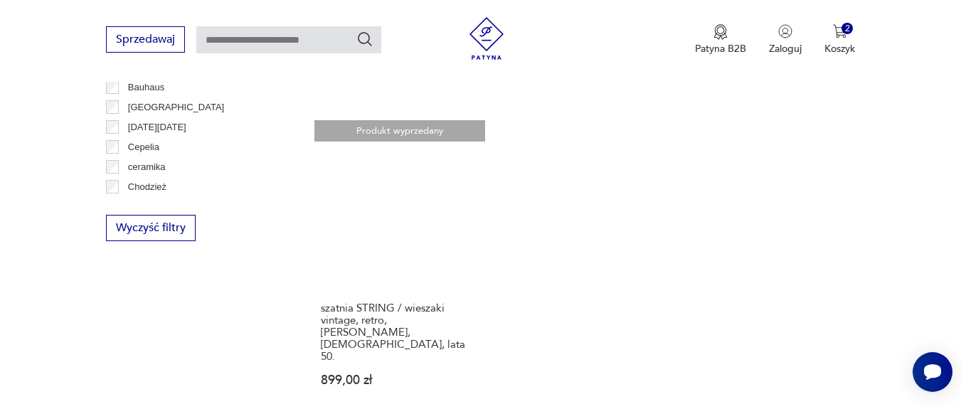
scroll to position [1488, 0]
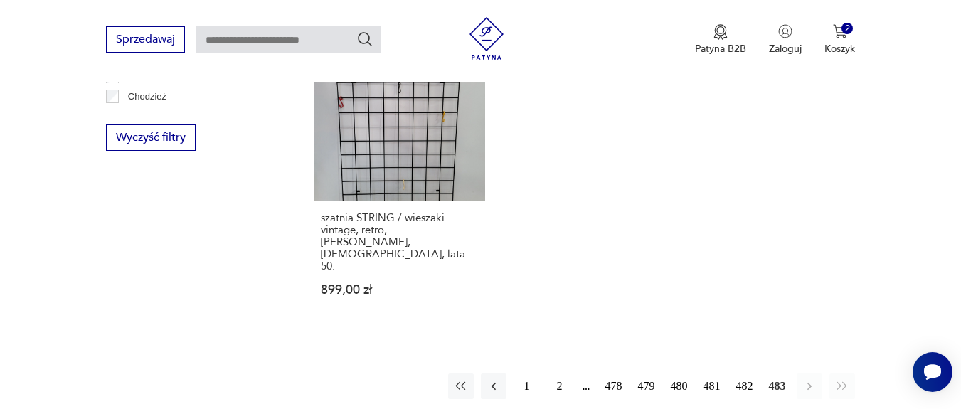
click at [619, 373] on button "478" at bounding box center [613, 386] width 26 height 26
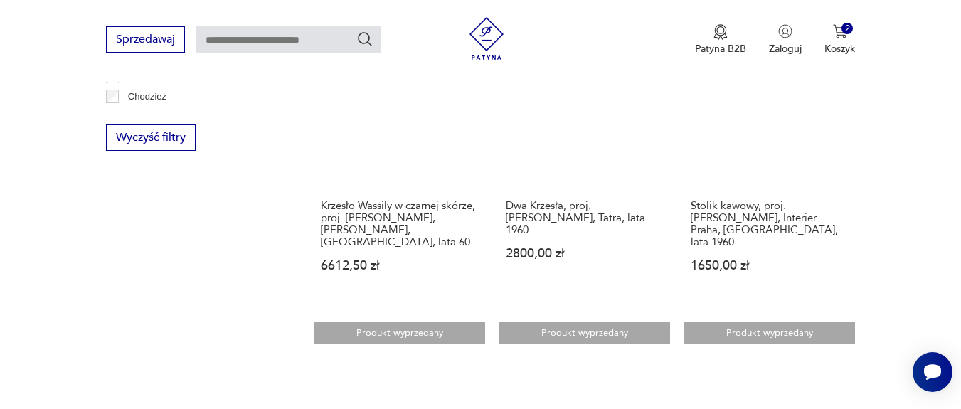
scroll to position [1744, 0]
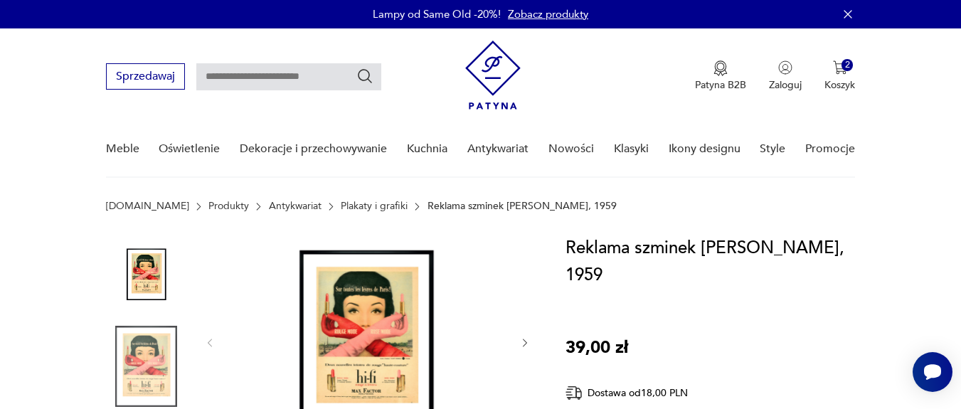
scroll to position [85, 0]
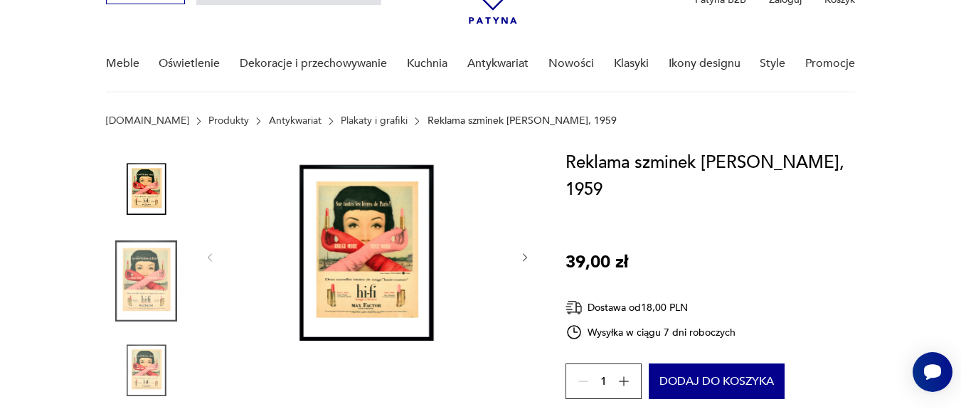
click at [383, 255] on img at bounding box center [367, 255] width 274 height 213
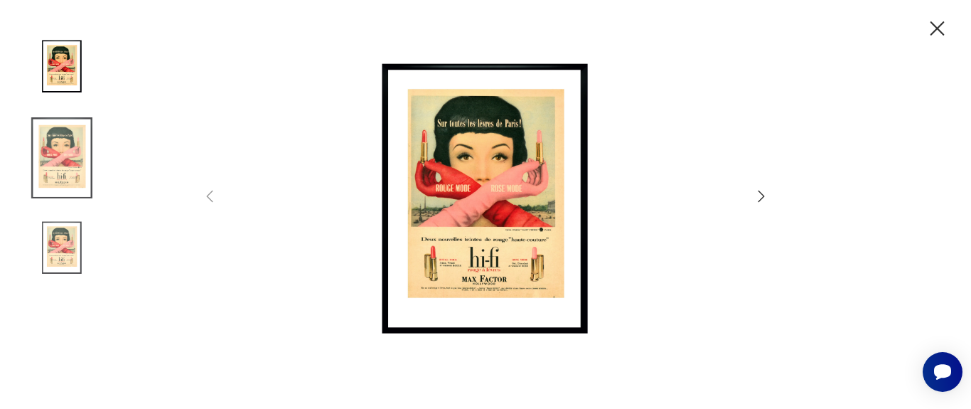
click at [492, 194] on img at bounding box center [486, 203] width 506 height 327
click at [763, 188] on icon "button" at bounding box center [761, 196] width 17 height 17
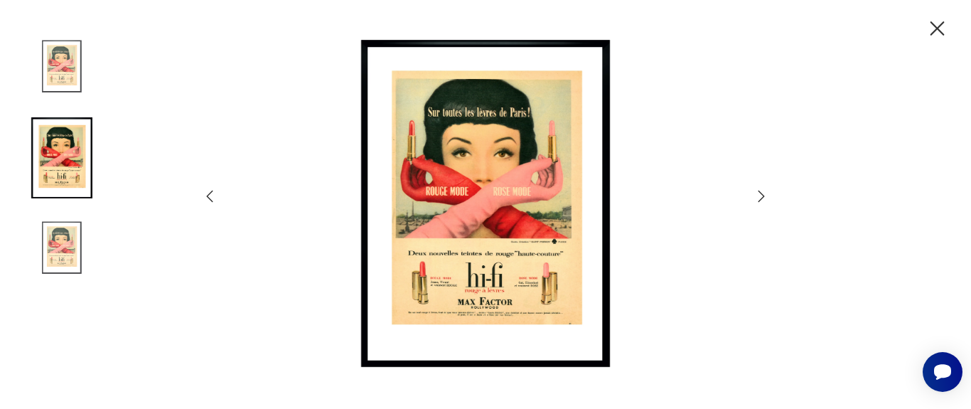
click at [757, 196] on icon "button" at bounding box center [761, 196] width 17 height 17
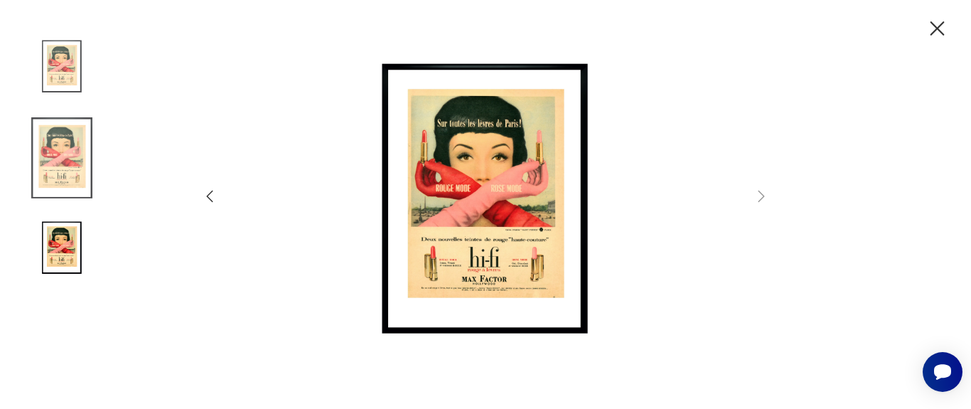
click at [219, 199] on div at bounding box center [485, 205] width 569 height 330
click at [213, 199] on icon "button" at bounding box center [209, 196] width 17 height 17
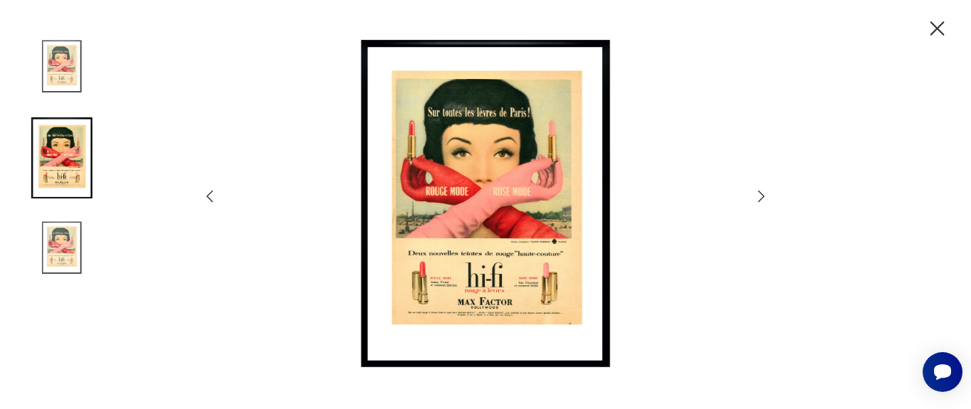
click at [939, 25] on icon "button" at bounding box center [937, 28] width 25 height 25
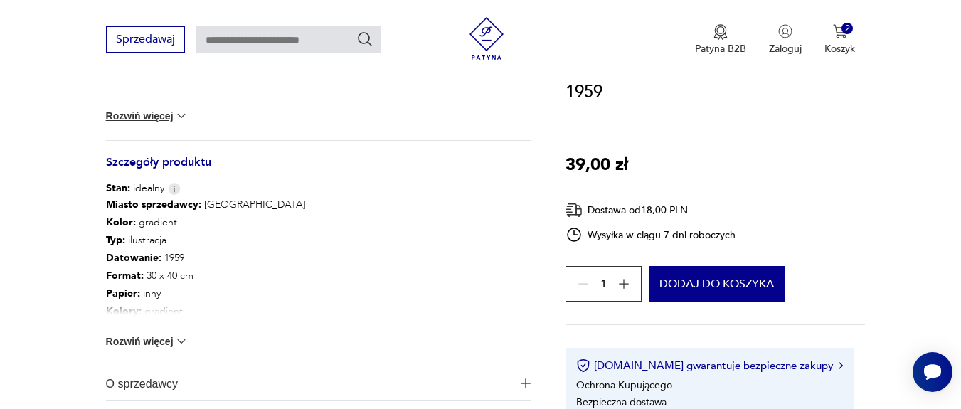
scroll to position [597, 0]
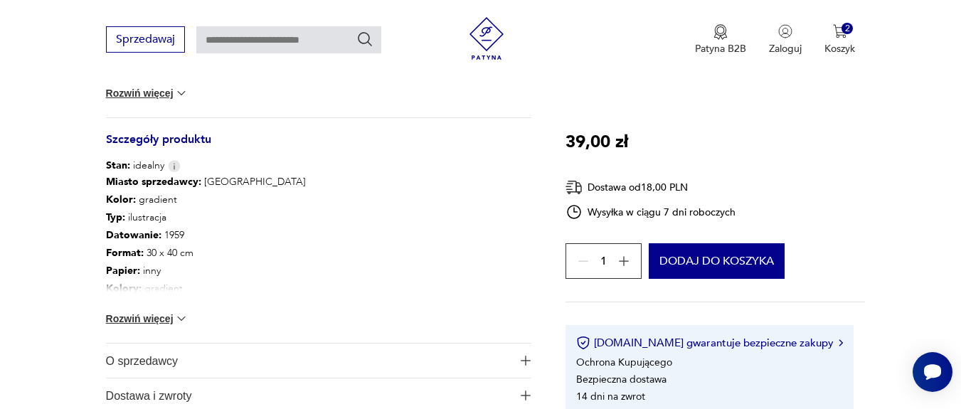
click at [176, 323] on img at bounding box center [181, 318] width 14 height 14
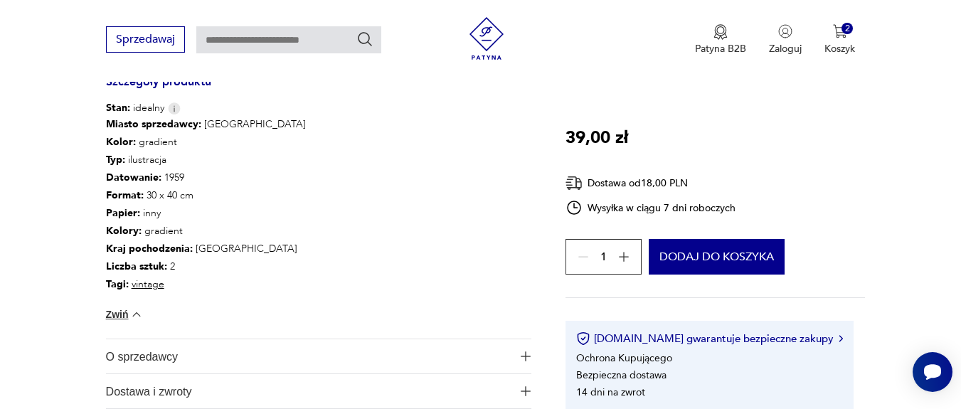
scroll to position [683, 0]
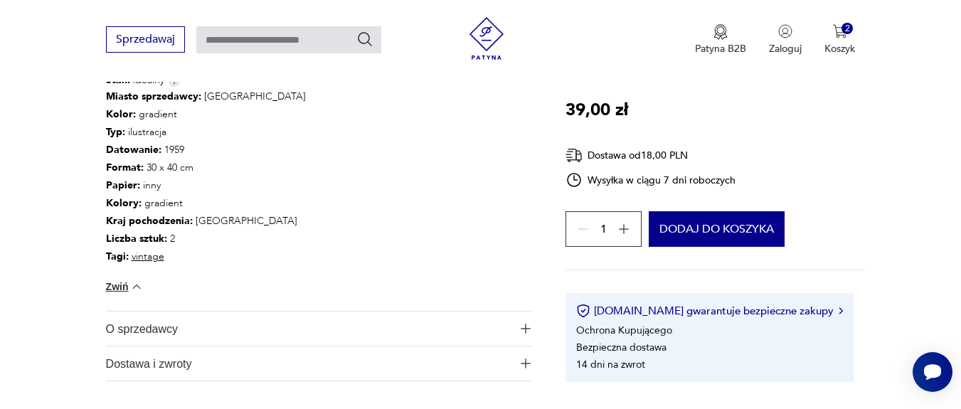
click at [210, 324] on span "O sprzedawcy" at bounding box center [309, 328] width 406 height 34
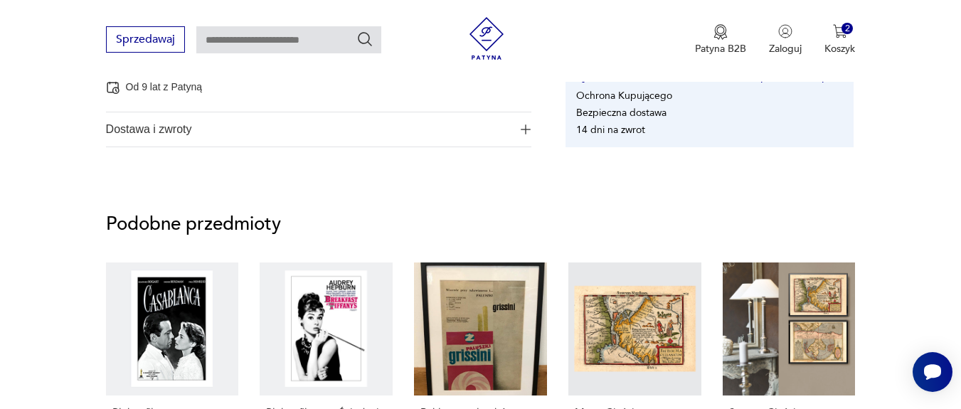
scroll to position [1109, 0]
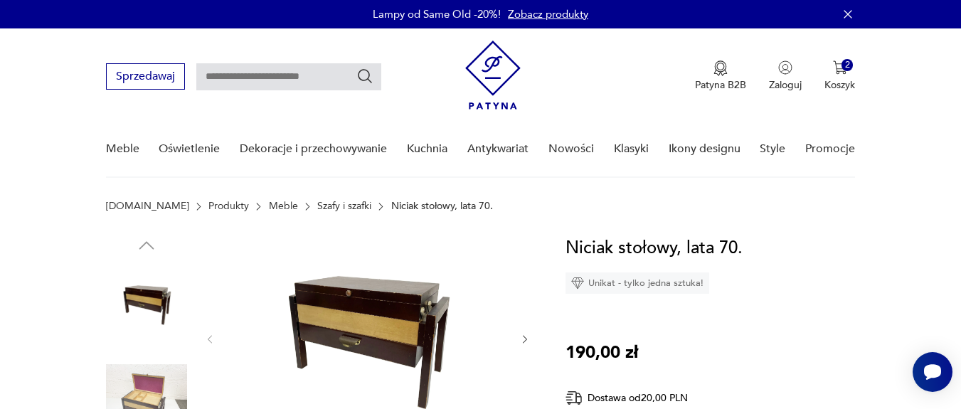
scroll to position [85, 0]
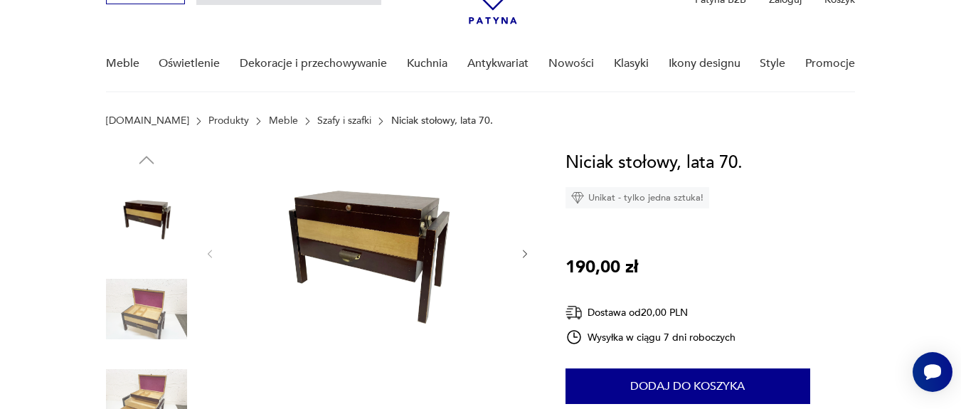
click at [454, 247] on img at bounding box center [367, 252] width 274 height 206
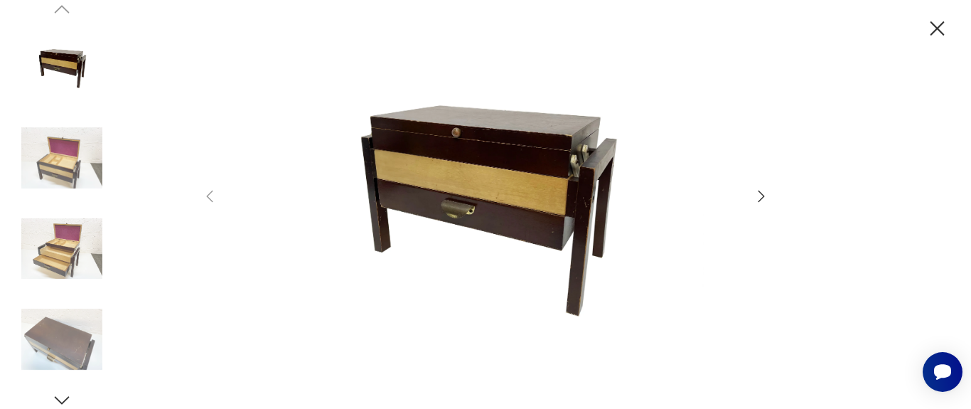
click at [757, 198] on icon "button" at bounding box center [761, 196] width 17 height 17
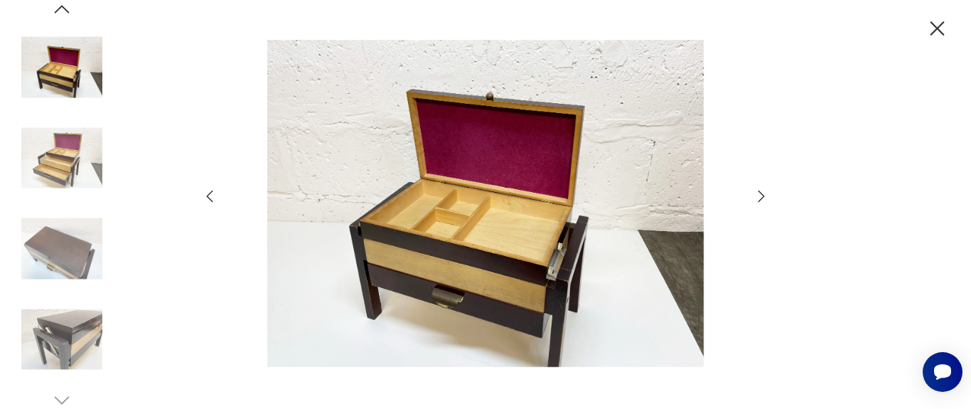
click at [757, 198] on icon "button" at bounding box center [761, 196] width 17 height 17
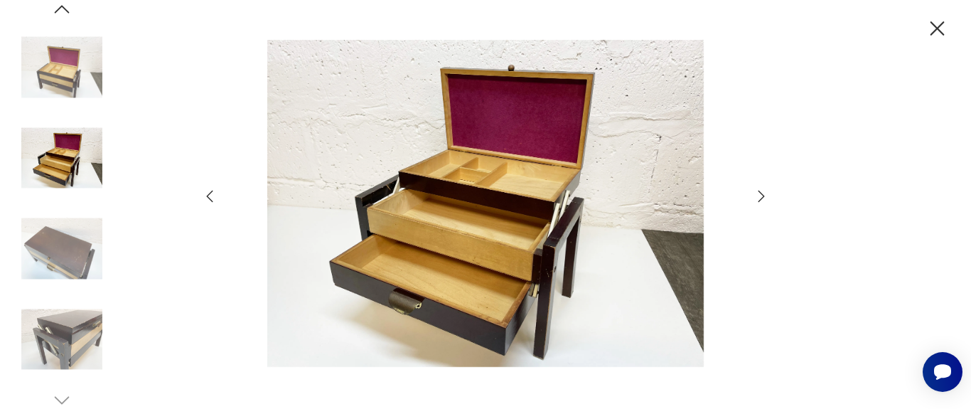
click at [757, 198] on icon "button" at bounding box center [761, 196] width 17 height 17
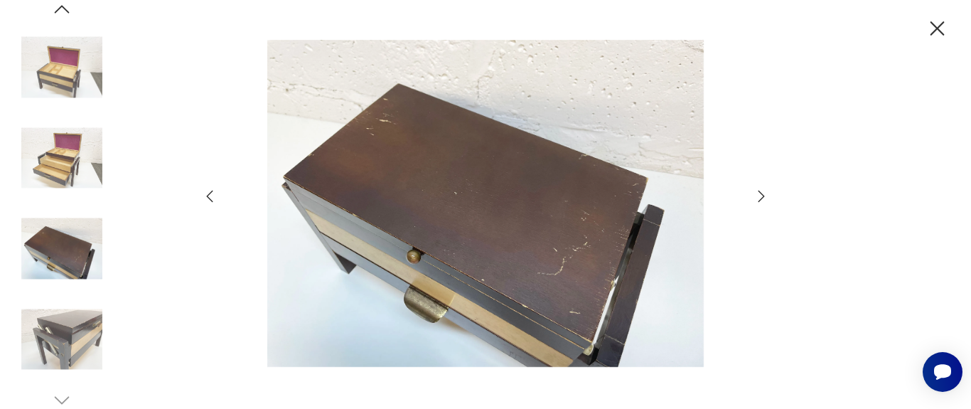
click at [757, 198] on icon "button" at bounding box center [761, 196] width 17 height 17
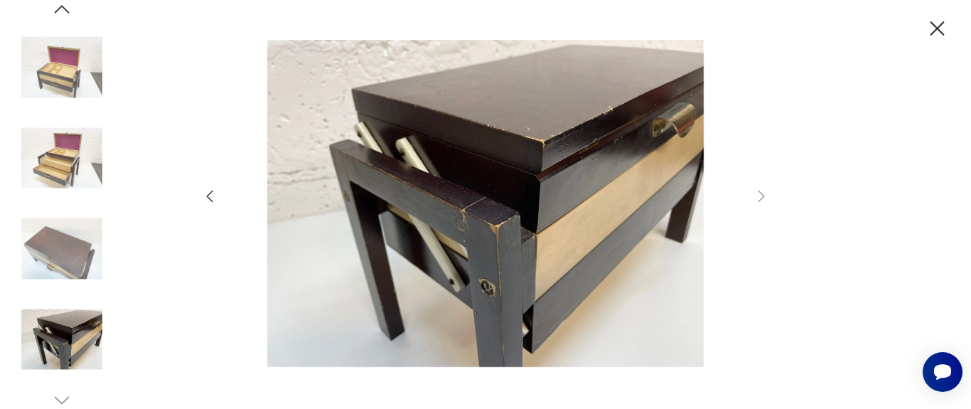
click at [209, 188] on icon "button" at bounding box center [209, 196] width 17 height 17
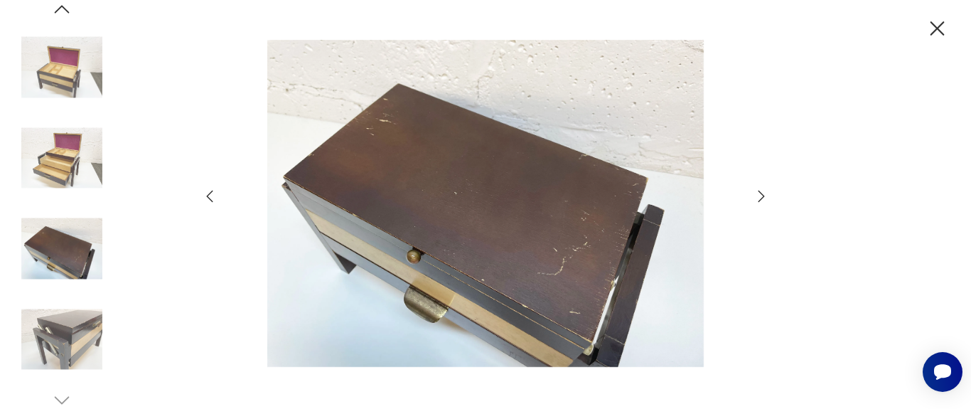
click at [209, 188] on icon "button" at bounding box center [209, 196] width 17 height 17
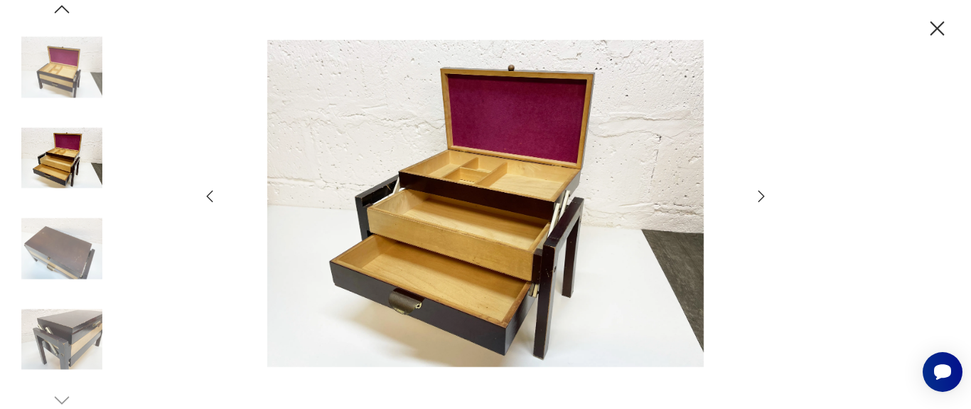
click at [210, 191] on icon "button" at bounding box center [209, 196] width 17 height 17
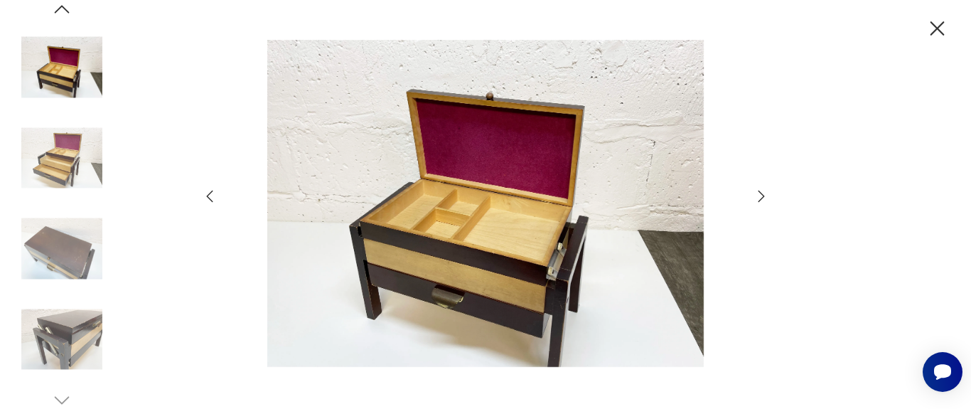
click at [210, 191] on icon "button" at bounding box center [209, 196] width 17 height 17
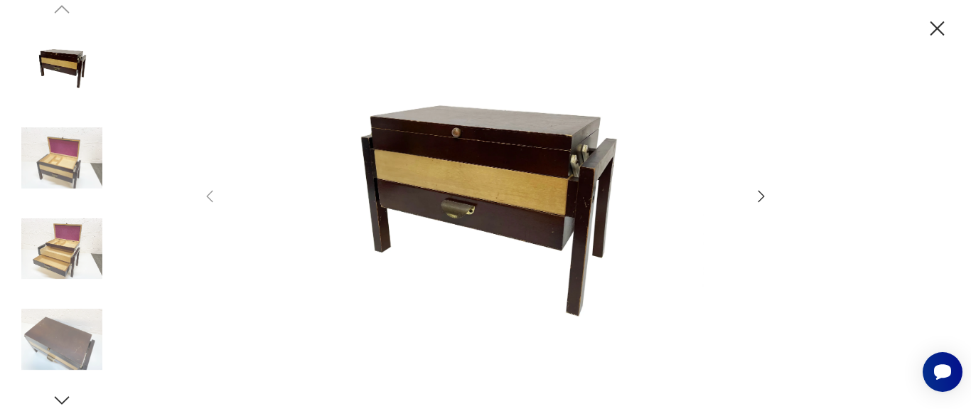
click at [764, 193] on icon "button" at bounding box center [761, 196] width 17 height 17
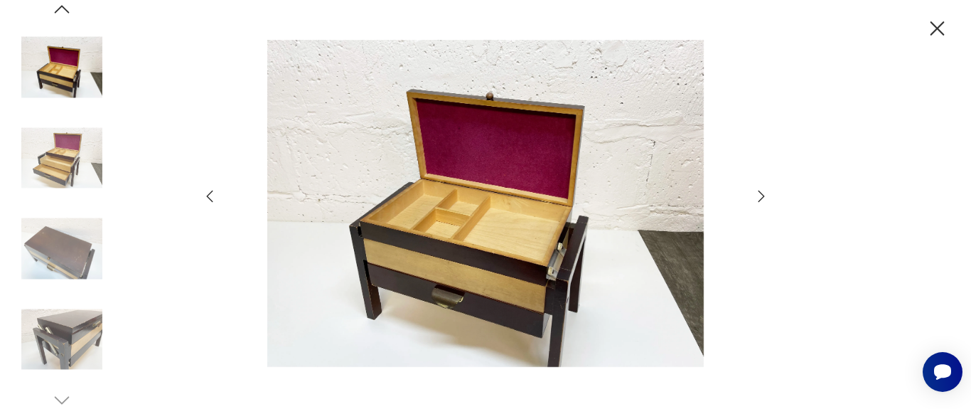
click at [764, 193] on icon "button" at bounding box center [761, 196] width 17 height 17
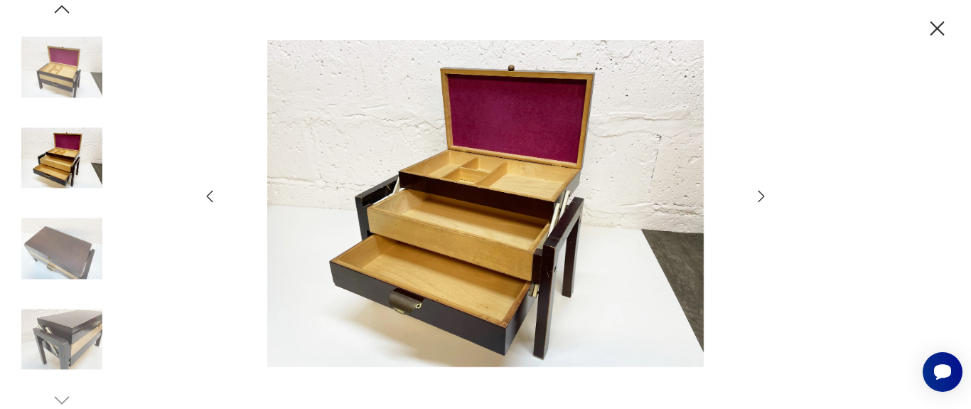
click at [938, 22] on icon "button" at bounding box center [937, 28] width 25 height 25
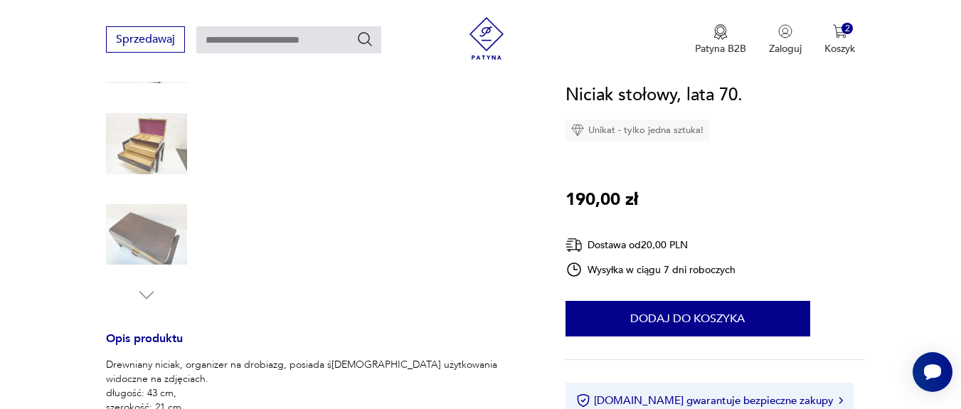
scroll to position [512, 0]
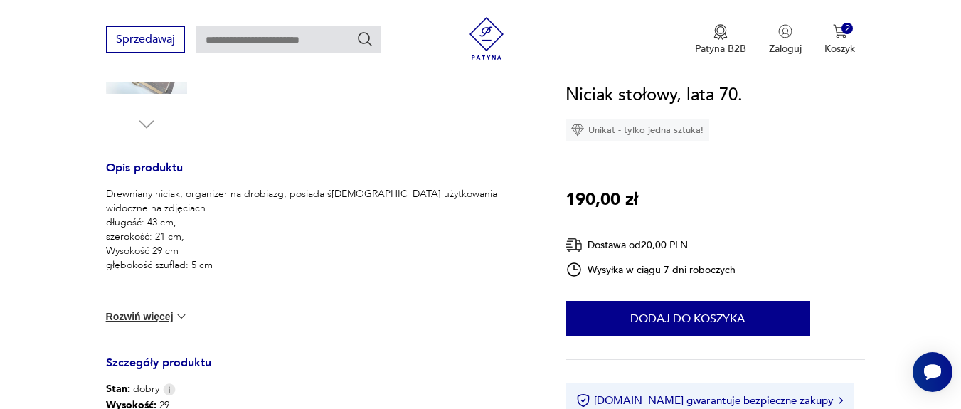
click at [169, 318] on button "Rozwiń więcej" at bounding box center [147, 316] width 82 height 14
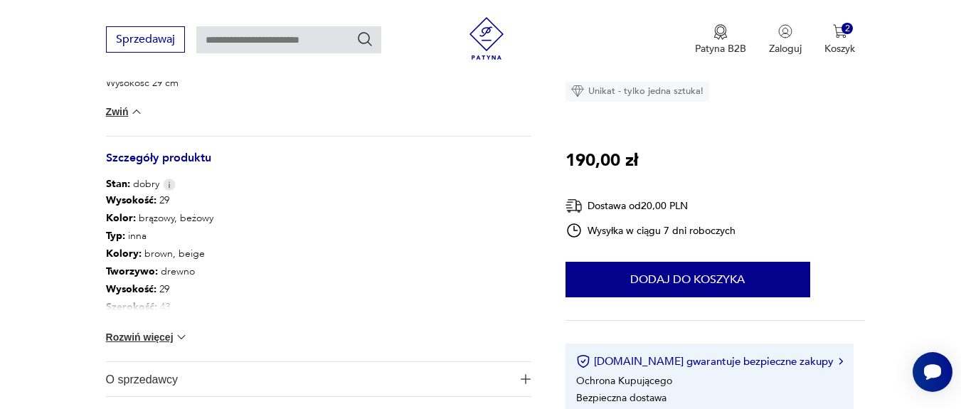
scroll to position [683, 0]
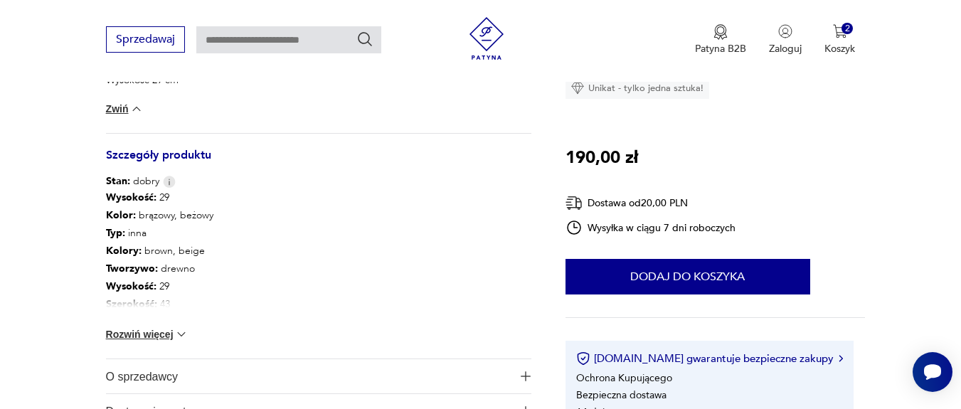
click at [166, 331] on button "Rozwiń więcej" at bounding box center [147, 334] width 82 height 14
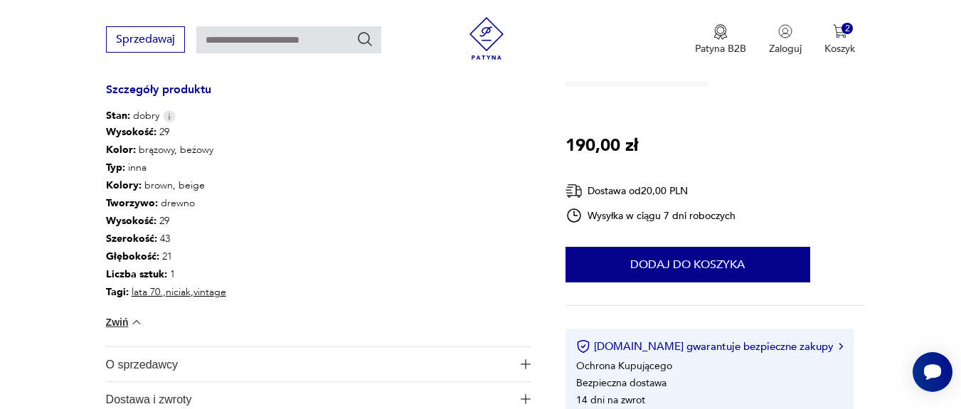
scroll to position [768, 0]
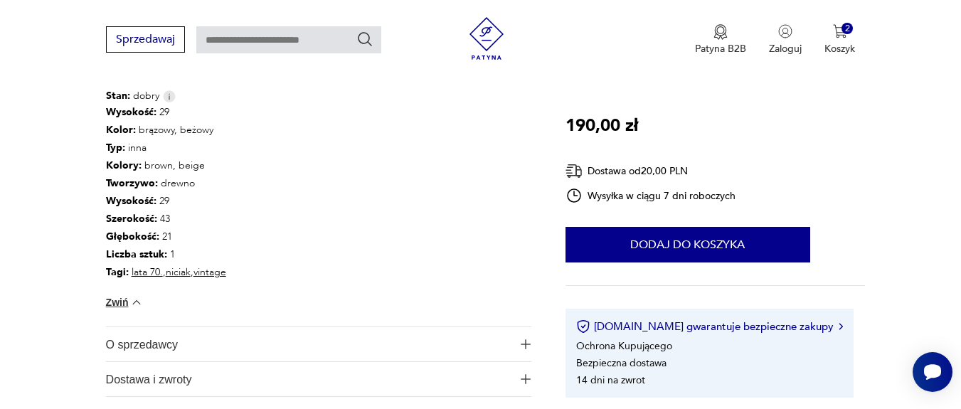
click at [385, 353] on span "O sprzedawcy" at bounding box center [309, 344] width 406 height 34
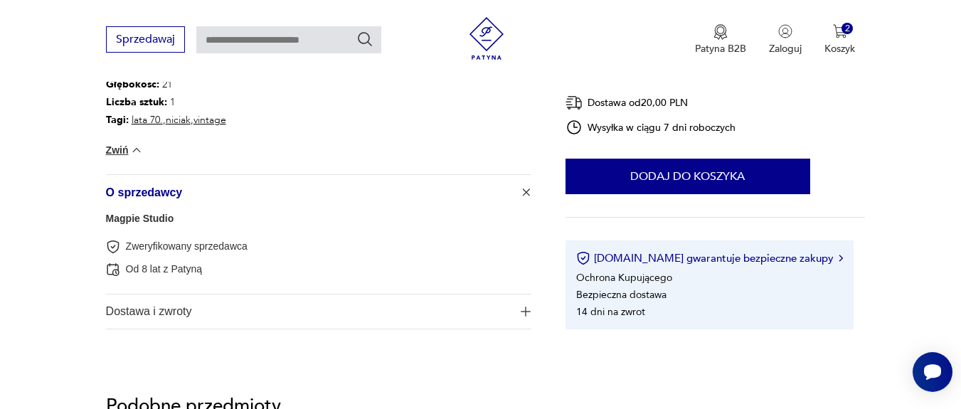
scroll to position [939, 0]
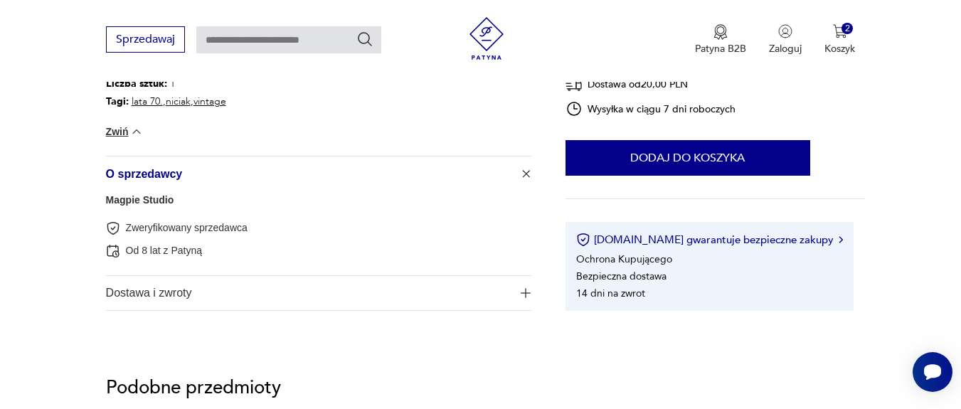
click at [314, 180] on span "O sprzedawcy" at bounding box center [309, 173] width 406 height 34
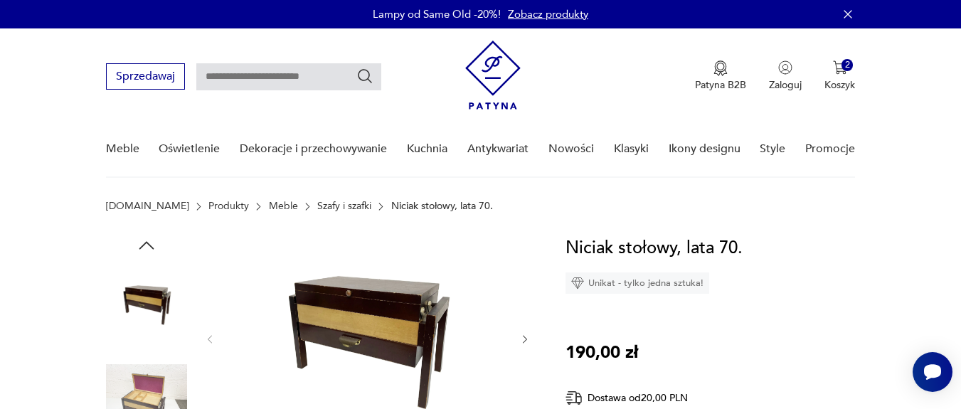
scroll to position [171, 0]
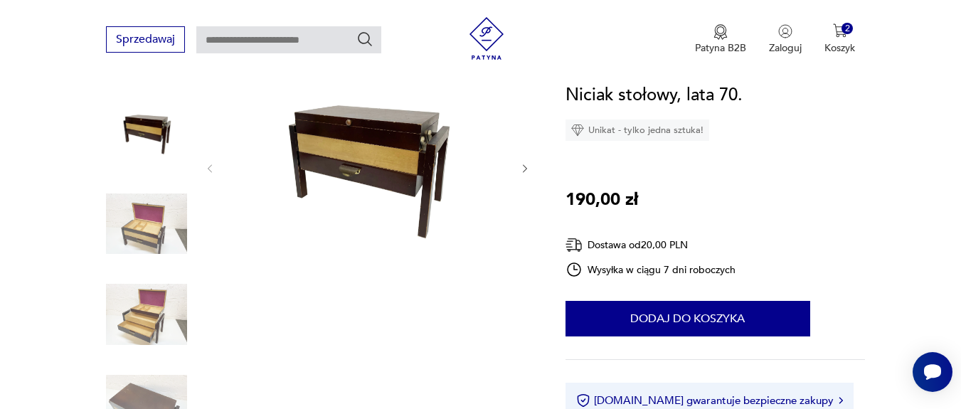
click at [149, 238] on img at bounding box center [146, 223] width 81 height 81
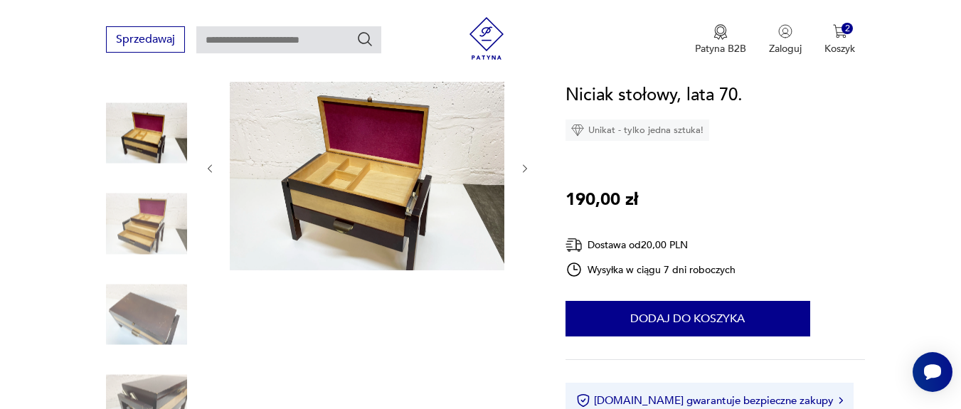
click at [526, 174] on icon "button" at bounding box center [525, 169] width 12 height 12
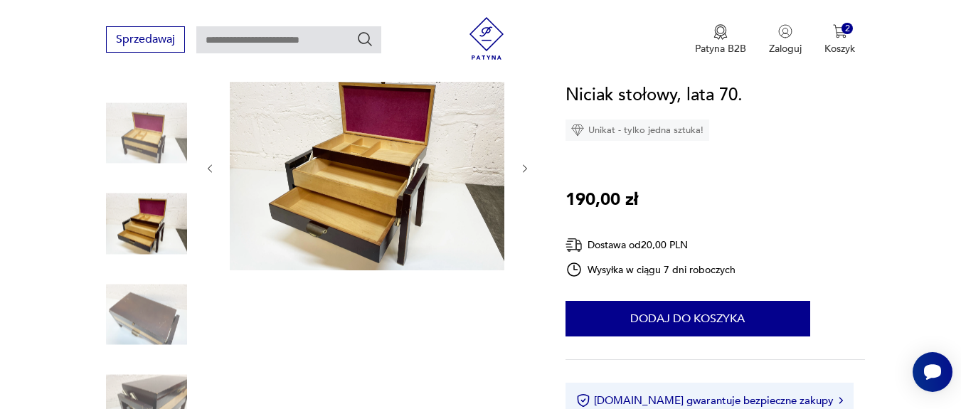
click at [526, 174] on icon "button" at bounding box center [525, 169] width 12 height 12
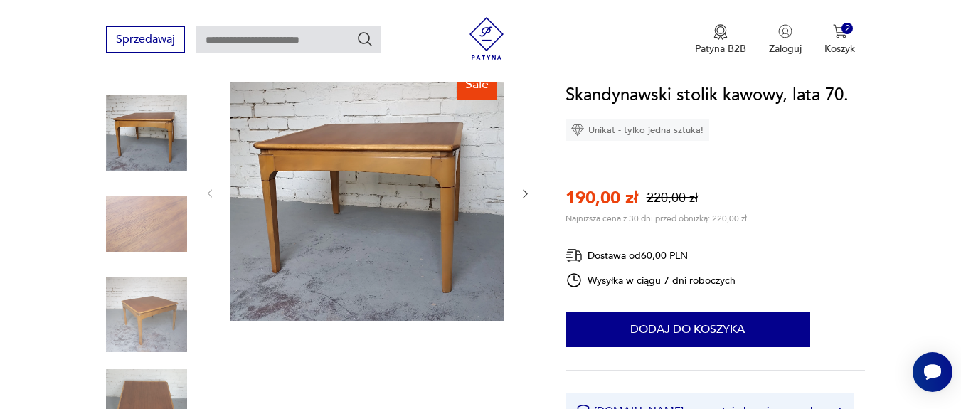
click at [425, 193] on img at bounding box center [367, 192] width 274 height 257
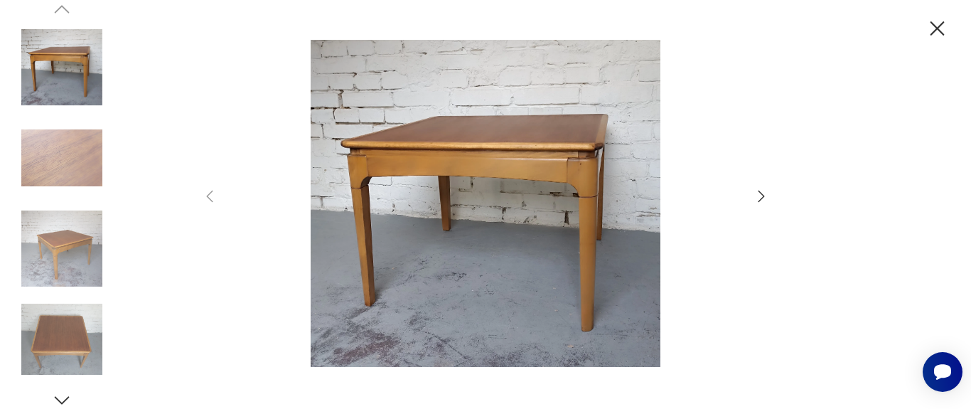
click at [762, 194] on icon "button" at bounding box center [761, 196] width 17 height 17
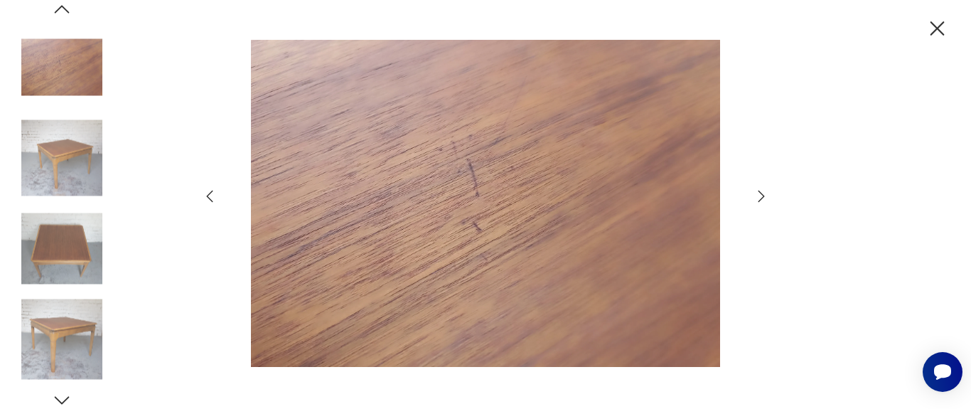
click at [762, 194] on icon "button" at bounding box center [761, 196] width 17 height 17
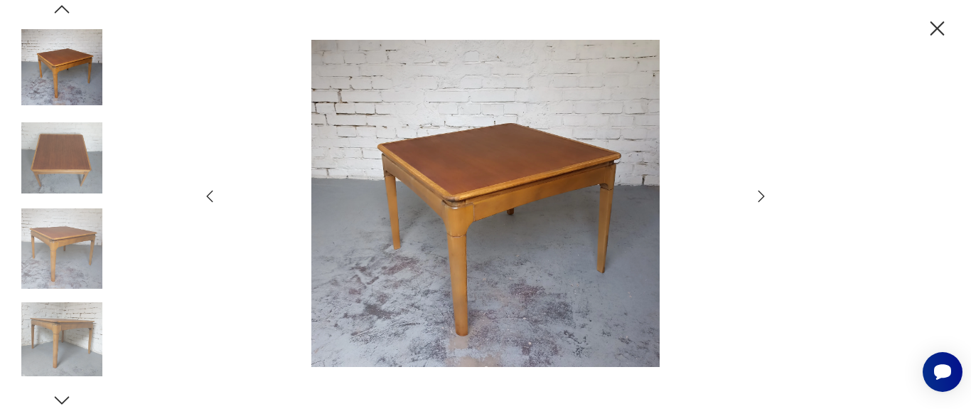
click at [762, 194] on icon "button" at bounding box center [761, 196] width 17 height 17
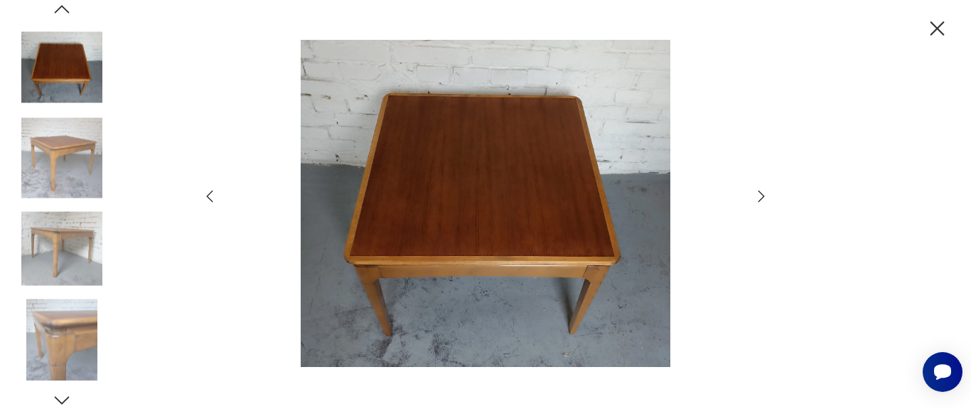
click at [762, 194] on icon "button" at bounding box center [761, 196] width 17 height 17
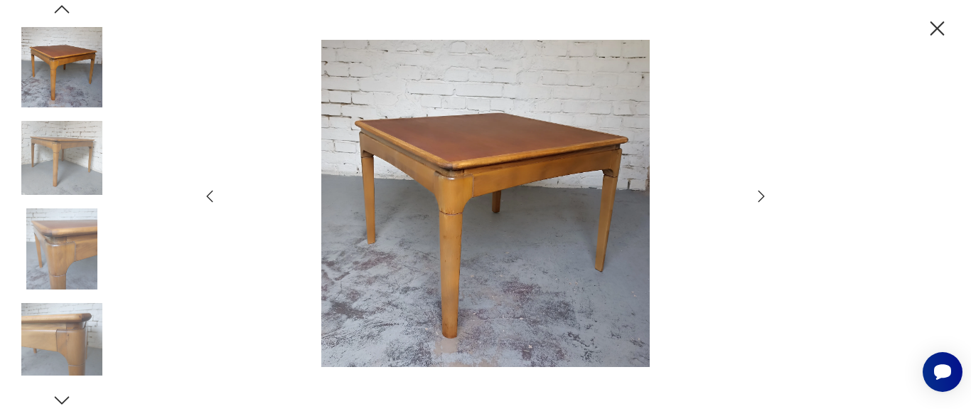
click at [762, 194] on icon "button" at bounding box center [761, 196] width 17 height 17
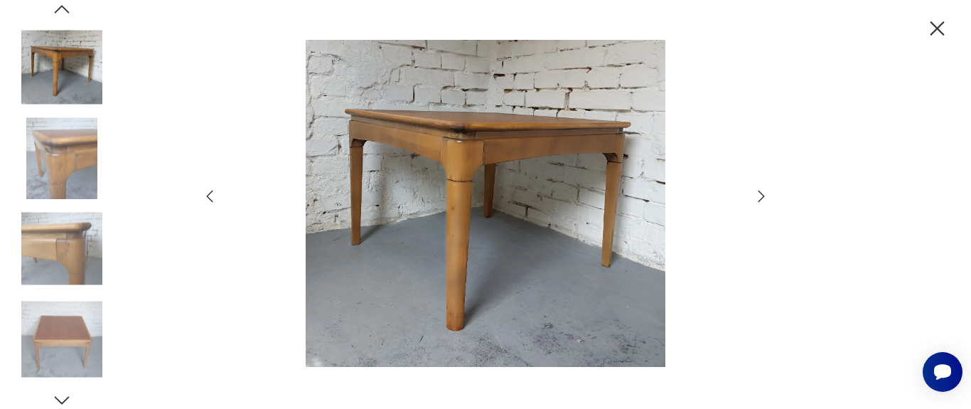
click at [762, 194] on icon "button" at bounding box center [761, 196] width 17 height 17
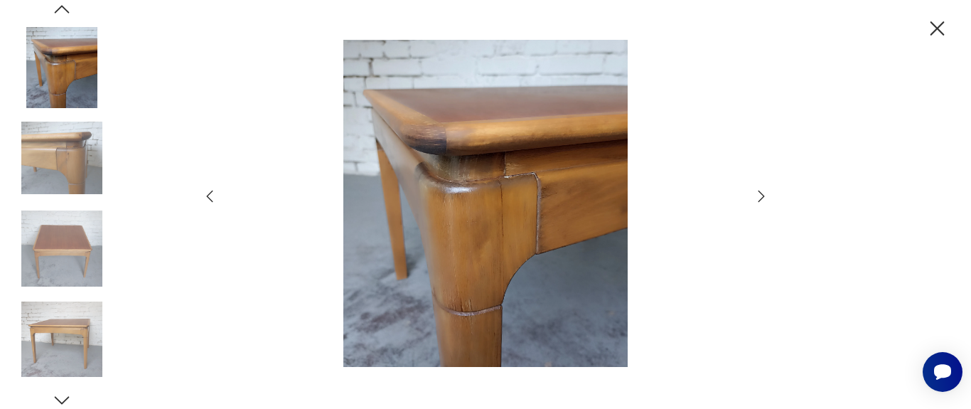
click at [762, 194] on icon "button" at bounding box center [761, 196] width 17 height 17
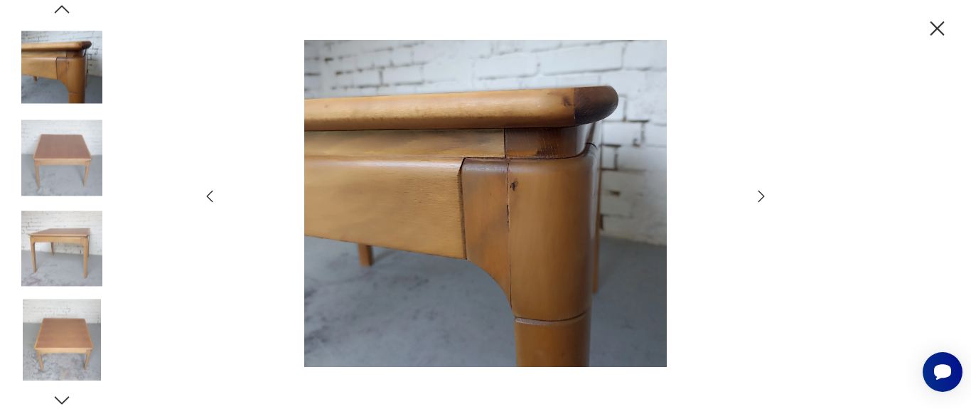
click at [762, 194] on icon "button" at bounding box center [761, 196] width 17 height 17
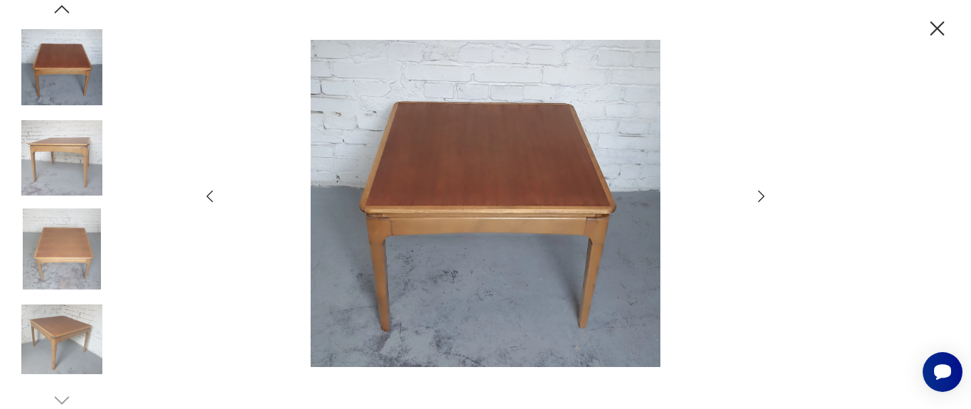
click at [762, 194] on icon "button" at bounding box center [761, 196] width 17 height 17
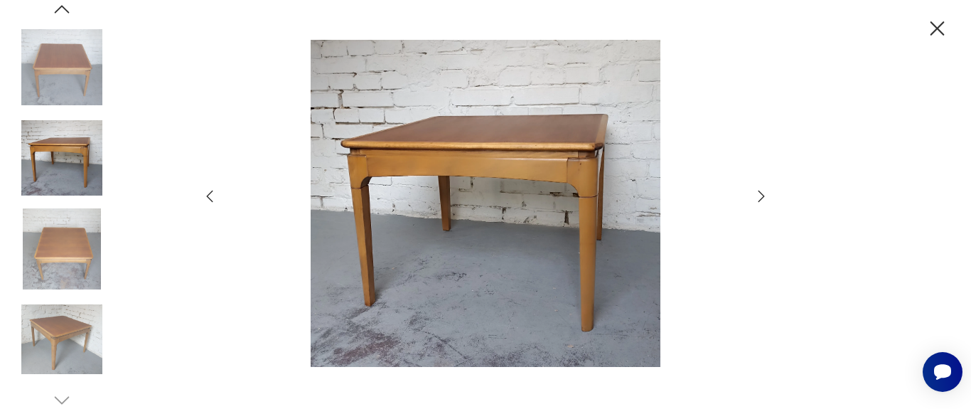
click at [762, 194] on icon "button" at bounding box center [761, 196] width 17 height 17
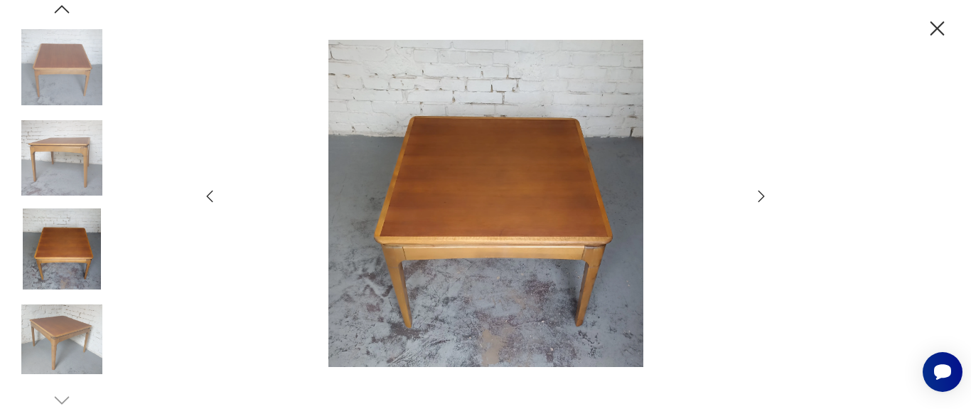
click at [762, 194] on icon "button" at bounding box center [761, 196] width 17 height 17
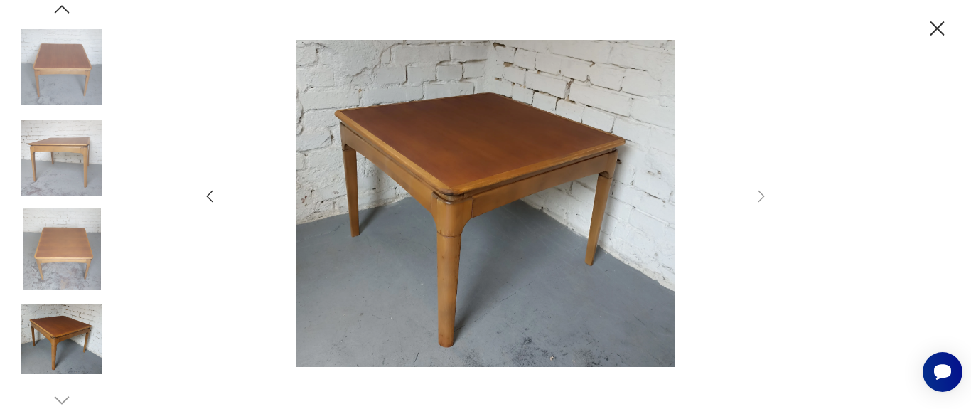
click at [939, 28] on icon "button" at bounding box center [938, 28] width 14 height 14
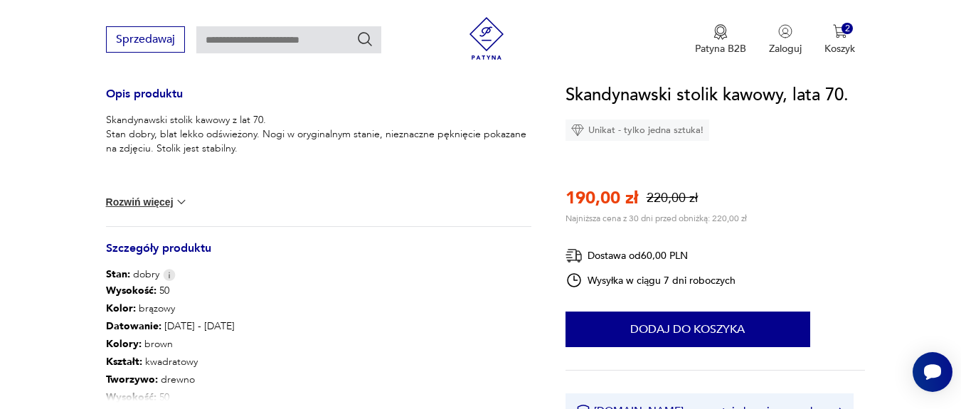
scroll to position [683, 0]
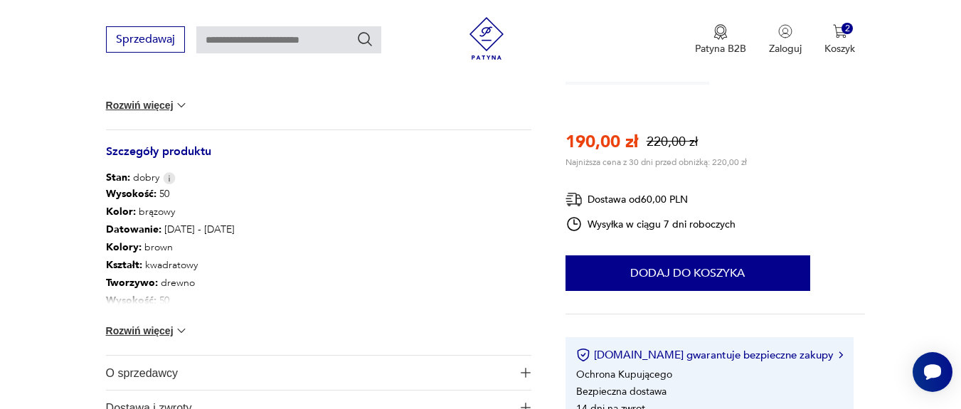
click at [152, 333] on button "Rozwiń więcej" at bounding box center [147, 331] width 82 height 14
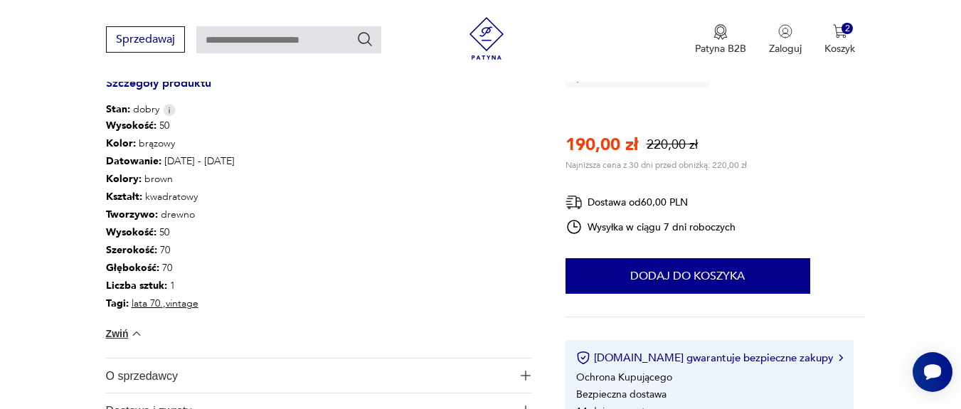
scroll to position [768, 0]
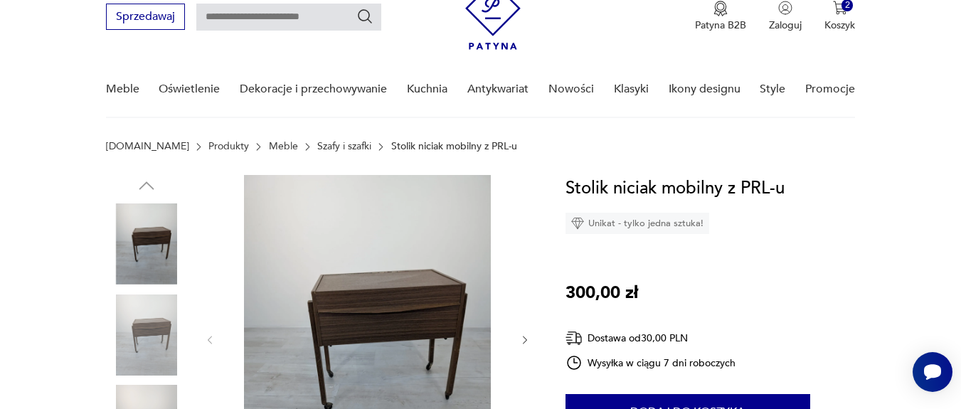
scroll to position [85, 0]
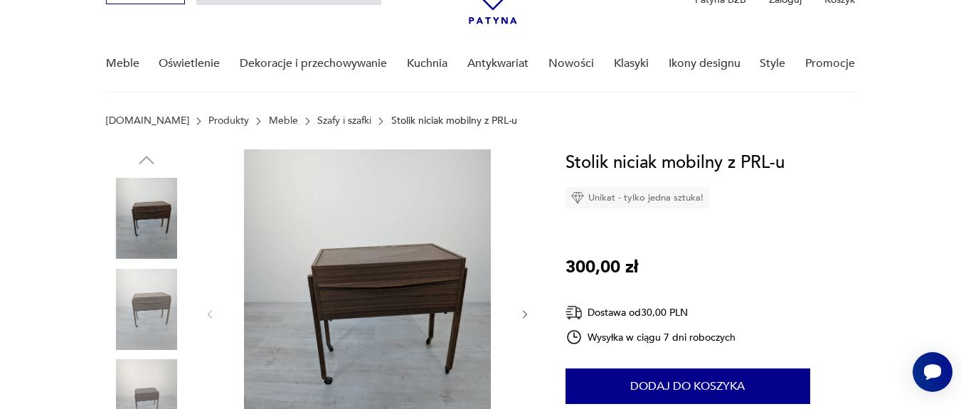
click at [147, 304] on img at bounding box center [146, 309] width 81 height 81
click at [527, 313] on icon "button" at bounding box center [525, 315] width 12 height 12
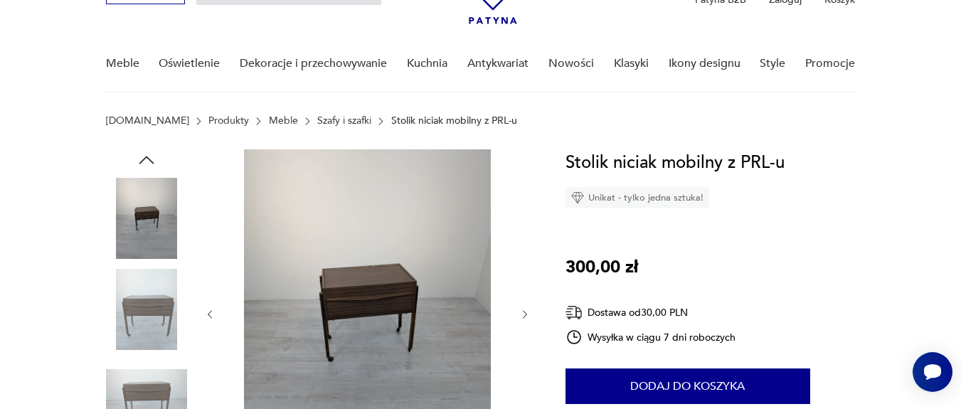
click at [526, 314] on icon "button" at bounding box center [525, 315] width 12 height 12
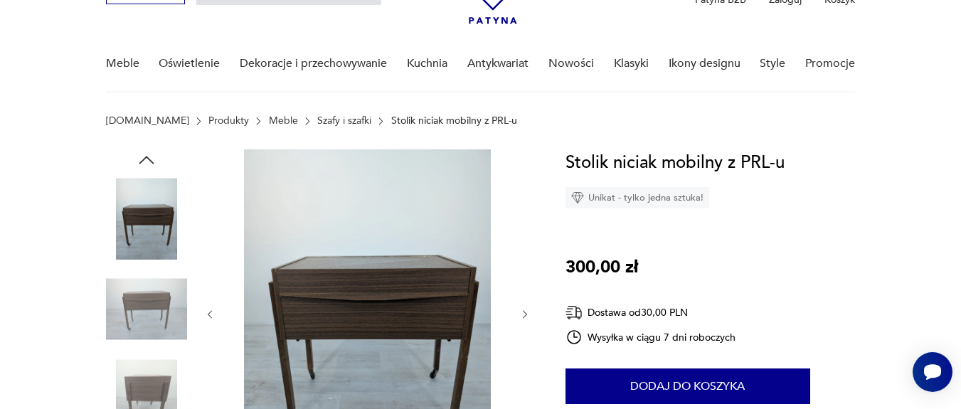
click at [526, 314] on icon "button" at bounding box center [525, 315] width 12 height 12
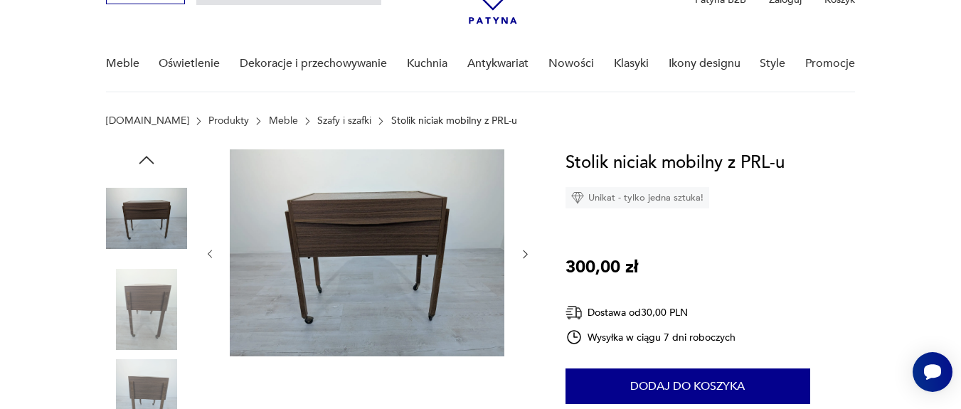
click at [526, 314] on div at bounding box center [367, 254] width 327 height 210
click at [526, 257] on icon "button" at bounding box center [525, 254] width 12 height 12
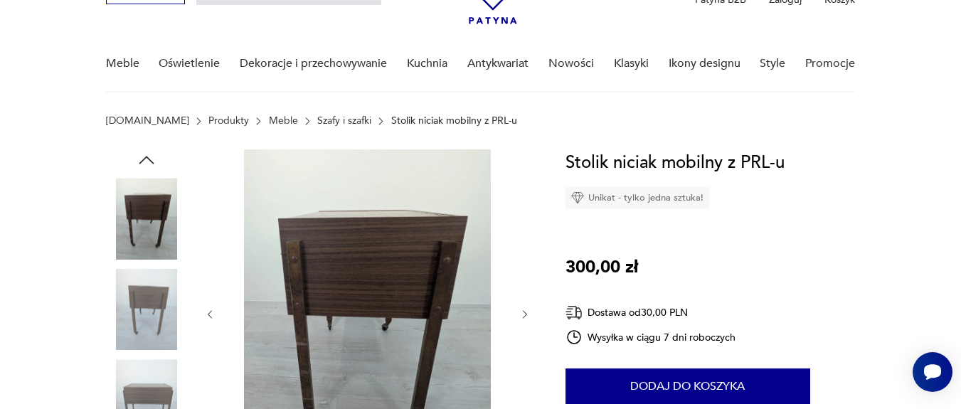
click at [521, 312] on icon "button" at bounding box center [525, 315] width 12 height 12
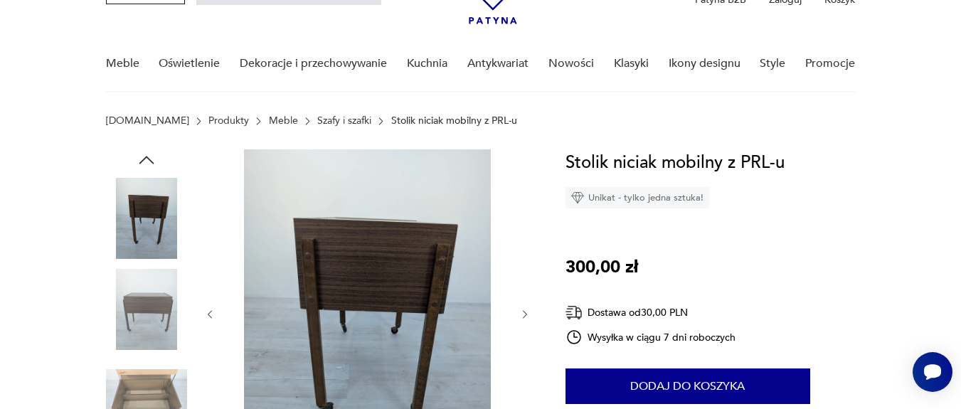
click at [528, 312] on icon "button" at bounding box center [525, 315] width 12 height 12
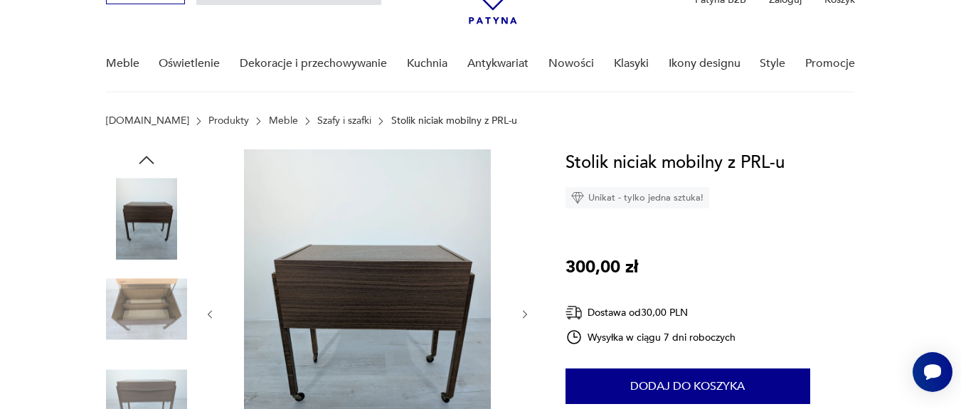
click at [528, 312] on icon "button" at bounding box center [525, 315] width 12 height 12
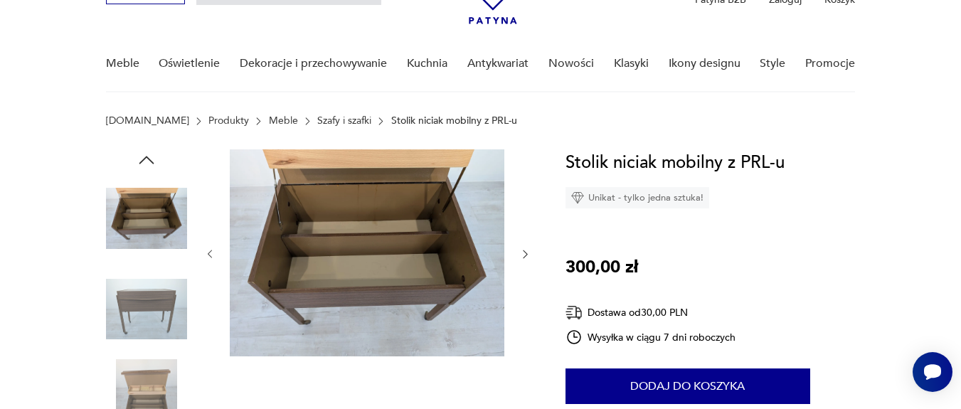
click at [528, 312] on div at bounding box center [367, 254] width 327 height 210
click at [523, 250] on icon "button" at bounding box center [525, 254] width 12 height 12
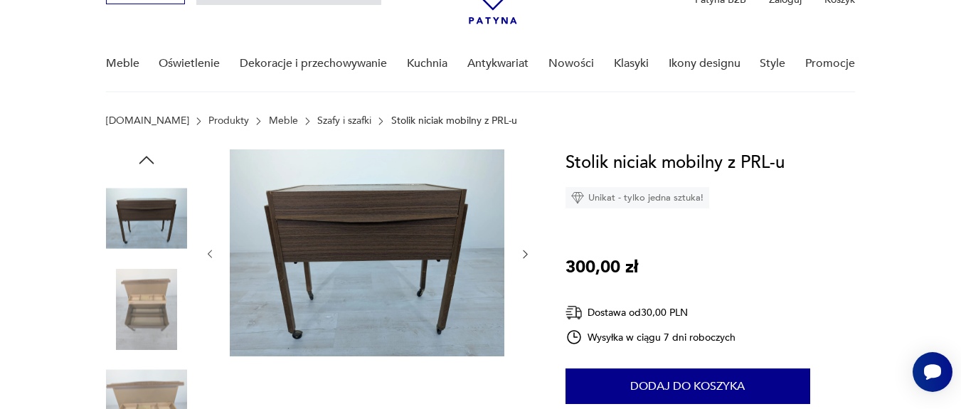
click at [211, 249] on icon "button" at bounding box center [210, 254] width 12 height 12
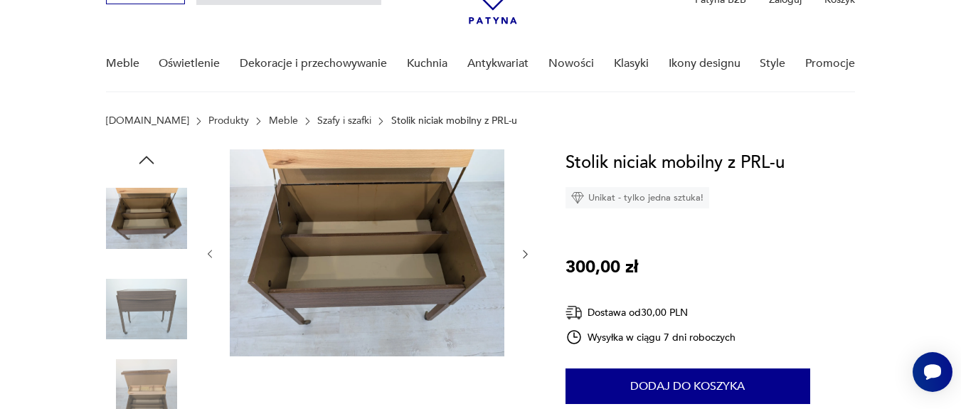
click at [526, 255] on icon "button" at bounding box center [525, 254] width 4 height 9
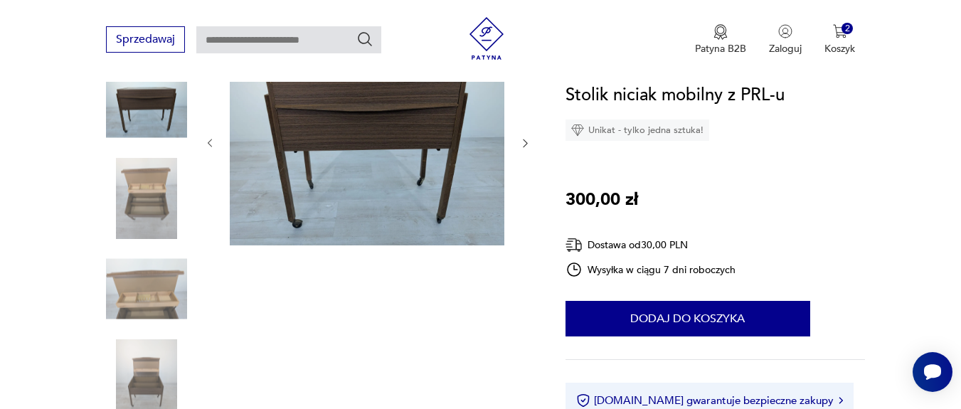
scroll to position [256, 0]
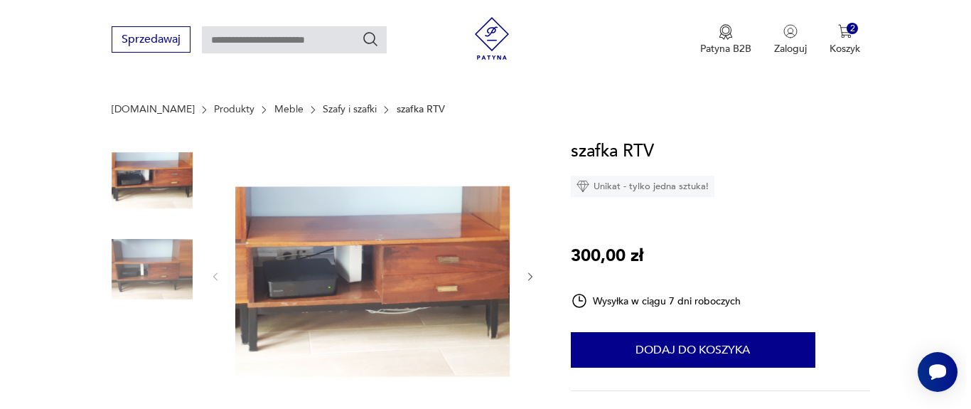
scroll to position [85, 0]
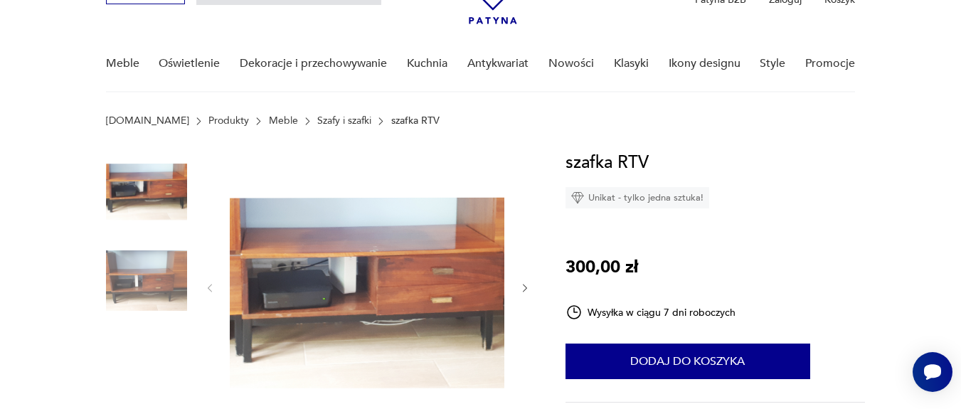
click at [500, 275] on img at bounding box center [367, 286] width 274 height 274
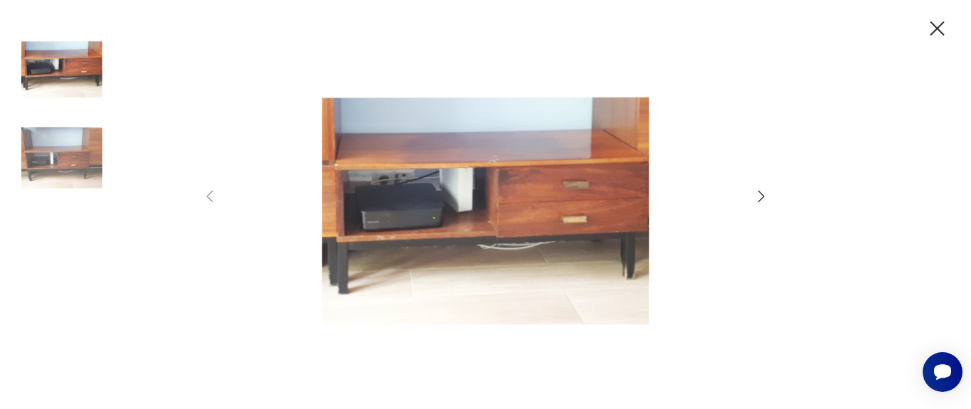
click at [762, 191] on icon "button" at bounding box center [761, 196] width 17 height 17
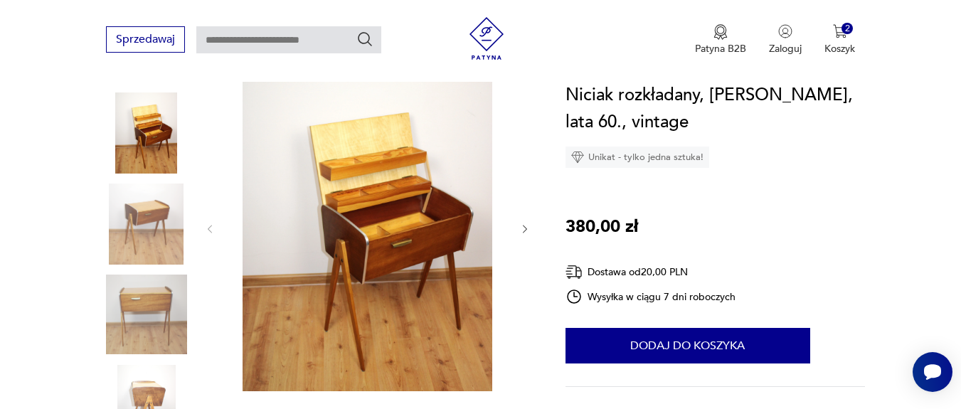
click at [522, 230] on icon "button" at bounding box center [525, 229] width 12 height 12
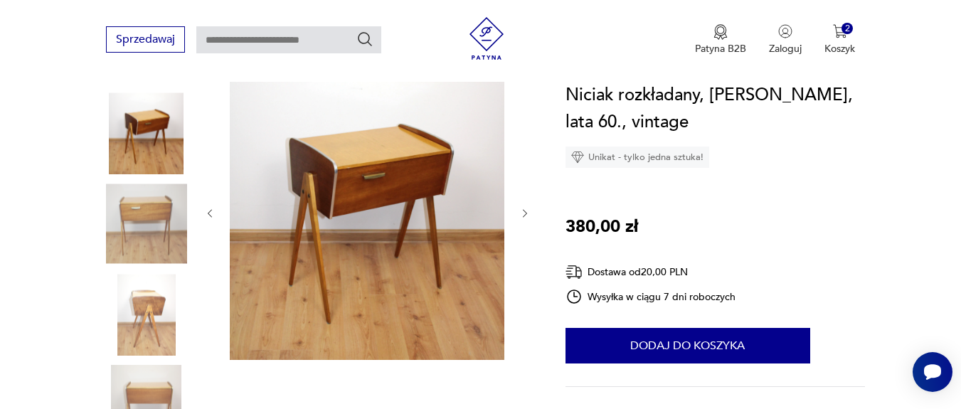
click at [528, 209] on icon "button" at bounding box center [525, 214] width 12 height 12
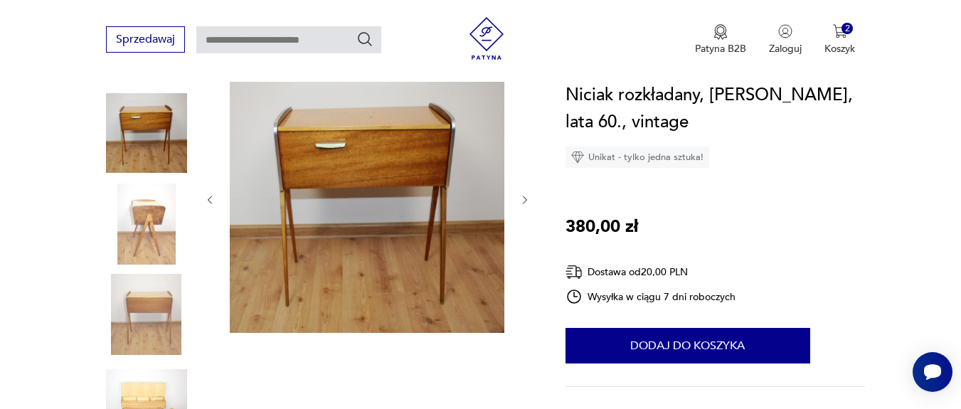
click at [526, 201] on icon "button" at bounding box center [525, 200] width 4 height 9
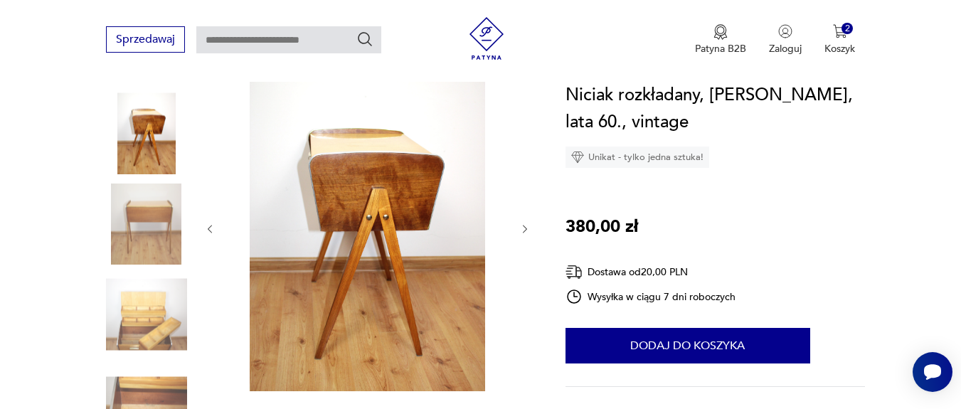
click at [526, 224] on icon "button" at bounding box center [525, 229] width 12 height 12
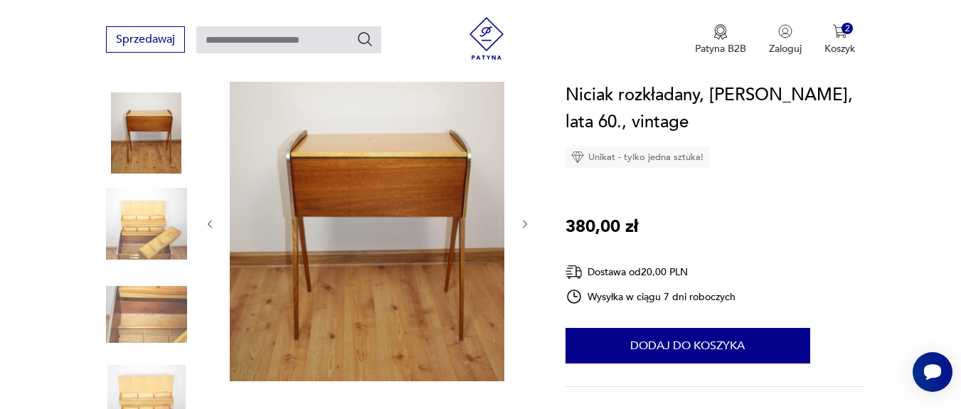
click at [528, 225] on icon "button" at bounding box center [525, 224] width 12 height 12
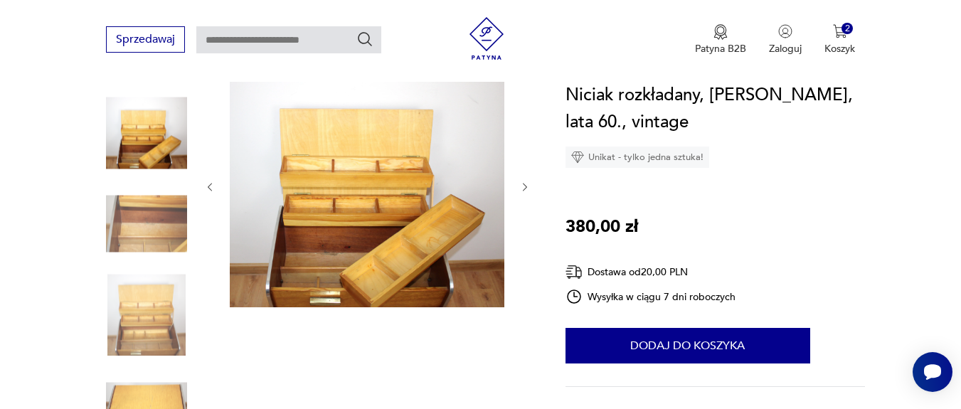
click at [522, 188] on icon "button" at bounding box center [525, 187] width 12 height 12
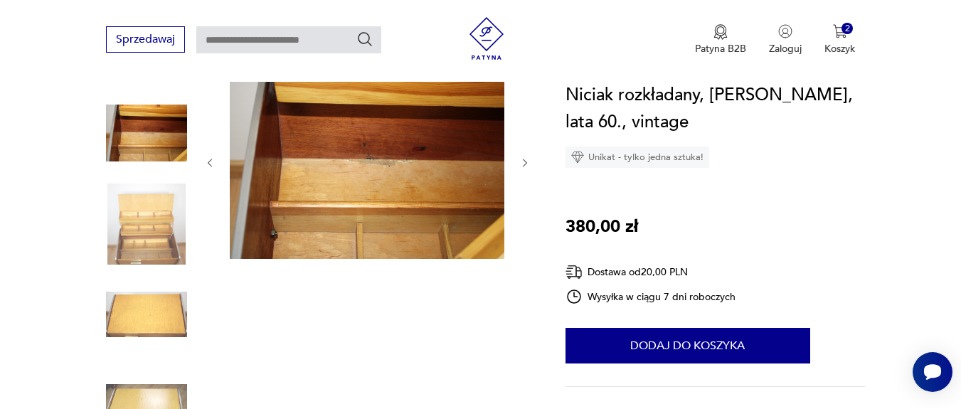
click at [525, 169] on icon "button" at bounding box center [525, 163] width 12 height 12
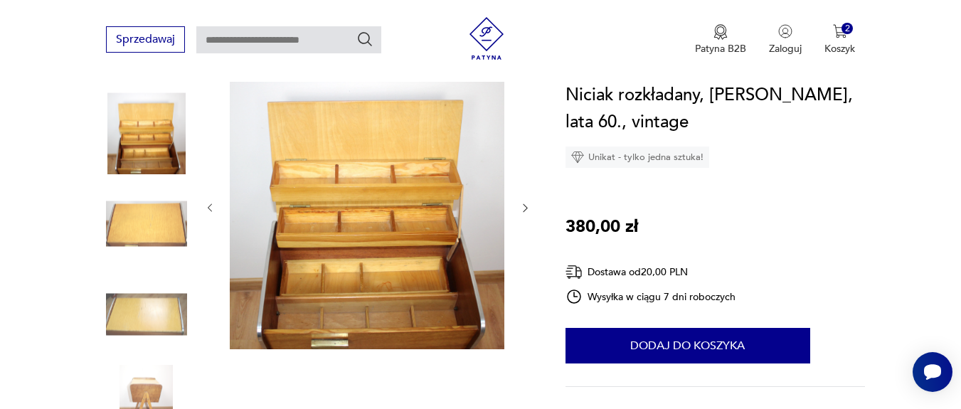
click at [520, 208] on icon "button" at bounding box center [525, 208] width 12 height 12
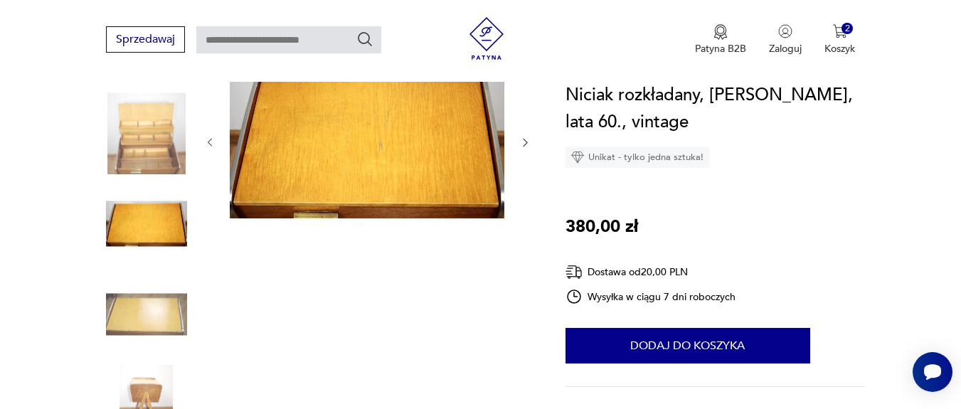
click at [527, 142] on icon "button" at bounding box center [525, 143] width 12 height 12
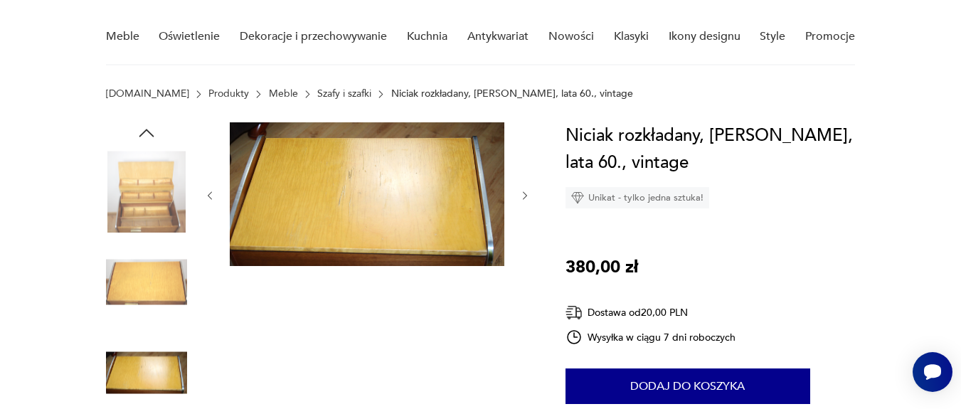
scroll to position [85, 0]
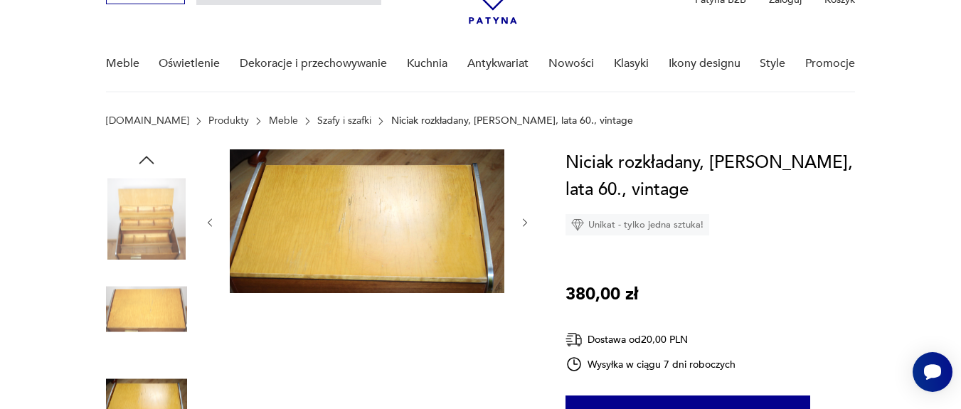
click at [481, 216] on img at bounding box center [367, 221] width 274 height 144
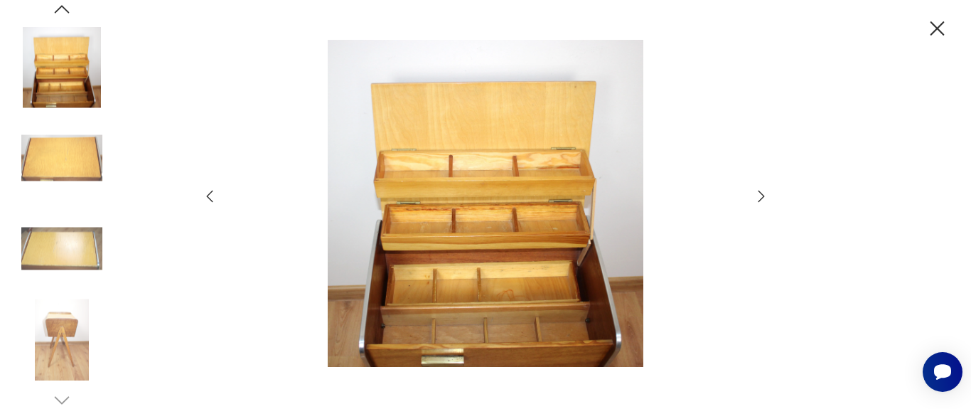
click at [759, 192] on icon "button" at bounding box center [761, 196] width 17 height 17
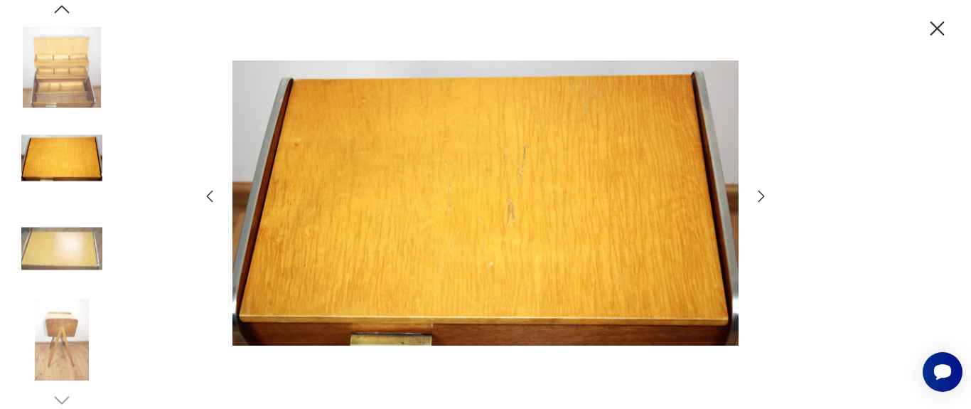
click at [765, 193] on icon "button" at bounding box center [761, 196] width 17 height 17
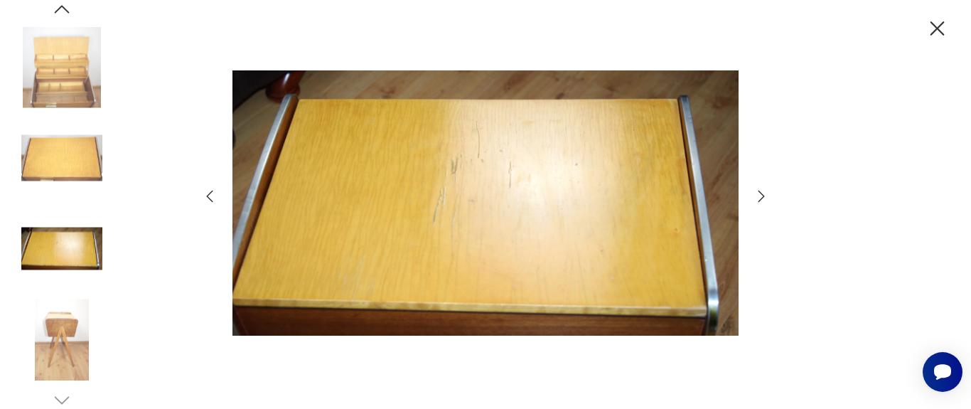
click at [765, 193] on icon "button" at bounding box center [761, 196] width 17 height 17
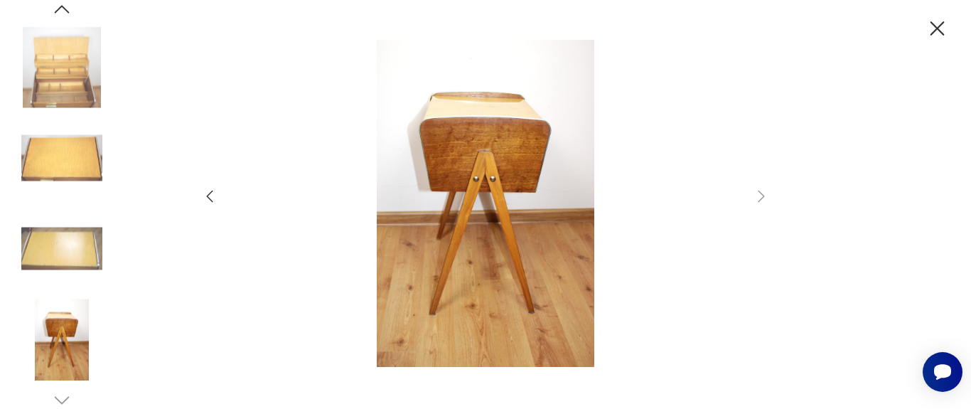
click at [210, 198] on icon "button" at bounding box center [209, 196] width 17 height 17
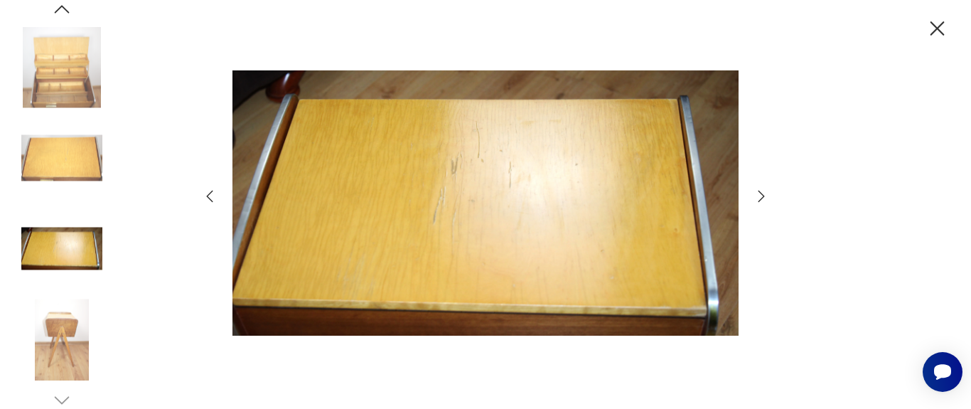
click at [210, 198] on icon "button" at bounding box center [209, 196] width 17 height 17
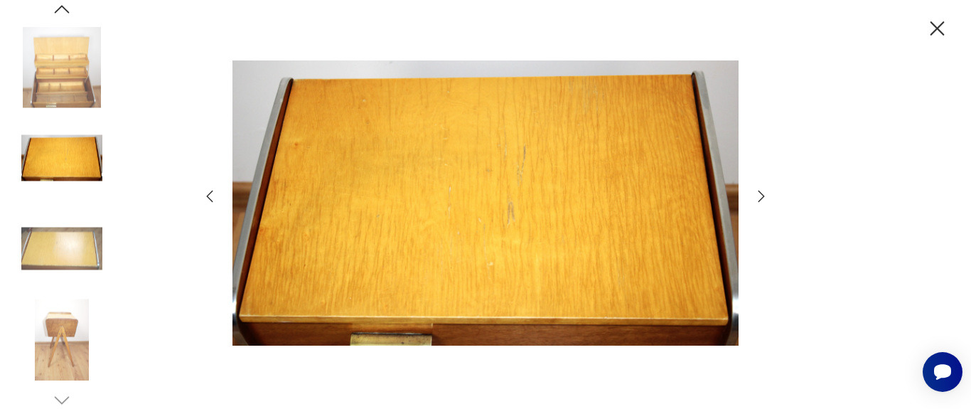
click at [210, 198] on icon "button" at bounding box center [209, 196] width 17 height 17
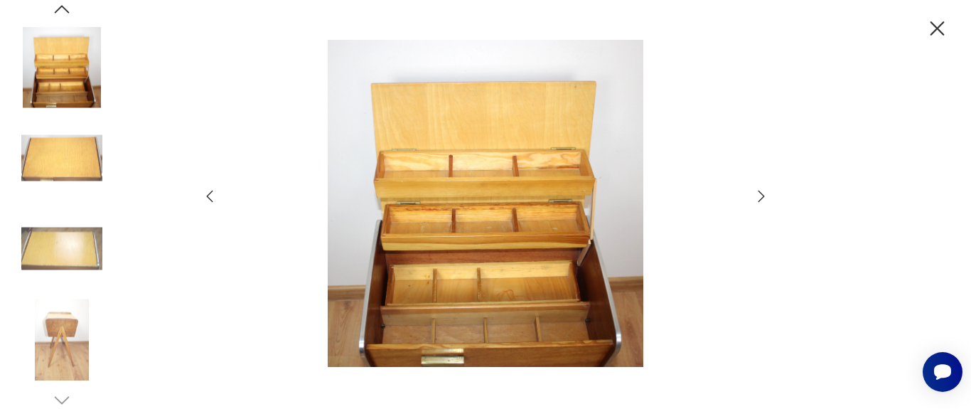
click at [210, 198] on icon "button" at bounding box center [209, 196] width 17 height 17
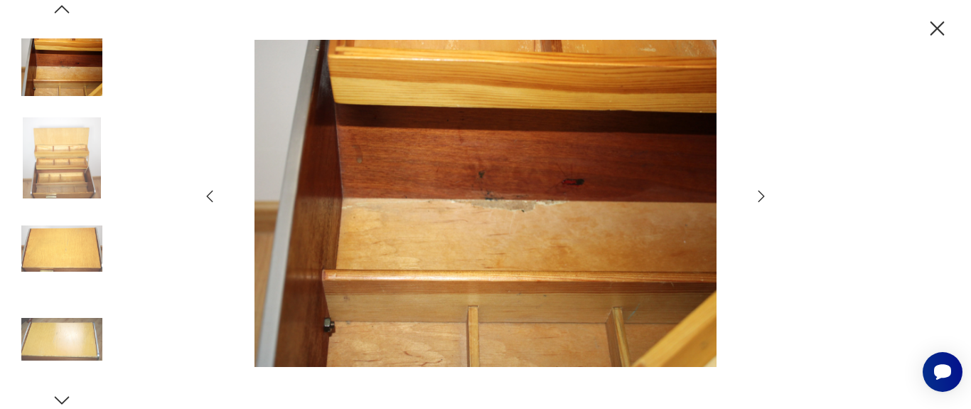
click at [210, 198] on icon "button" at bounding box center [209, 196] width 17 height 17
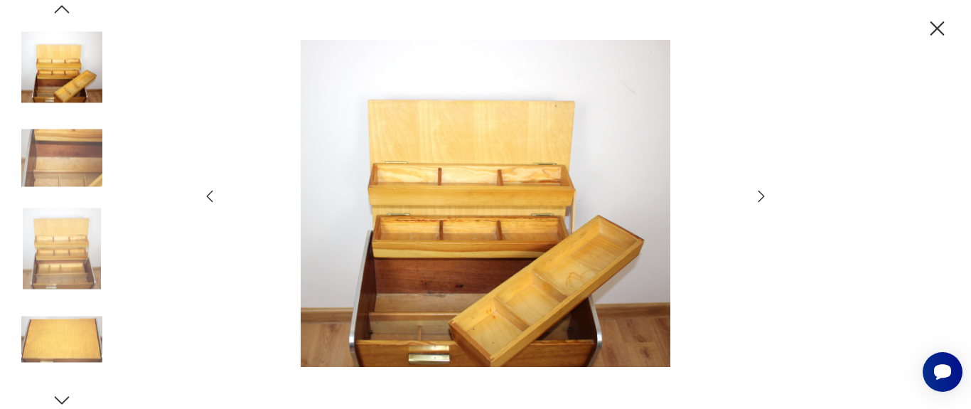
click at [210, 198] on icon "button" at bounding box center [209, 196] width 17 height 17
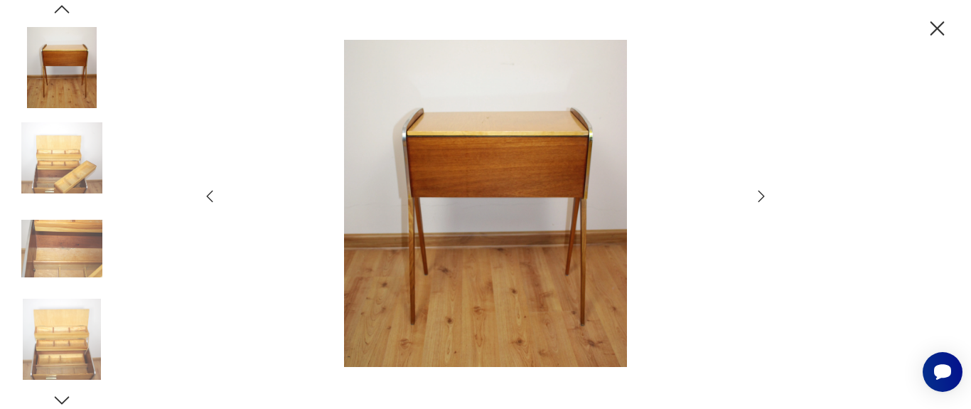
click at [207, 196] on icon "button" at bounding box center [210, 196] width 6 height 12
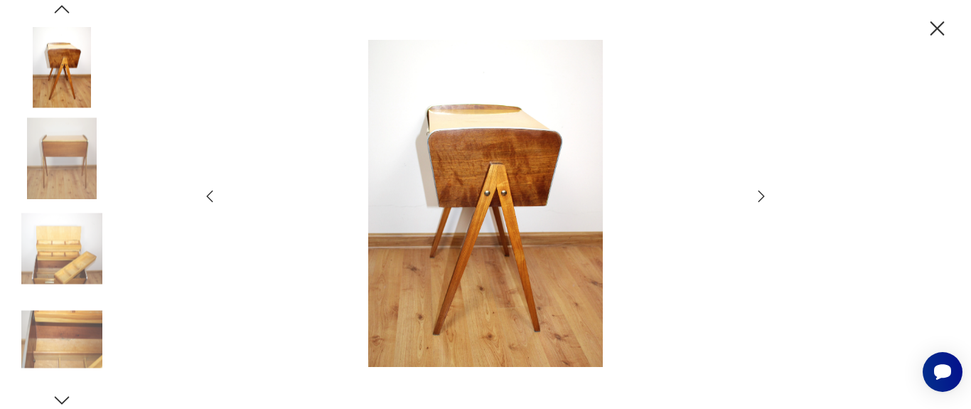
click at [763, 192] on icon "button" at bounding box center [761, 196] width 17 height 17
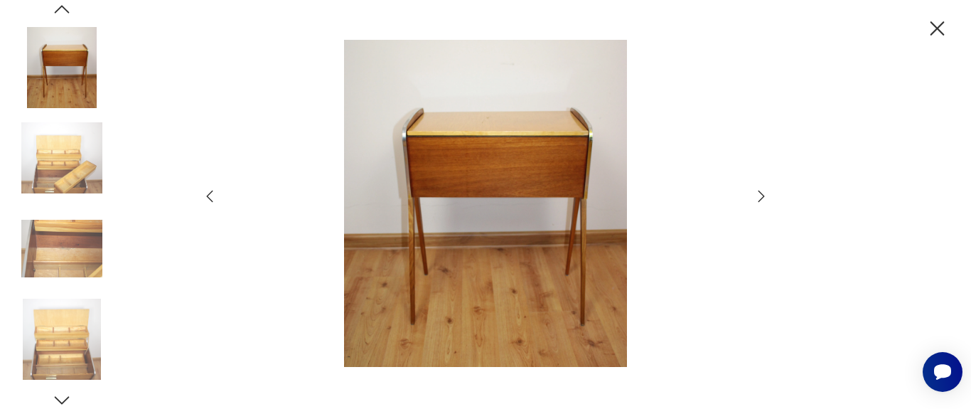
click at [213, 196] on icon "button" at bounding box center [209, 196] width 17 height 17
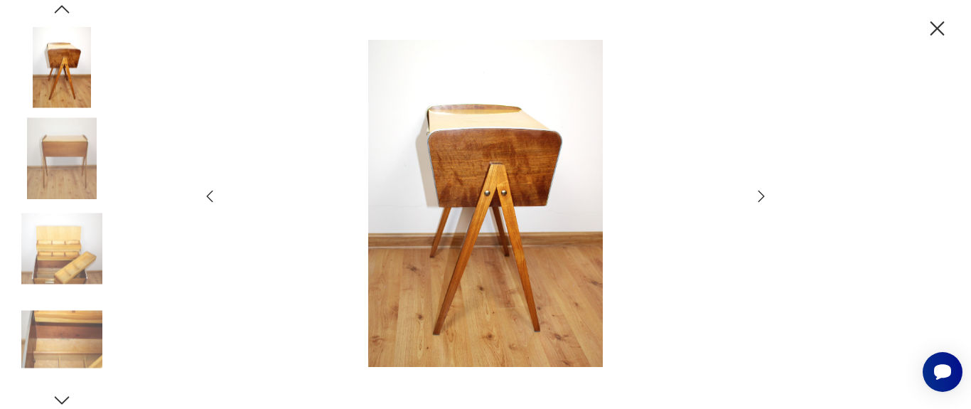
click at [213, 196] on icon "button" at bounding box center [209, 196] width 17 height 17
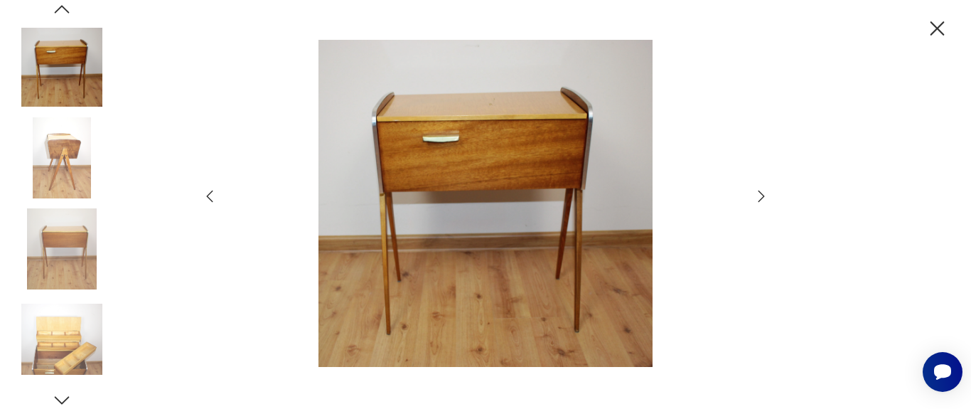
click at [213, 196] on icon "button" at bounding box center [209, 196] width 17 height 17
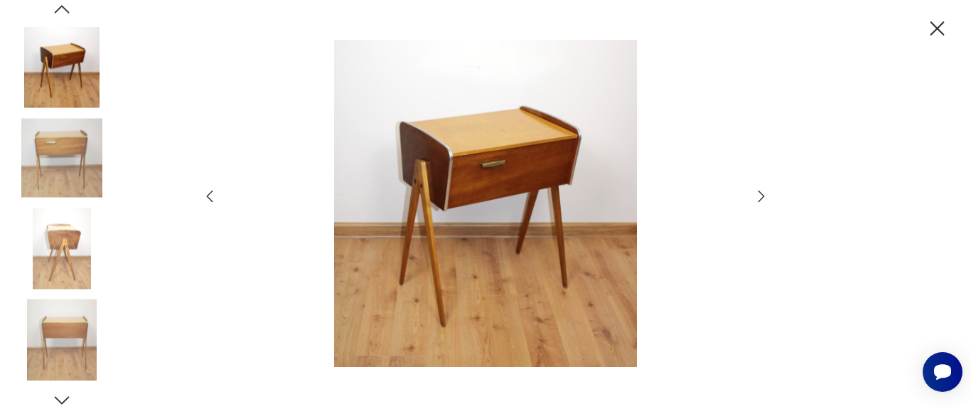
click at [213, 196] on icon "button" at bounding box center [209, 196] width 17 height 17
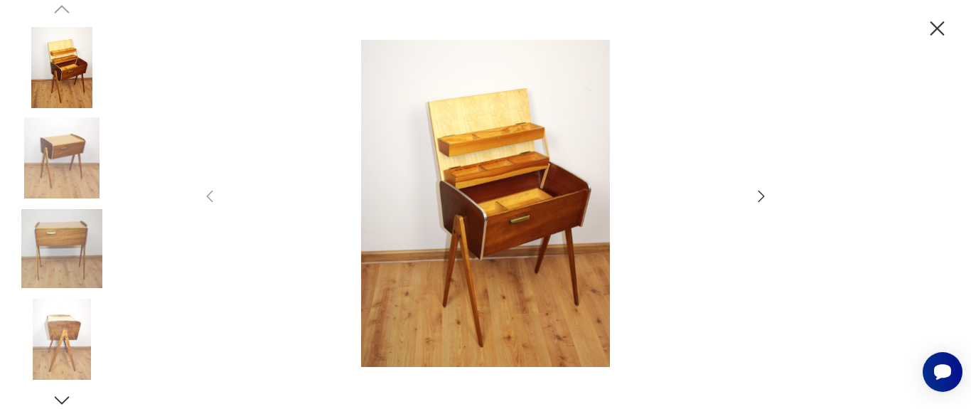
click at [941, 26] on icon "button" at bounding box center [938, 28] width 14 height 14
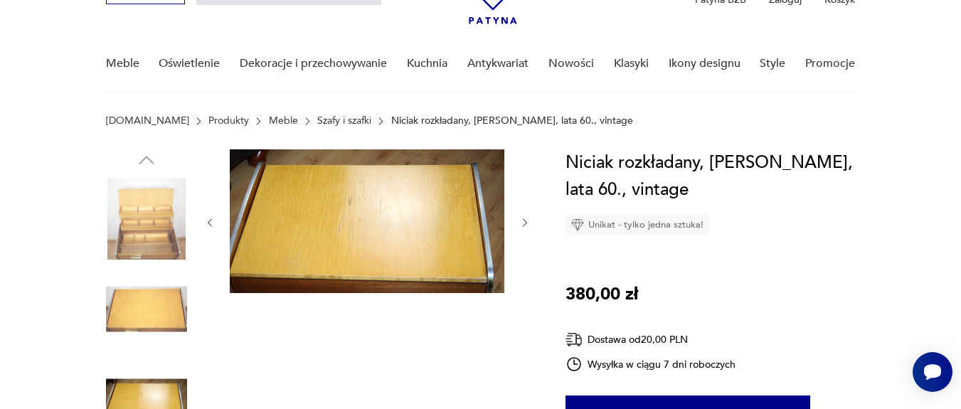
click at [454, 218] on img at bounding box center [367, 221] width 274 height 144
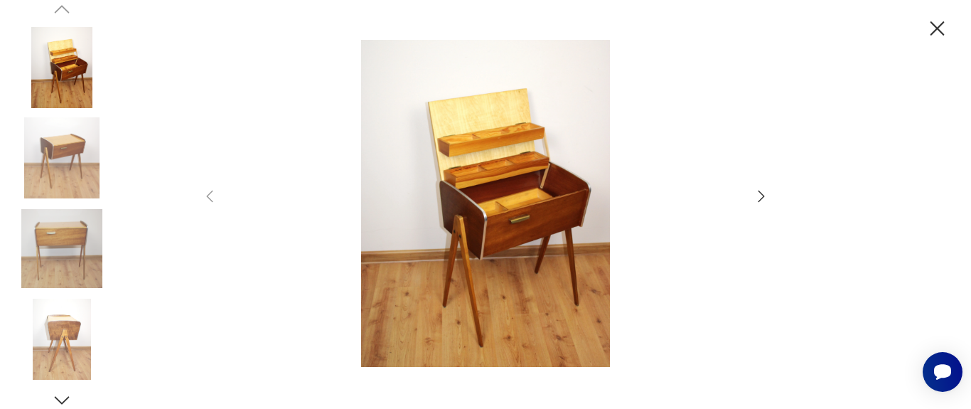
click at [71, 156] on img at bounding box center [61, 157] width 81 height 81
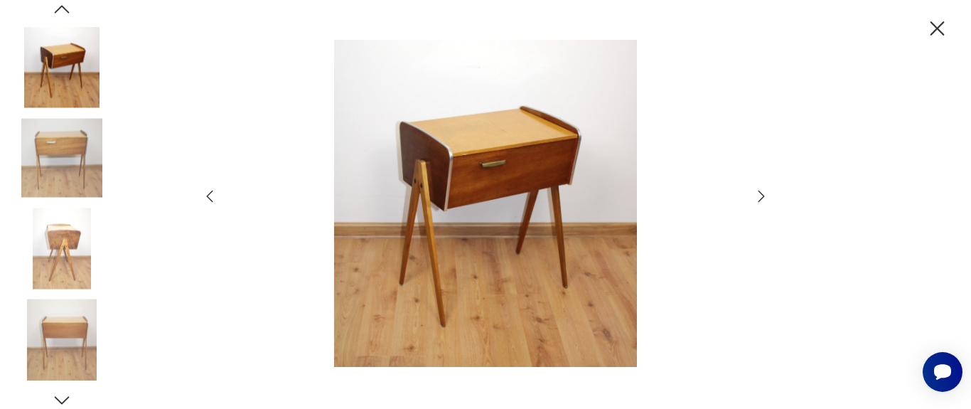
click at [767, 200] on icon "button" at bounding box center [761, 196] width 17 height 17
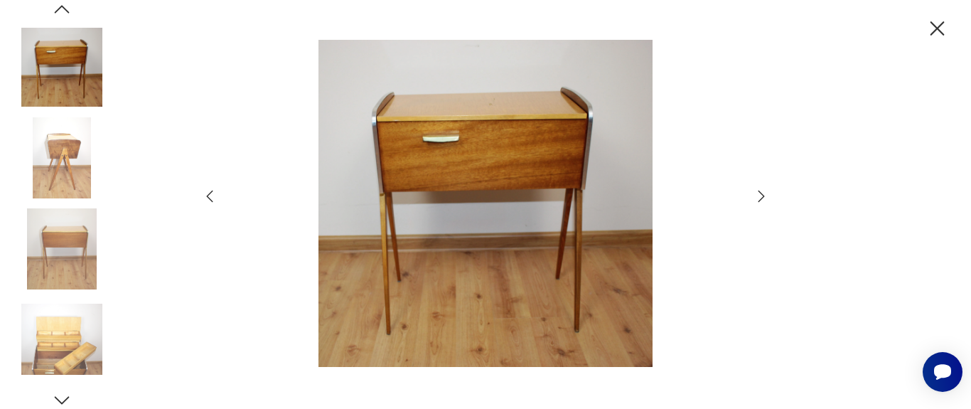
click at [767, 200] on icon "button" at bounding box center [761, 196] width 17 height 17
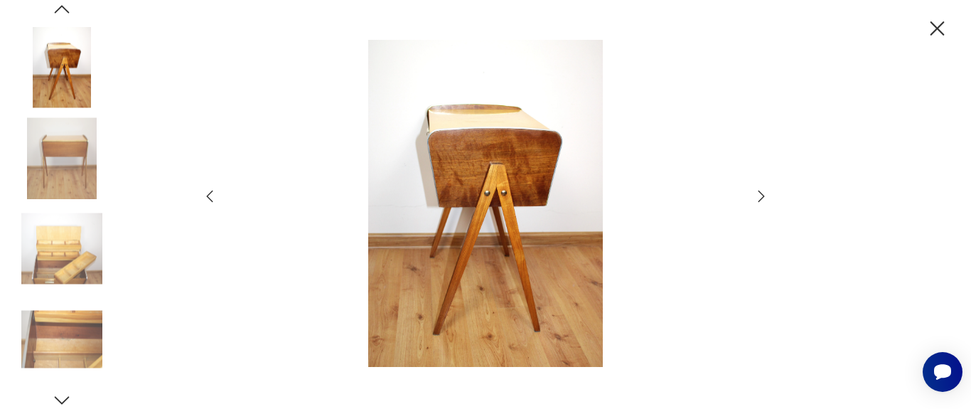
click at [767, 200] on icon "button" at bounding box center [761, 196] width 17 height 17
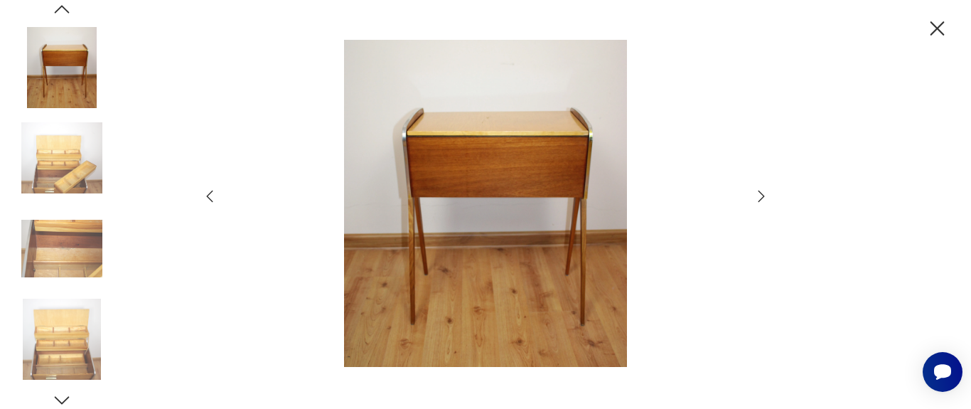
click at [767, 200] on icon "button" at bounding box center [761, 196] width 17 height 17
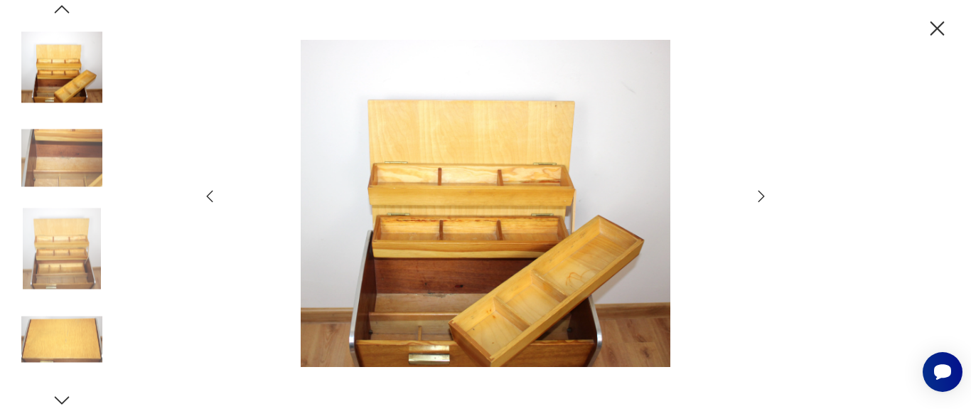
click at [203, 196] on icon "button" at bounding box center [209, 196] width 17 height 17
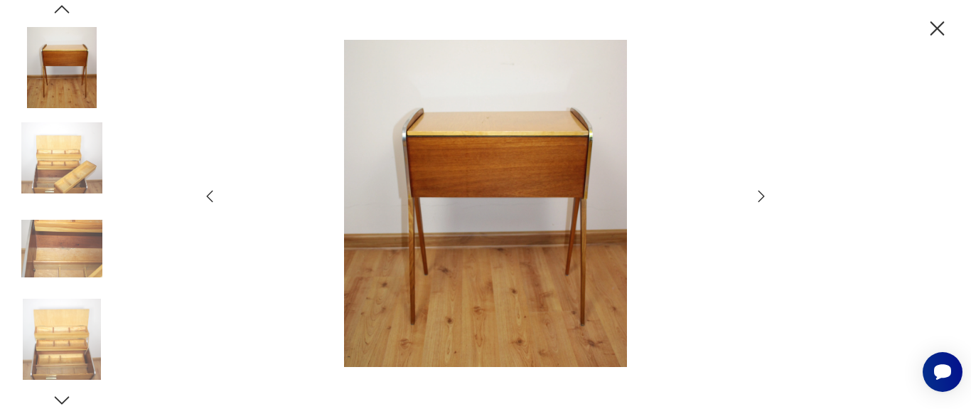
click at [759, 194] on icon "button" at bounding box center [761, 196] width 17 height 17
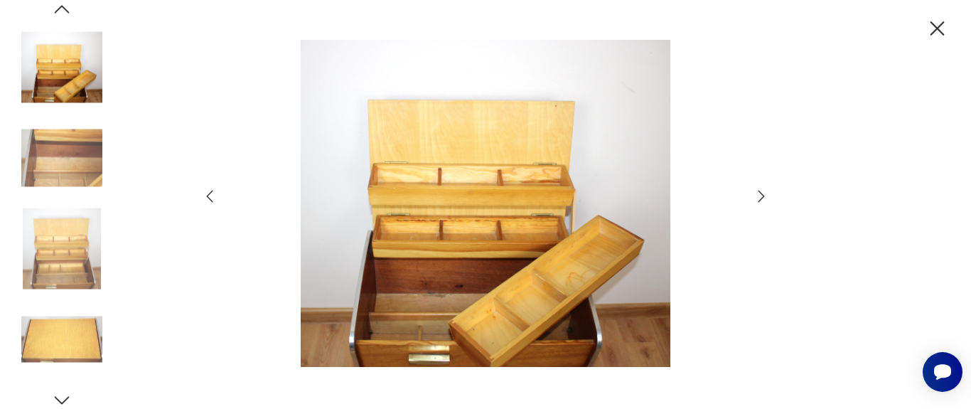
click at [763, 196] on icon "button" at bounding box center [761, 196] width 17 height 17
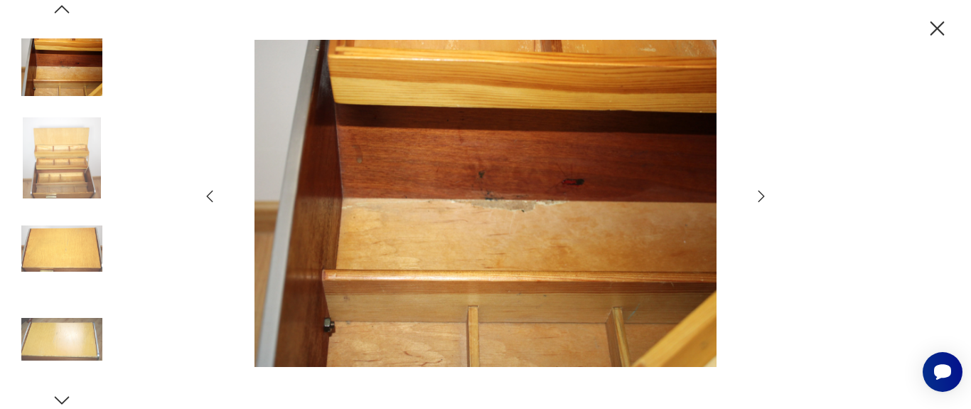
click at [763, 196] on icon "button" at bounding box center [761, 196] width 17 height 17
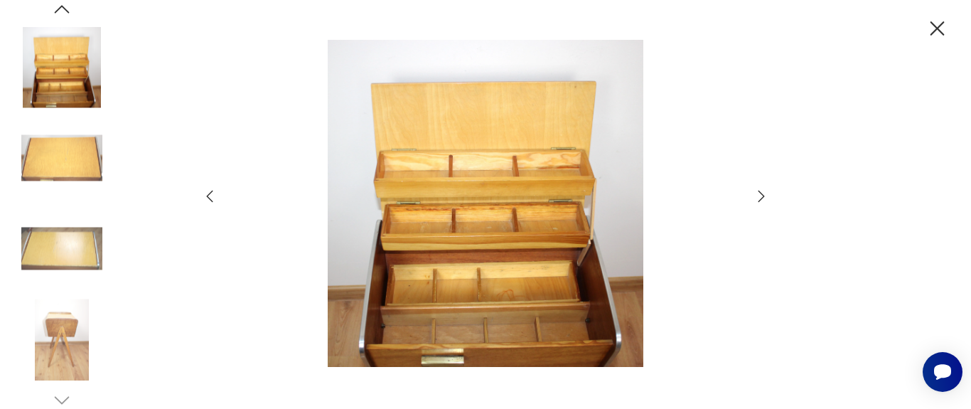
click at [763, 196] on icon "button" at bounding box center [761, 196] width 17 height 17
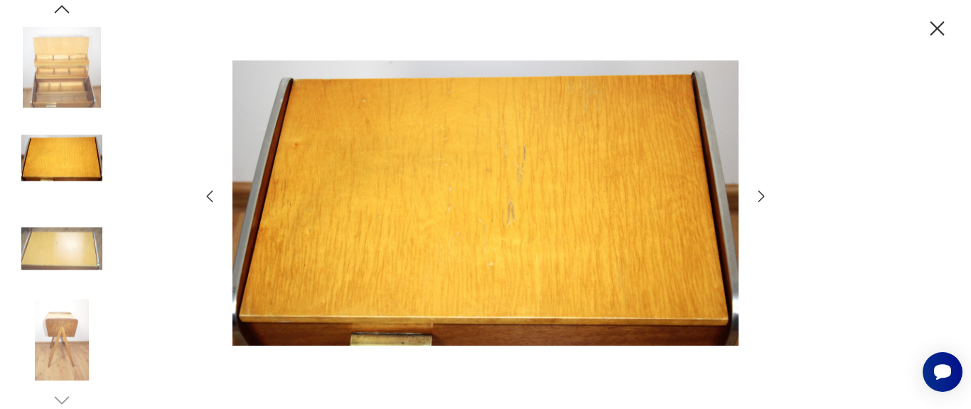
click at [763, 196] on icon "button" at bounding box center [761, 196] width 17 height 17
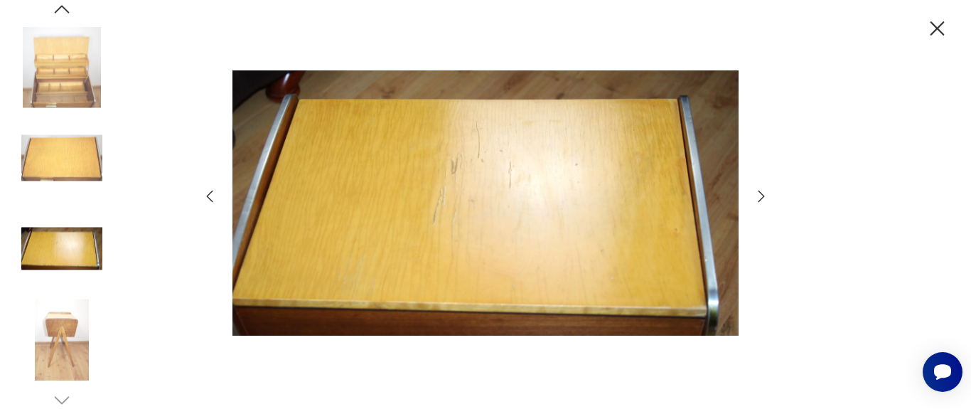
click at [763, 196] on icon "button" at bounding box center [761, 196] width 17 height 17
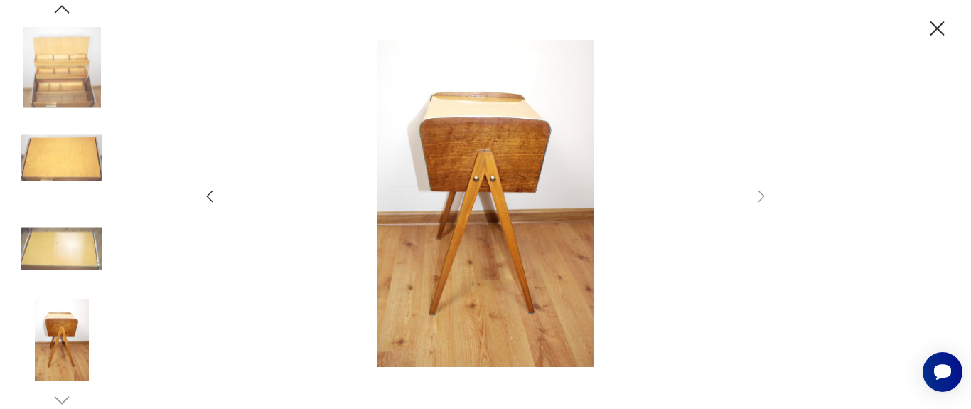
click at [939, 26] on icon "button" at bounding box center [937, 28] width 25 height 25
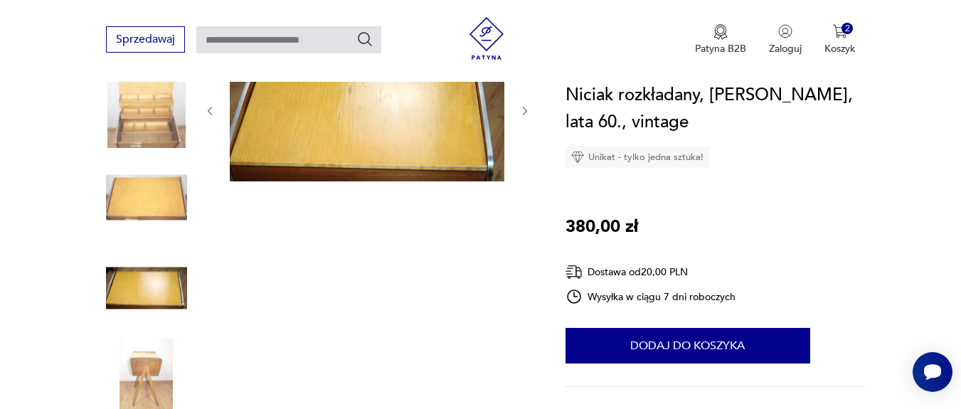
scroll to position [171, 0]
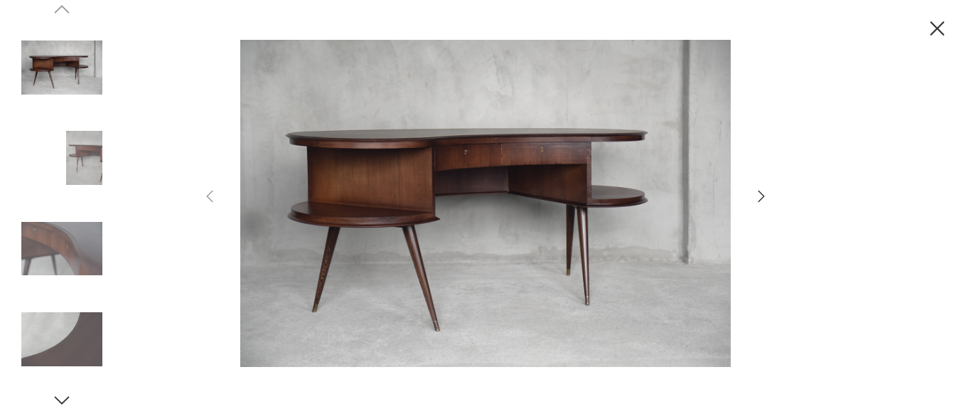
click at [760, 195] on icon "button" at bounding box center [761, 196] width 17 height 17
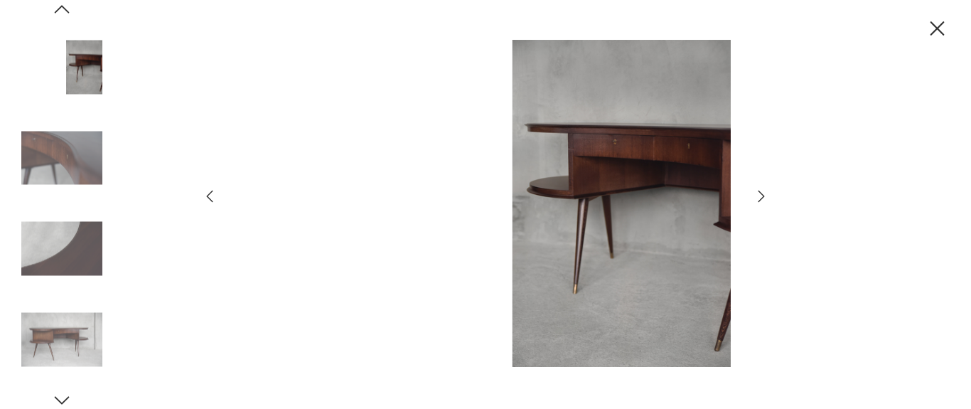
click at [764, 196] on icon "button" at bounding box center [762, 195] width 6 height 11
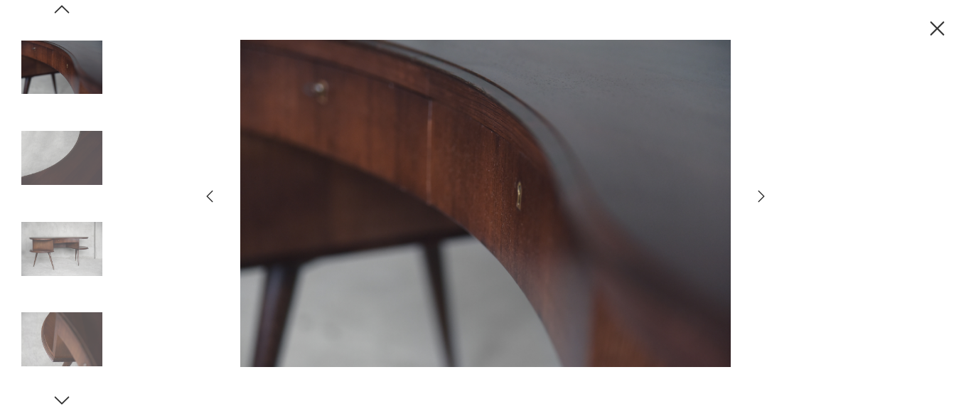
click at [764, 196] on icon "button" at bounding box center [762, 195] width 6 height 11
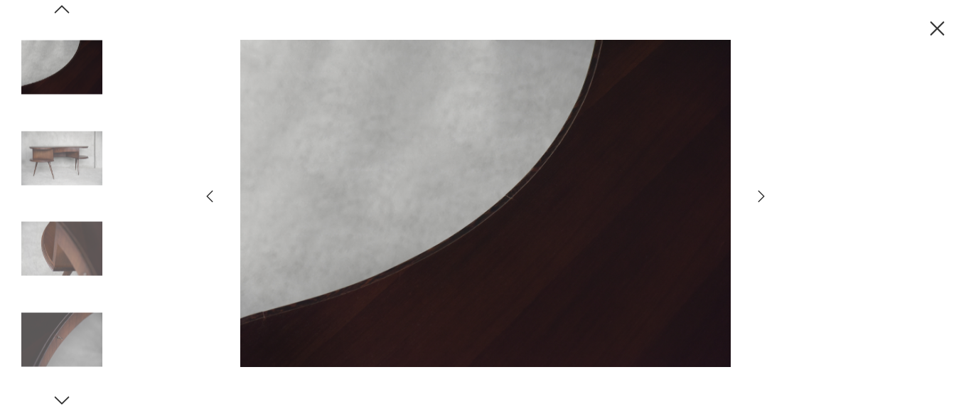
click at [764, 196] on icon "button" at bounding box center [762, 195] width 6 height 11
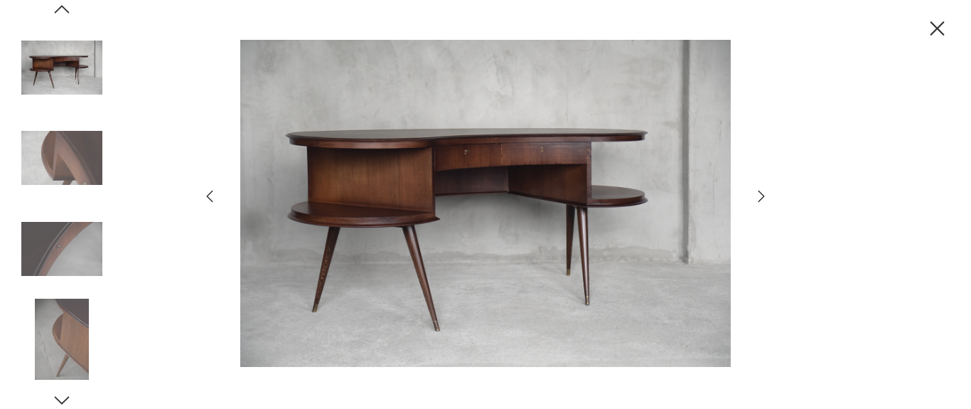
click at [764, 196] on icon "button" at bounding box center [762, 195] width 6 height 11
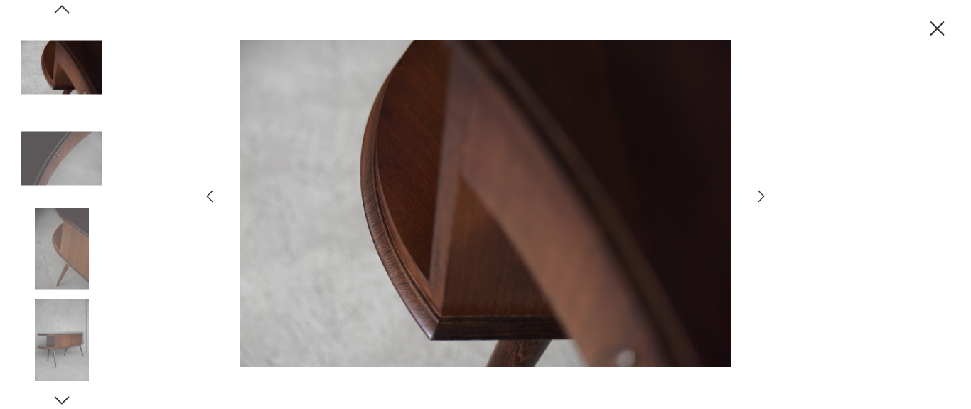
click at [764, 196] on icon "button" at bounding box center [762, 195] width 6 height 11
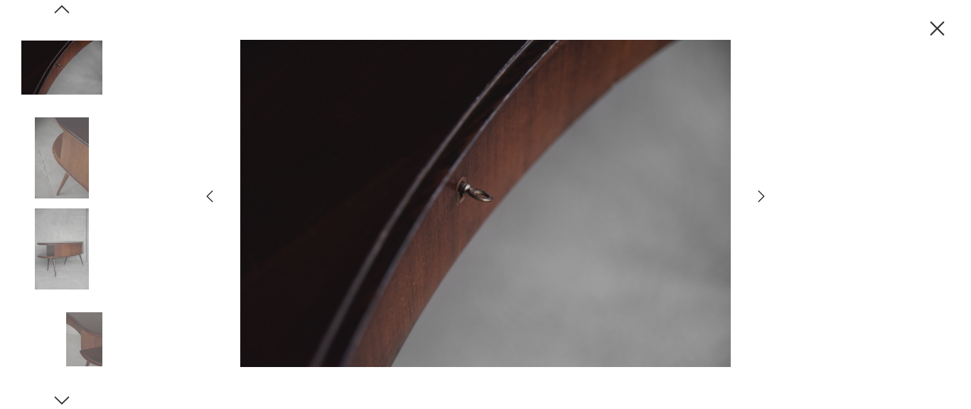
click at [764, 196] on icon "button" at bounding box center [762, 195] width 6 height 11
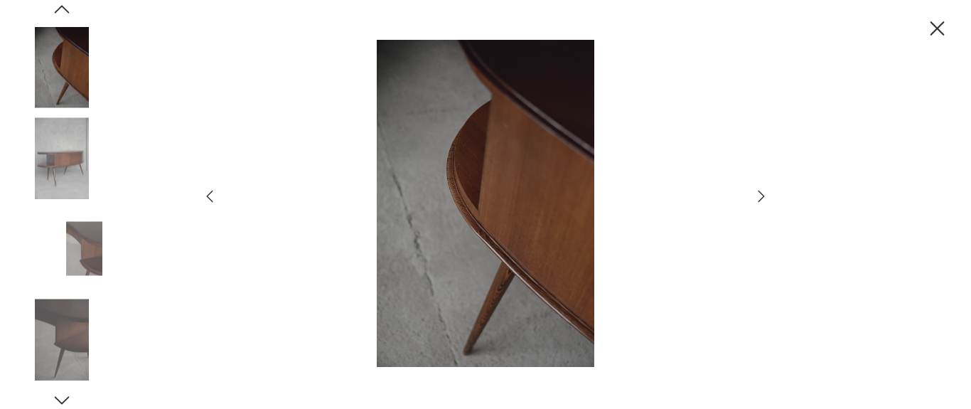
click at [764, 196] on icon "button" at bounding box center [762, 195] width 6 height 11
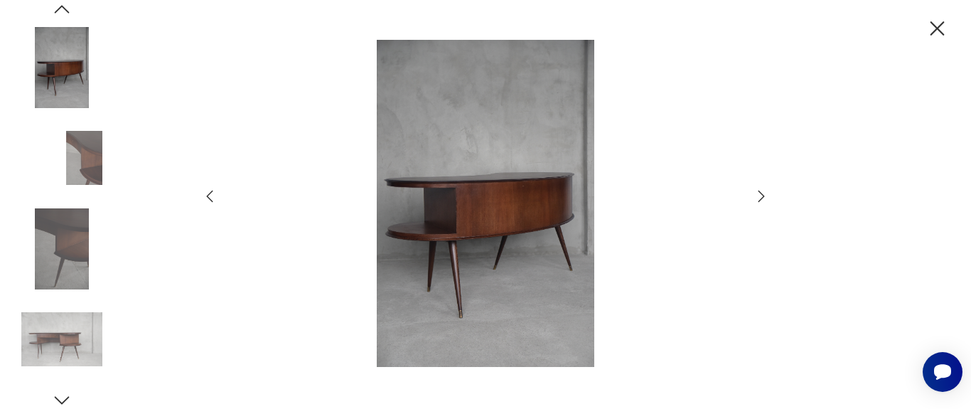
drag, startPoint x: 764, startPoint y: 196, endPoint x: 809, endPoint y: 185, distance: 46.1
click at [809, 185] on div at bounding box center [485, 204] width 971 height 409
click at [759, 196] on icon "button" at bounding box center [761, 196] width 17 height 17
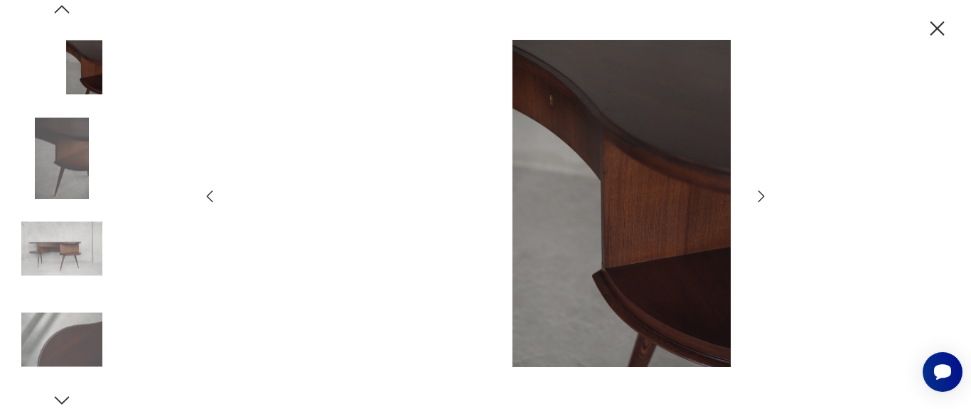
click at [759, 196] on icon "button" at bounding box center [761, 196] width 17 height 17
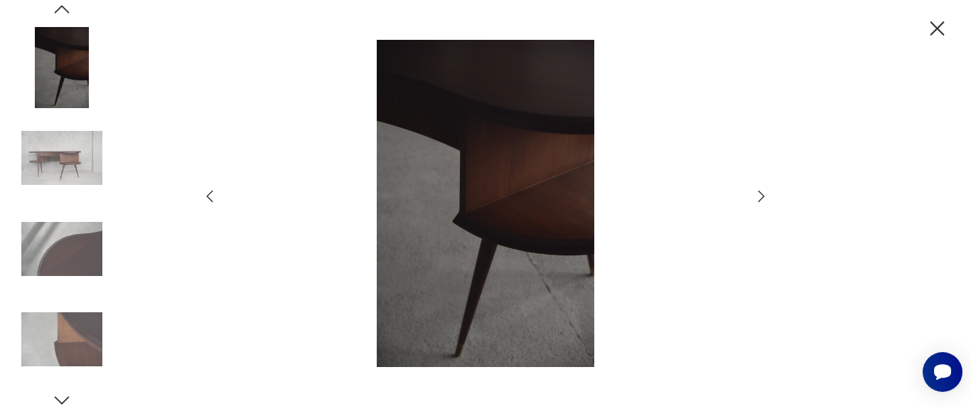
click at [759, 196] on icon "button" at bounding box center [761, 196] width 17 height 17
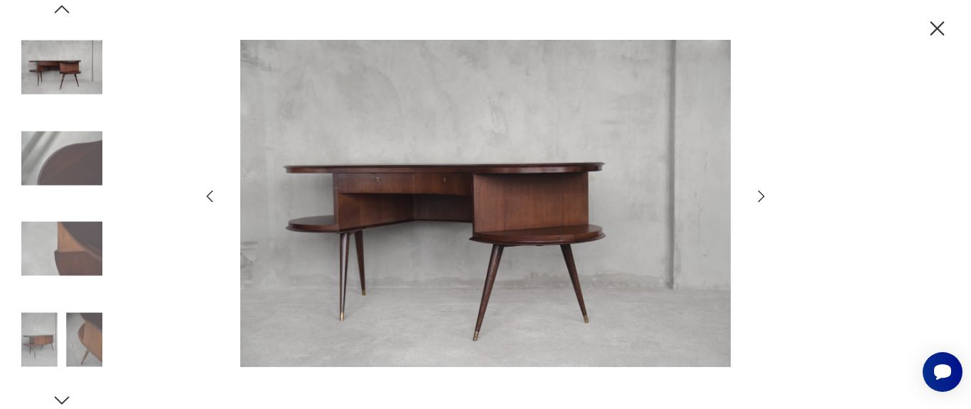
click at [759, 196] on icon "button" at bounding box center [761, 196] width 17 height 17
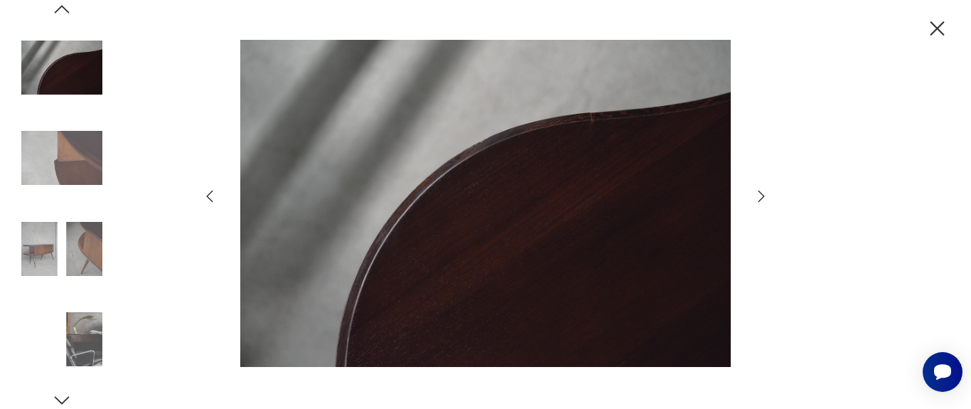
click at [759, 196] on icon "button" at bounding box center [761, 196] width 17 height 17
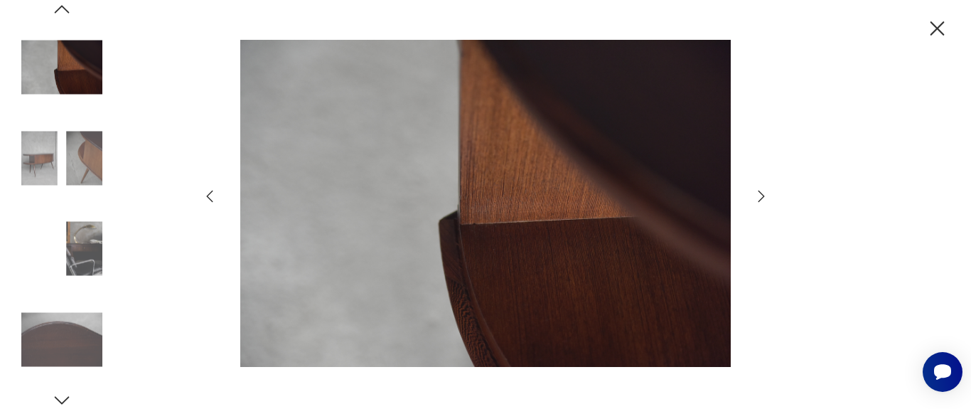
click at [759, 196] on icon "button" at bounding box center [761, 196] width 17 height 17
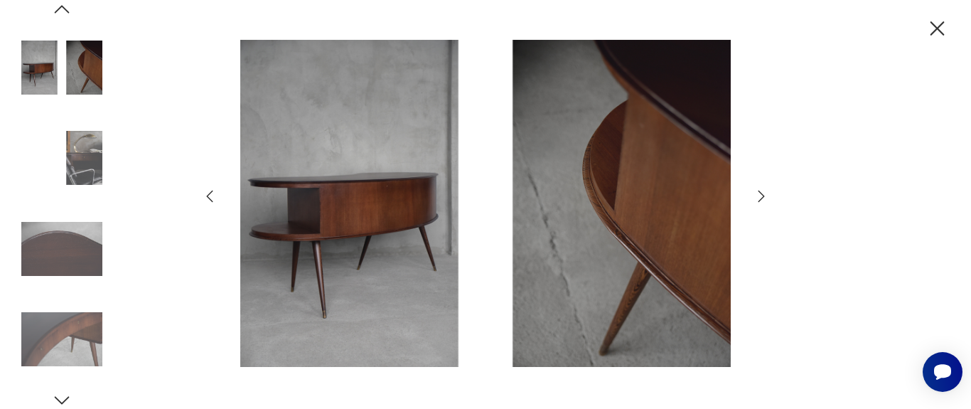
click at [759, 196] on icon "button" at bounding box center [761, 196] width 17 height 17
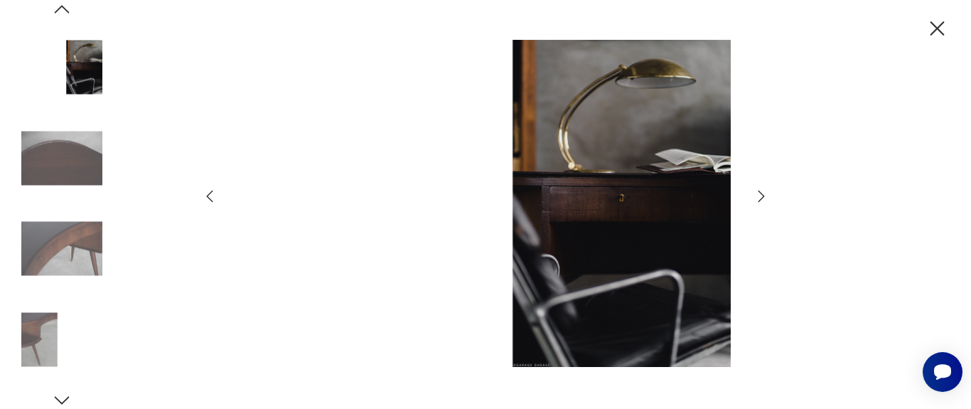
click at [759, 196] on icon "button" at bounding box center [761, 196] width 17 height 17
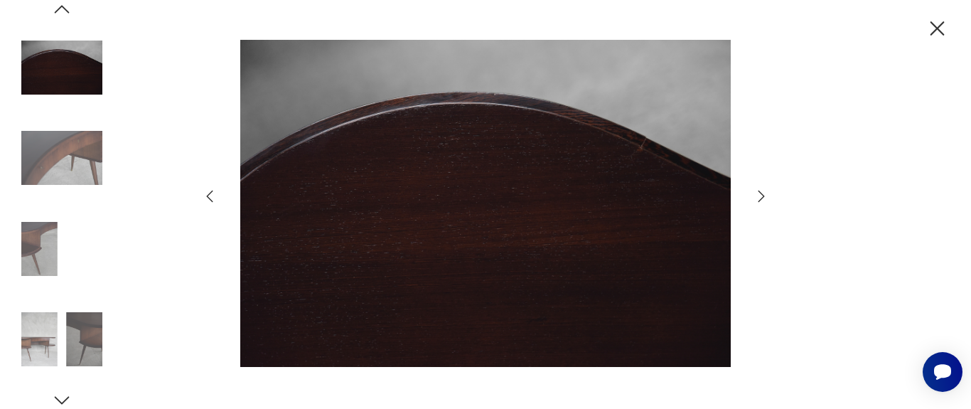
click at [759, 196] on icon "button" at bounding box center [761, 196] width 17 height 17
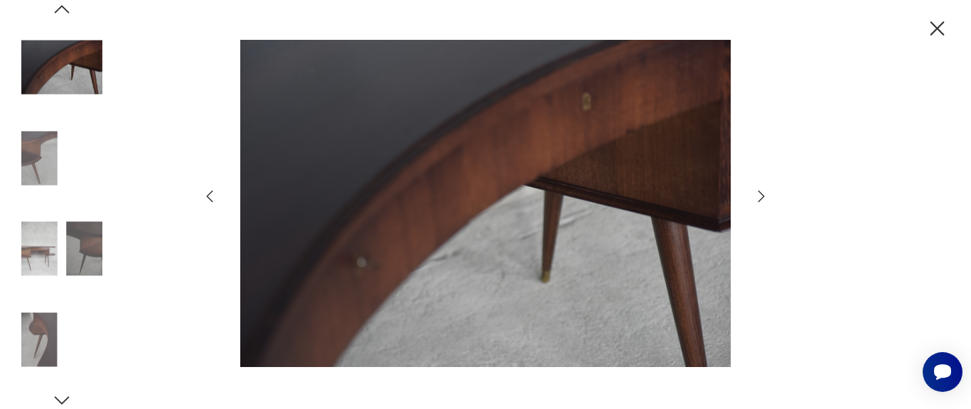
click at [759, 196] on icon "button" at bounding box center [761, 196] width 17 height 17
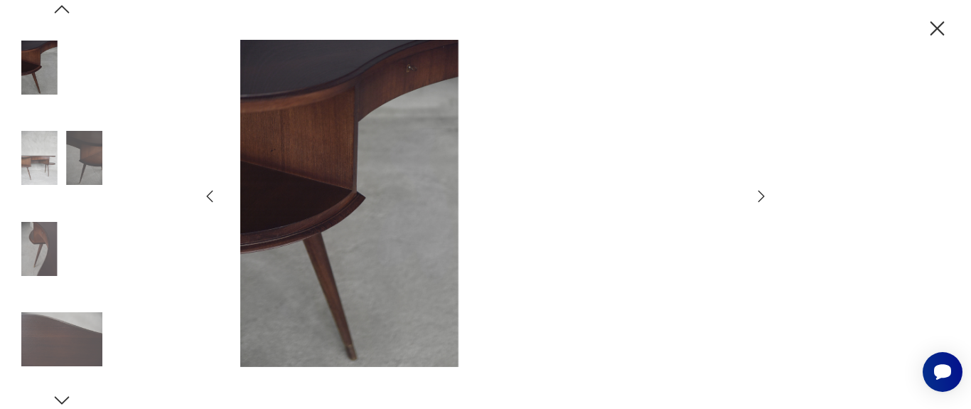
click at [759, 196] on icon "button" at bounding box center [761, 196] width 17 height 17
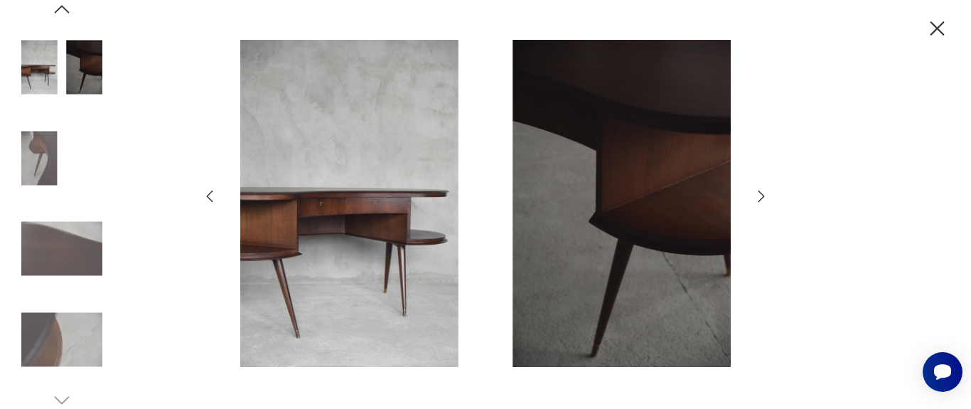
click at [759, 196] on icon "button" at bounding box center [761, 196] width 17 height 17
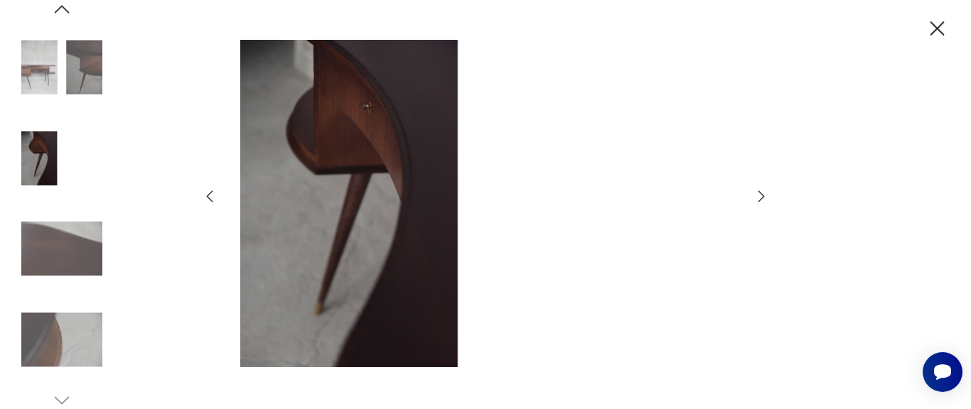
click at [759, 196] on icon "button" at bounding box center [761, 196] width 17 height 17
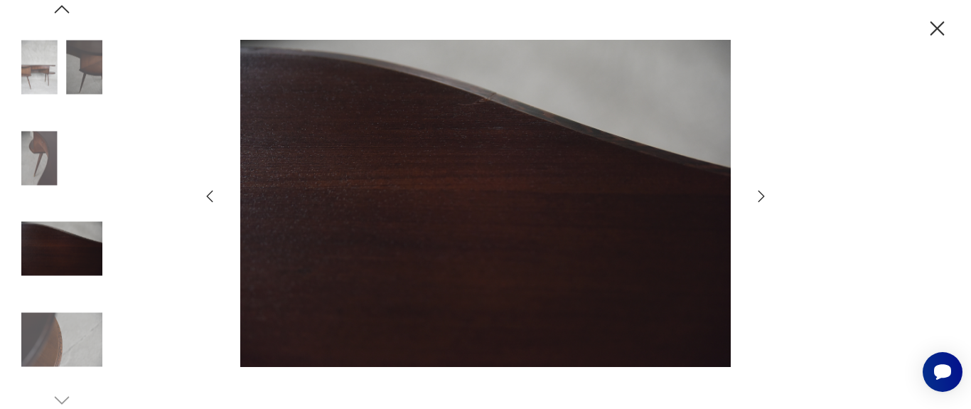
click at [759, 196] on icon "button" at bounding box center [761, 196] width 17 height 17
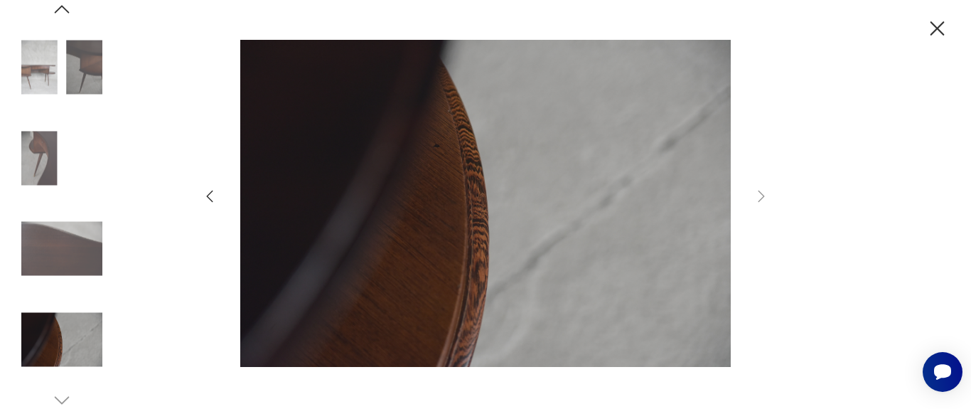
click at [933, 26] on icon "button" at bounding box center [937, 28] width 25 height 25
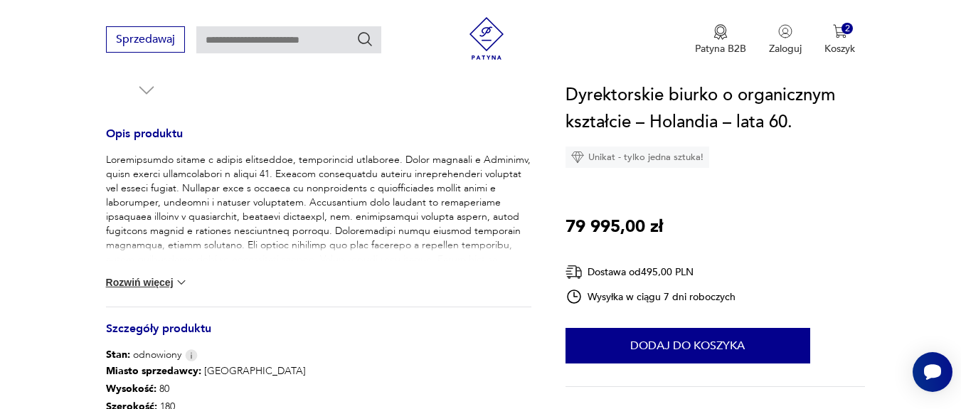
scroll to position [683, 0]
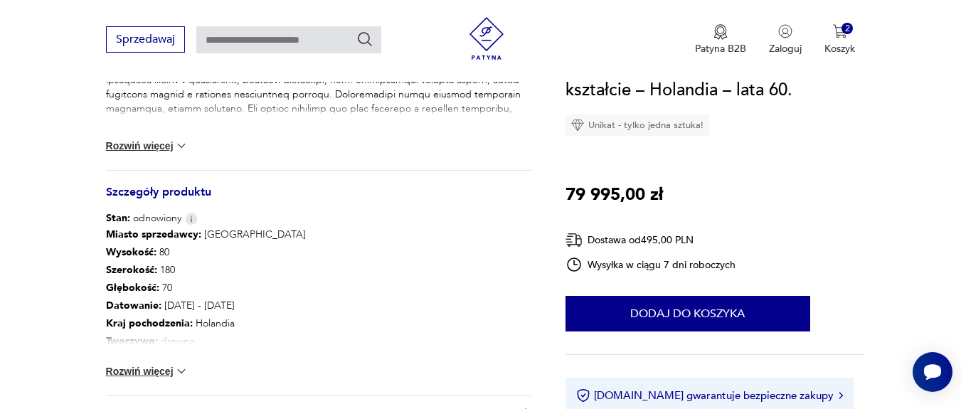
click at [176, 368] on img at bounding box center [181, 371] width 14 height 14
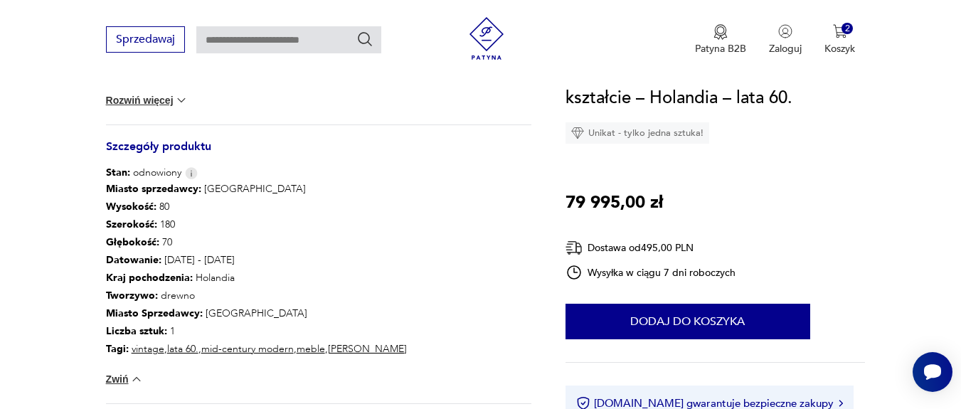
scroll to position [768, 0]
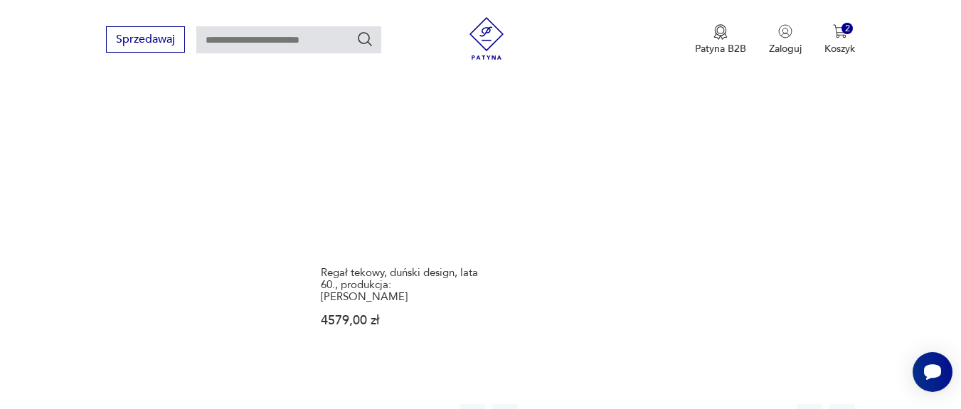
scroll to position [2028, 0]
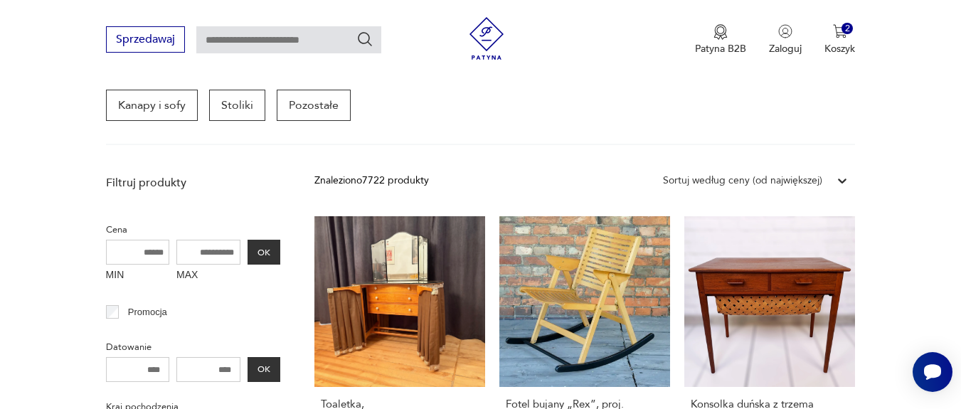
scroll to position [484, 0]
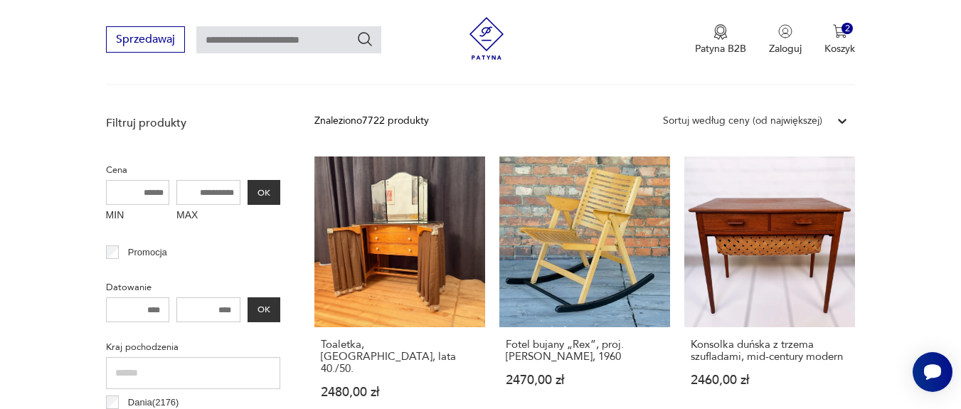
drag, startPoint x: 235, startPoint y: 191, endPoint x: 146, endPoint y: 186, distance: 89.1
click at [146, 186] on div "MIN MAX OK" at bounding box center [193, 204] width 174 height 48
click at [222, 192] on input "MAX" at bounding box center [208, 192] width 64 height 25
click at [215, 192] on input "MAX" at bounding box center [208, 192] width 64 height 25
click at [220, 195] on input "MAX" at bounding box center [208, 192] width 64 height 25
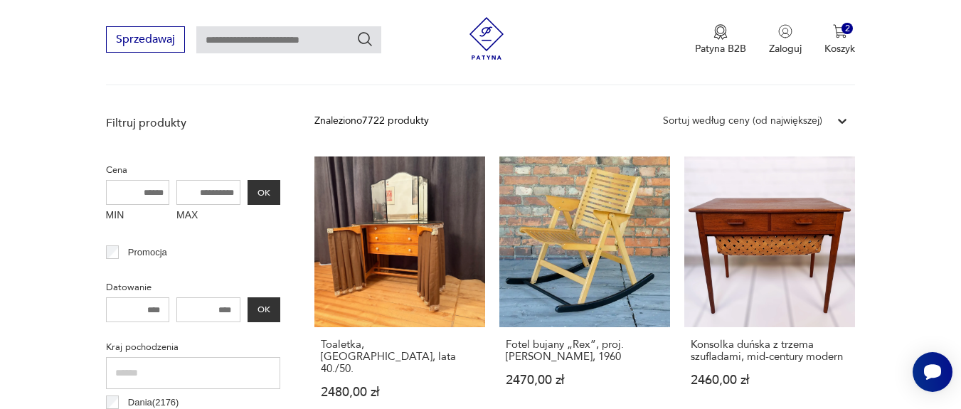
click at [204, 193] on input "MAX" at bounding box center [208, 192] width 64 height 25
type input "****"
click at [271, 193] on button "OK" at bounding box center [263, 192] width 33 height 25
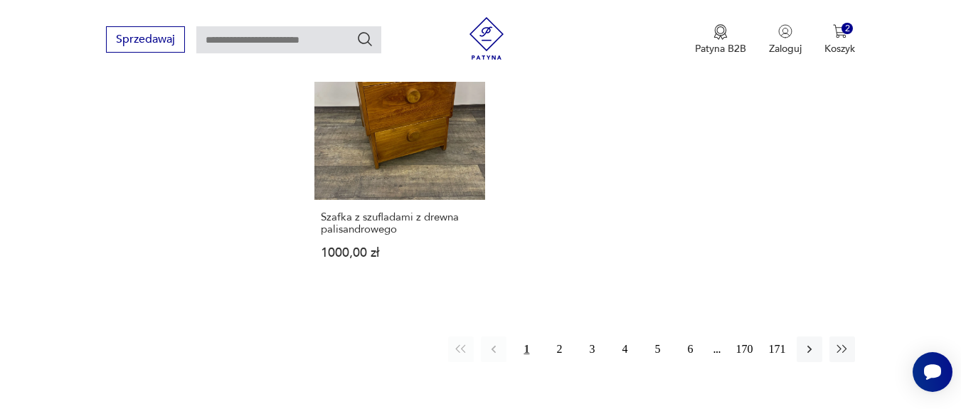
scroll to position [2170, 0]
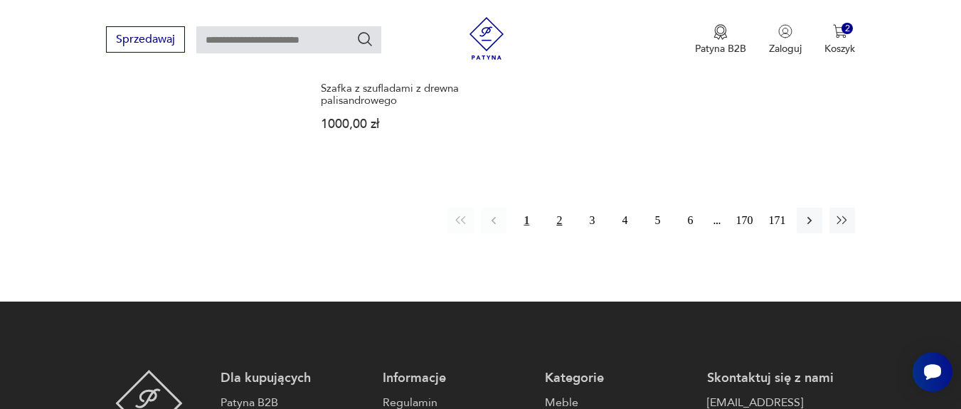
click at [556, 208] on button "2" at bounding box center [559, 221] width 26 height 26
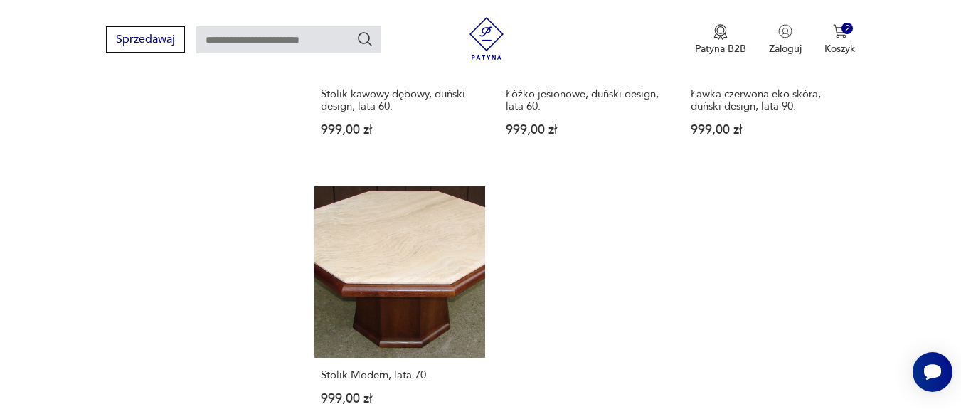
scroll to position [2000, 0]
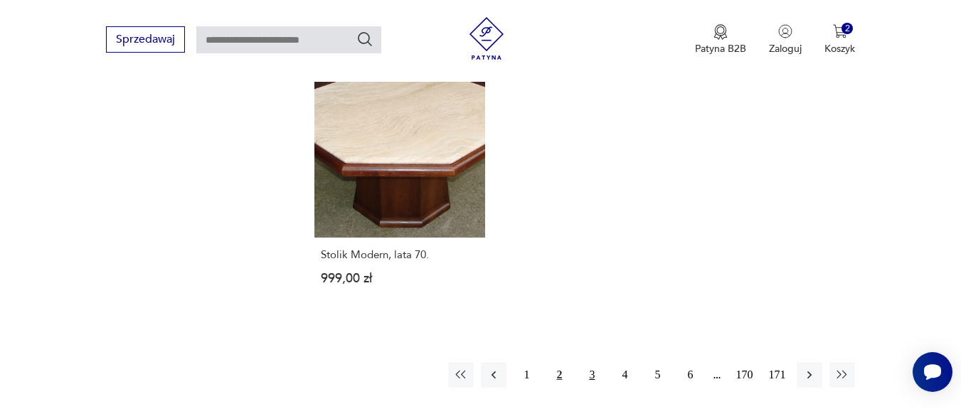
click at [591, 374] on button "3" at bounding box center [592, 375] width 26 height 26
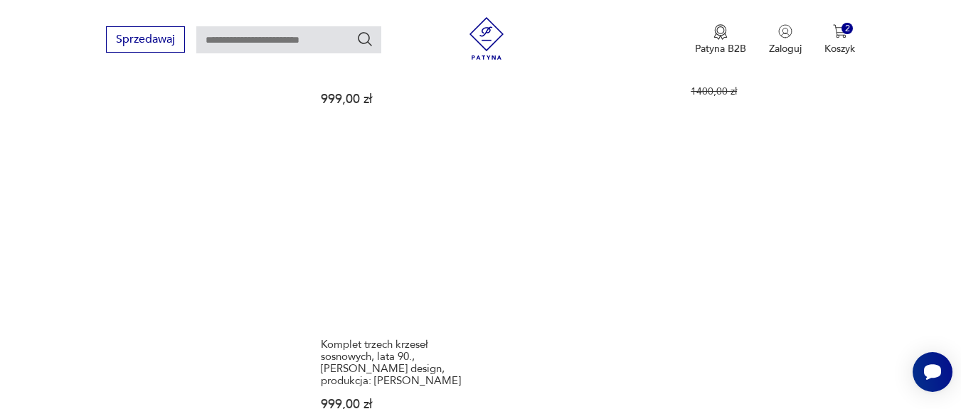
scroll to position [2170, 0]
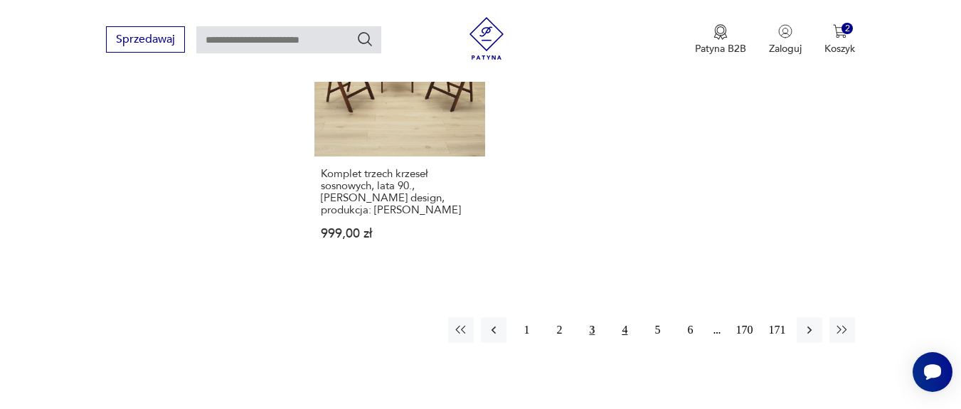
click at [629, 321] on button "4" at bounding box center [625, 330] width 26 height 26
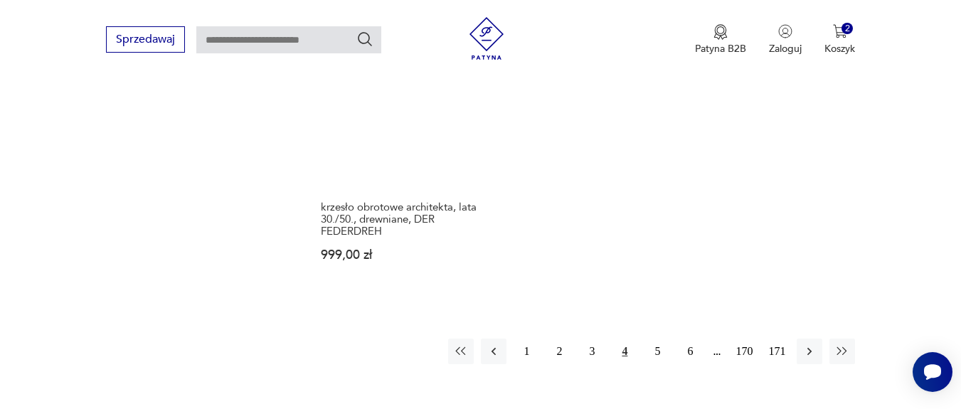
scroll to position [2170, 0]
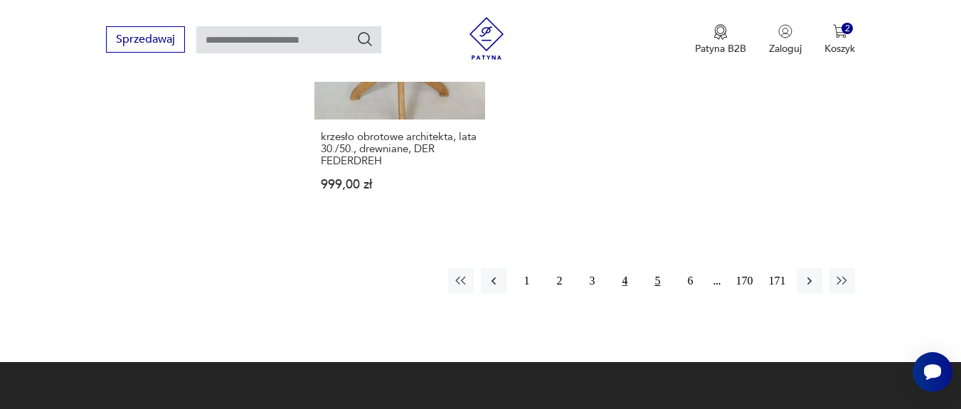
click at [656, 268] on button "5" at bounding box center [657, 281] width 26 height 26
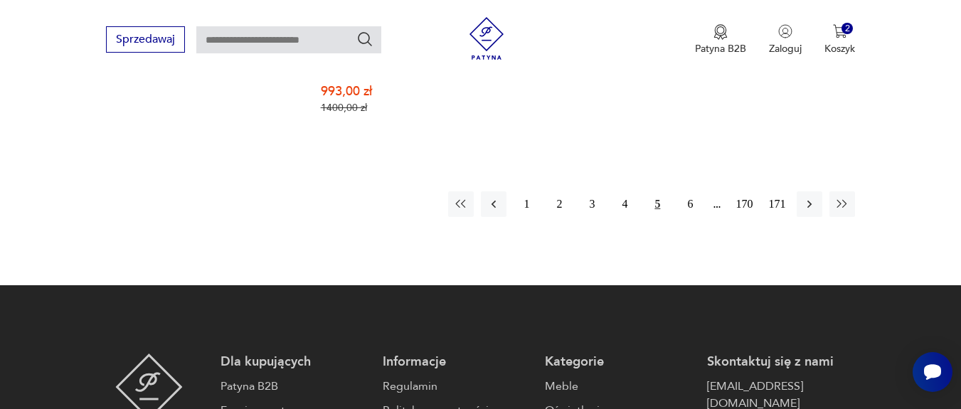
scroll to position [2256, 0]
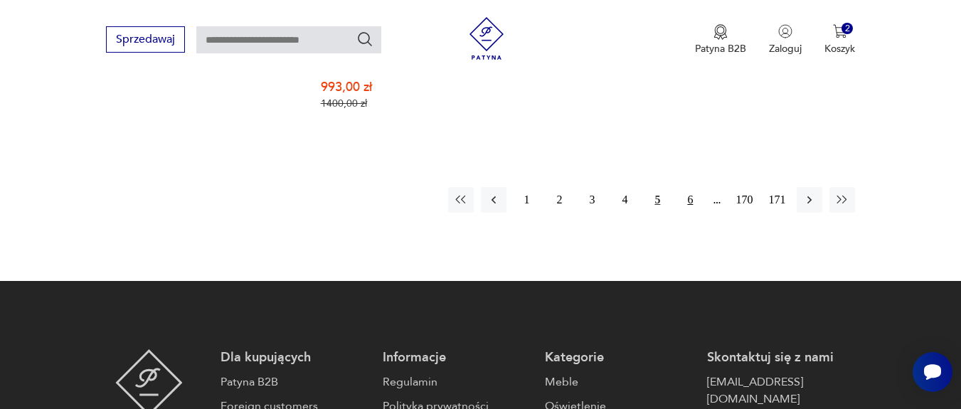
click at [695, 187] on button "6" at bounding box center [690, 200] width 26 height 26
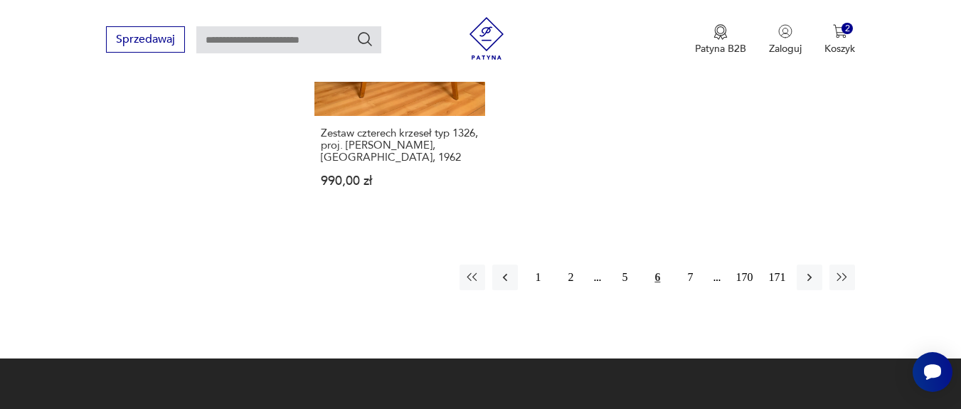
scroll to position [2170, 0]
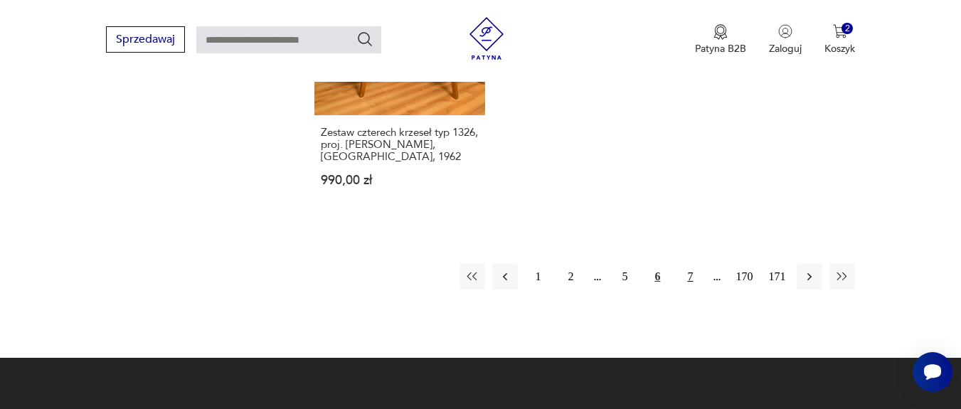
click at [687, 264] on button "7" at bounding box center [690, 277] width 26 height 26
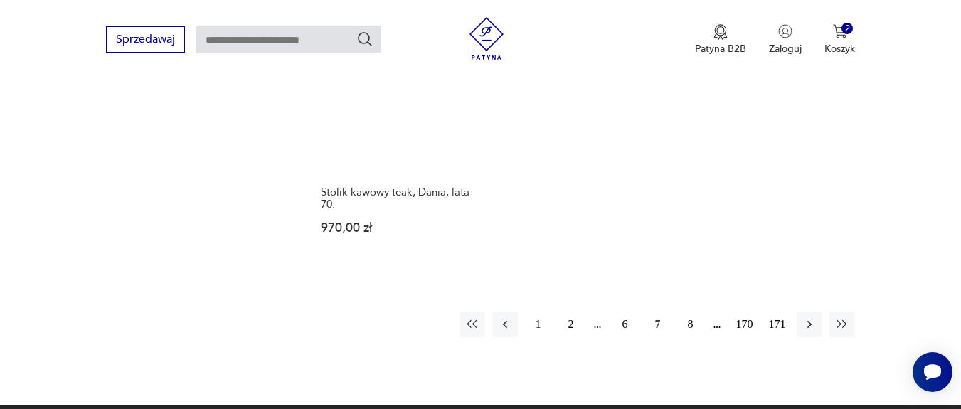
scroll to position [2256, 0]
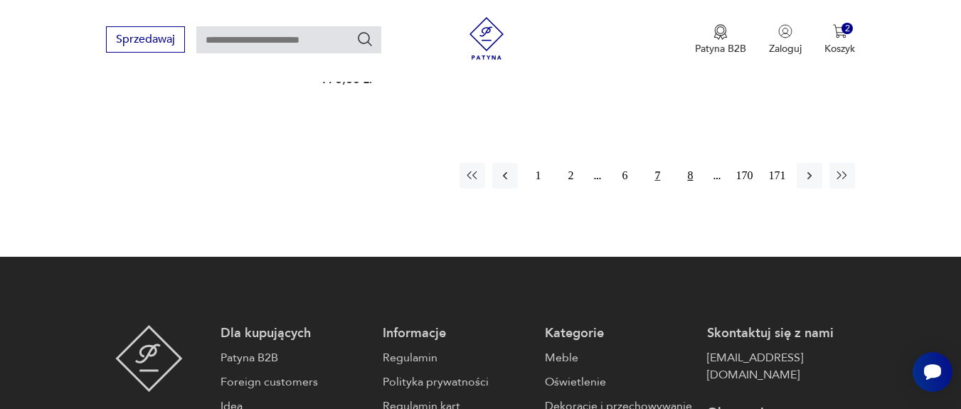
click at [688, 163] on button "8" at bounding box center [690, 176] width 26 height 26
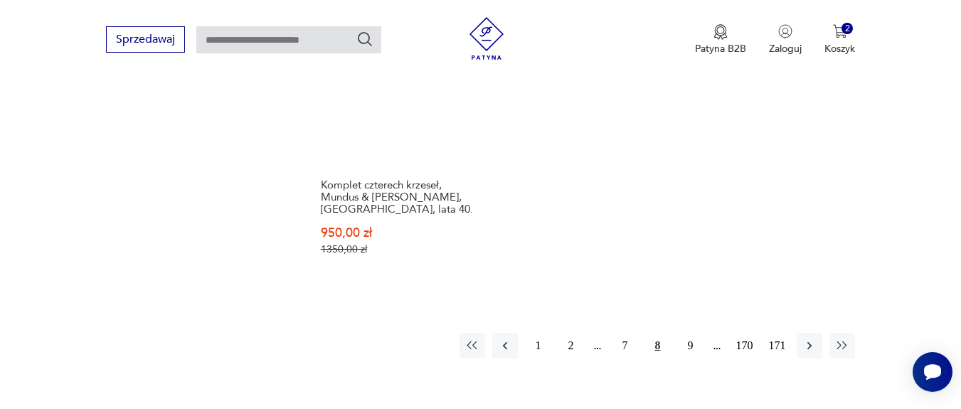
scroll to position [2170, 0]
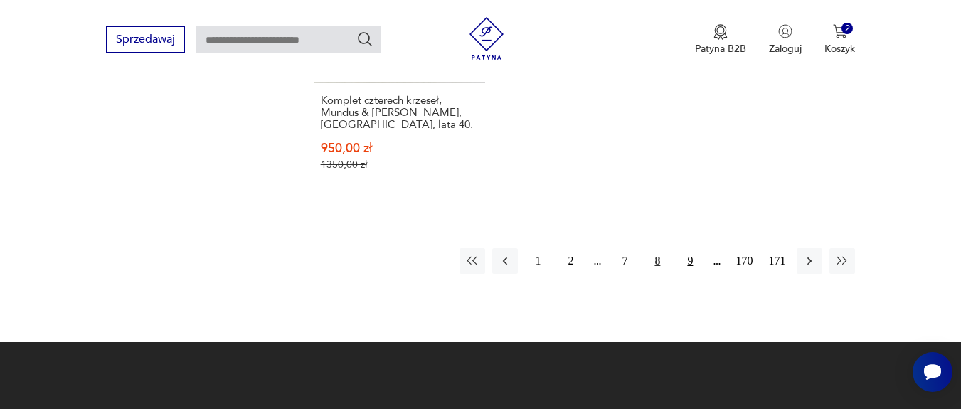
click at [687, 248] on button "9" at bounding box center [690, 261] width 26 height 26
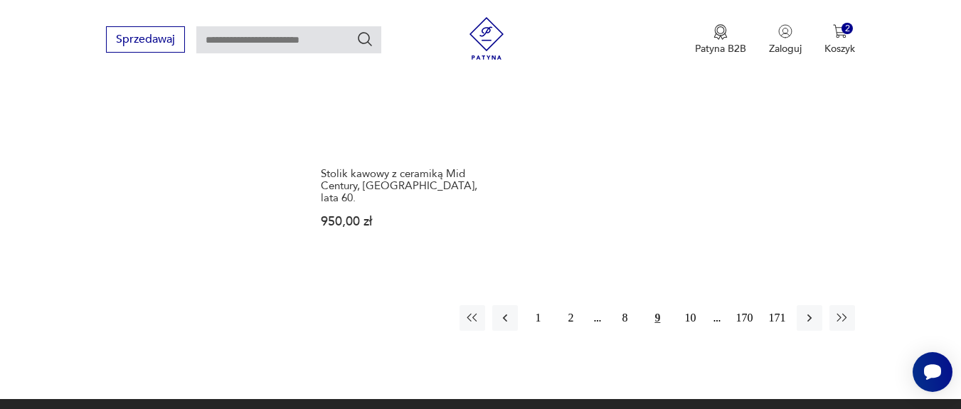
scroll to position [2170, 0]
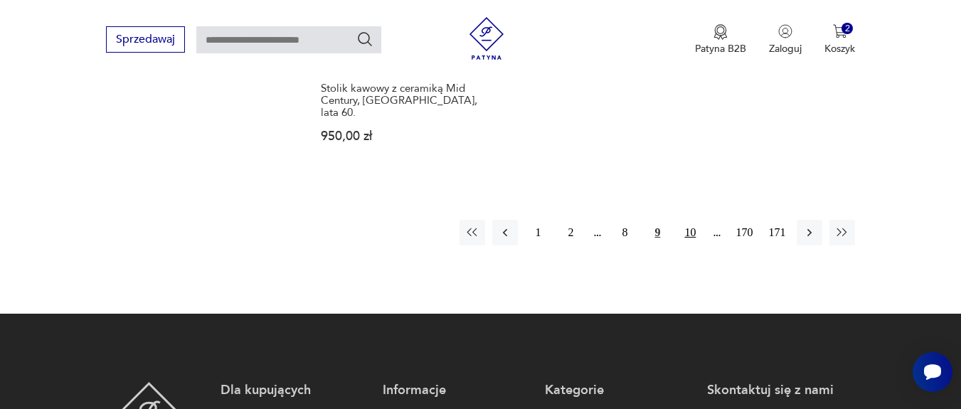
click at [690, 220] on button "10" at bounding box center [690, 233] width 26 height 26
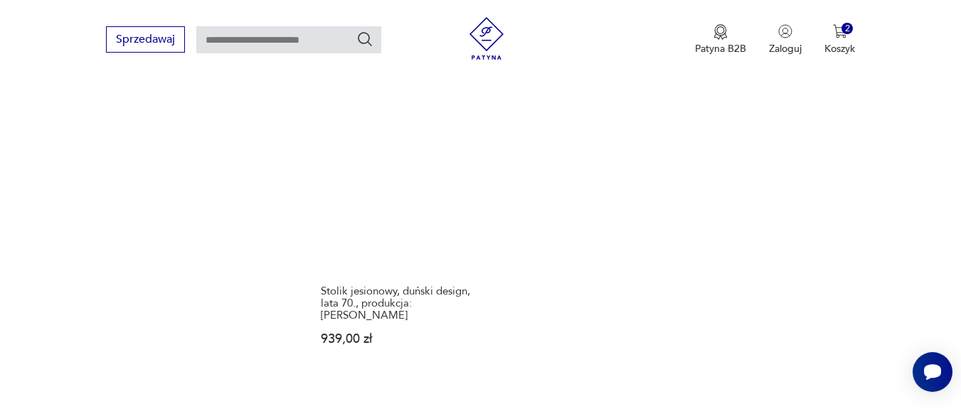
scroll to position [2170, 0]
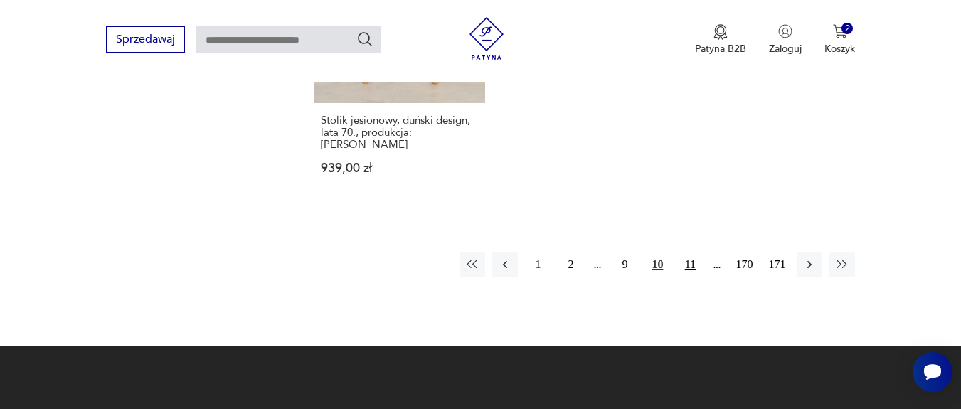
click at [683, 252] on button "11" at bounding box center [690, 265] width 26 height 26
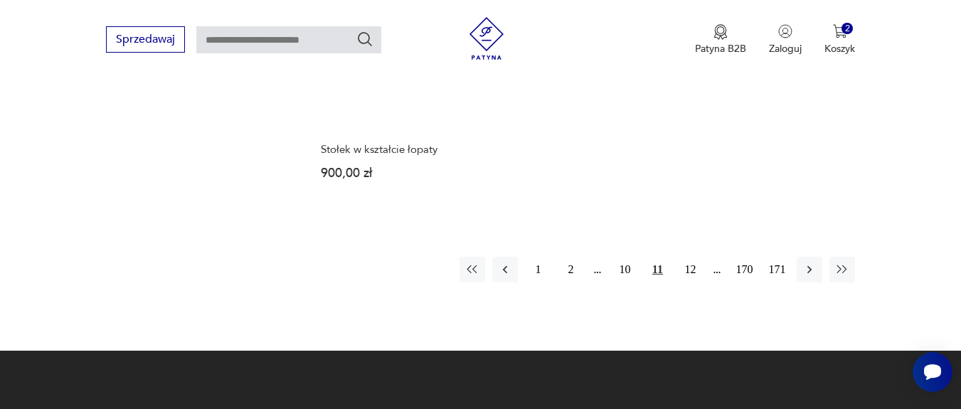
scroll to position [2170, 0]
